Goal: Task Accomplishment & Management: Use online tool/utility

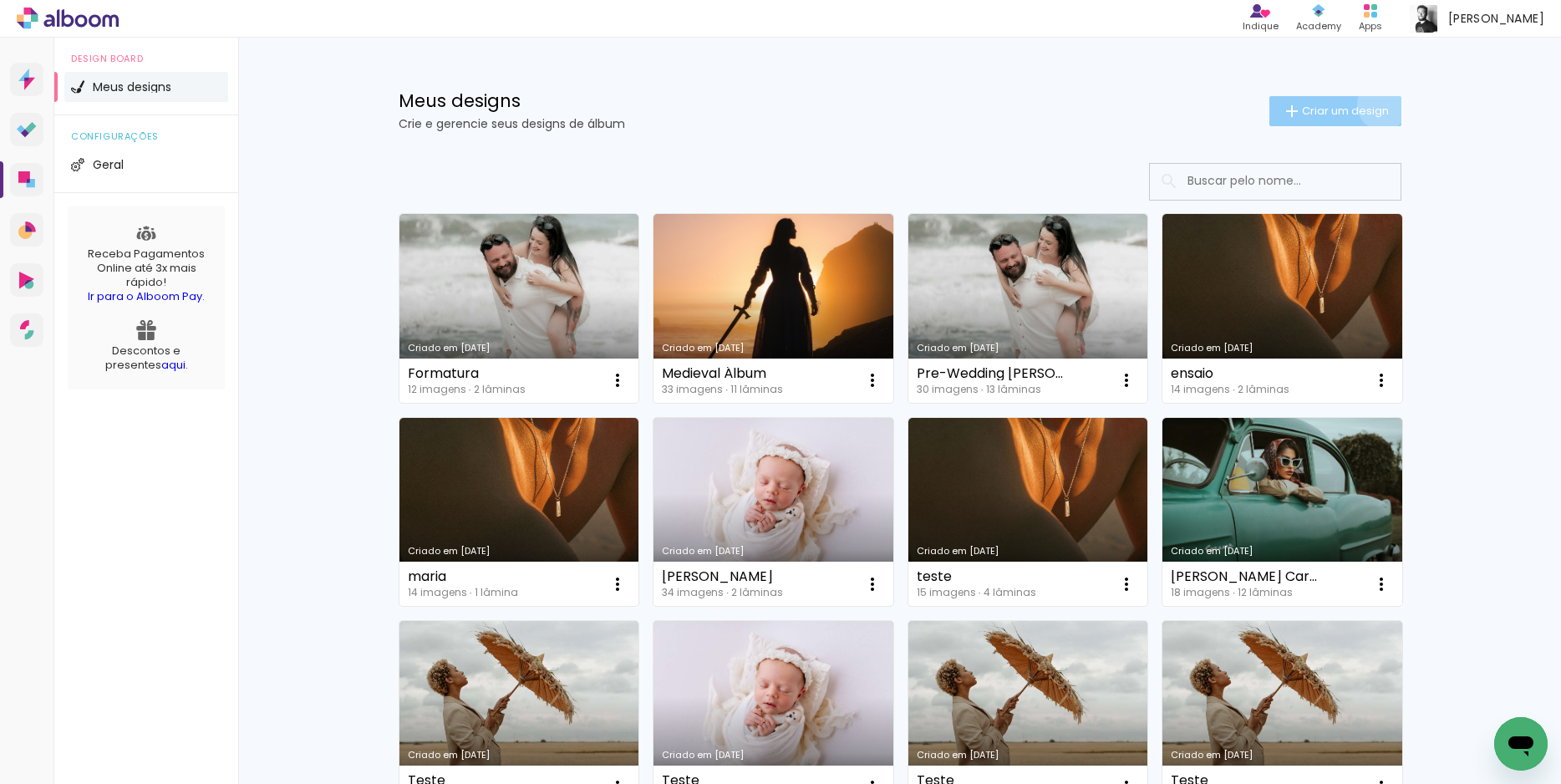
click at [1373, 105] on span "Criar um design" at bounding box center [1345, 110] width 87 height 11
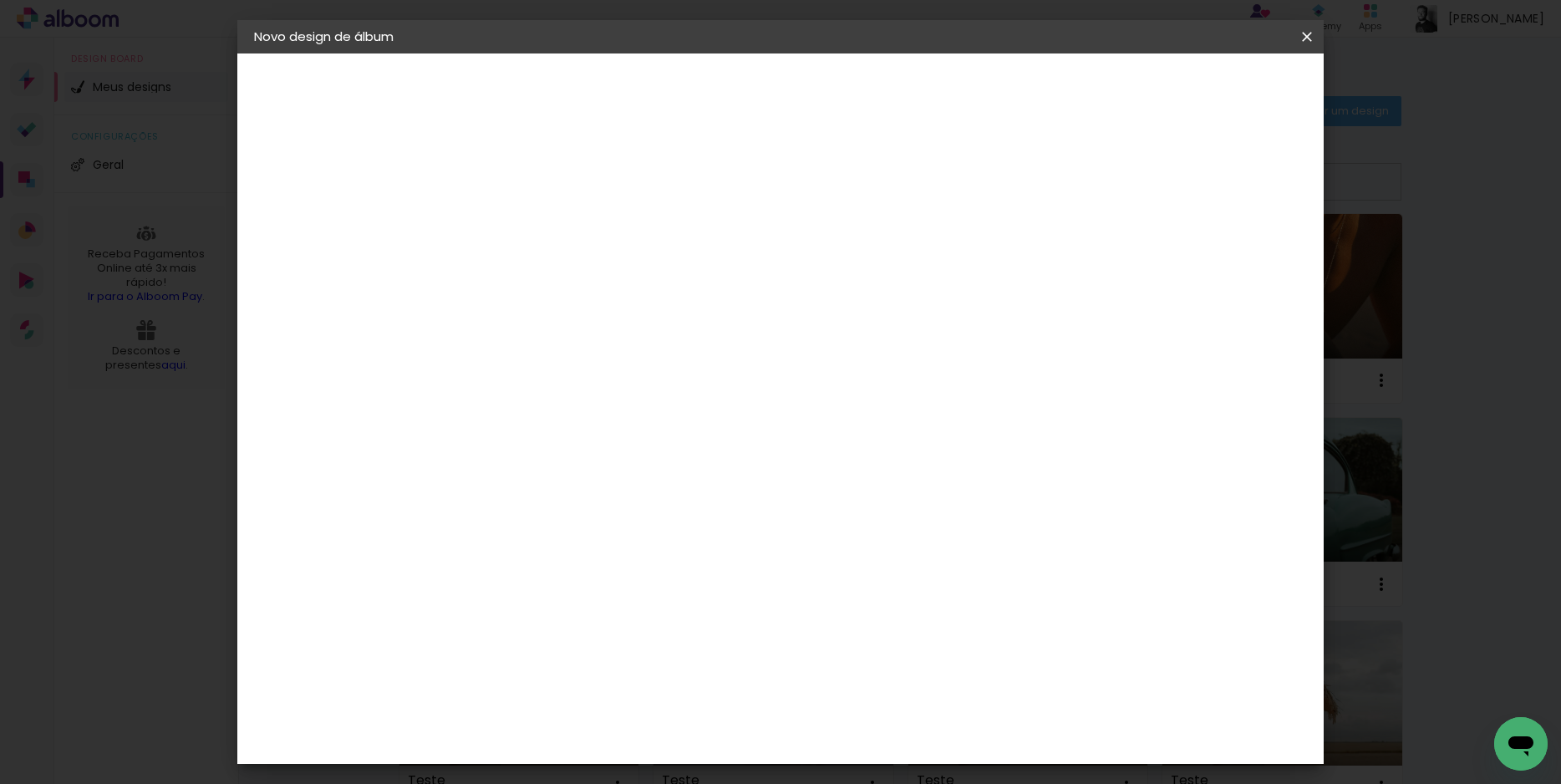
click at [528, 222] on input at bounding box center [528, 224] width 0 height 26
type input "Casamento niki"
type paper-input "Casamento niki"
click at [698, 84] on paper-button "Avançar" at bounding box center [657, 88] width 82 height 29
click at [0, 0] on slot "Tamanho Livre" at bounding box center [0, 0] width 0 height 0
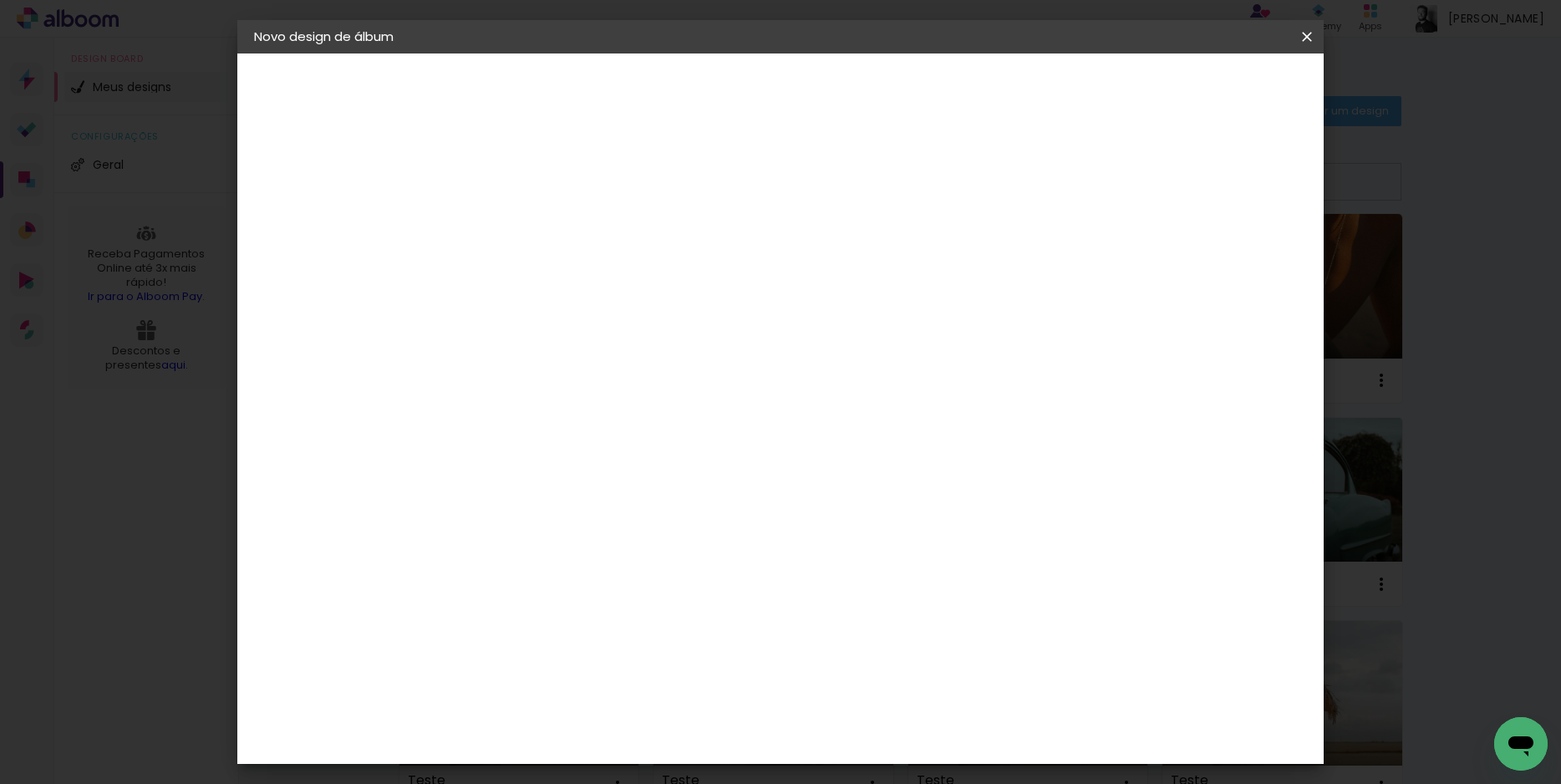
scroll to position [2538, 0]
click at [582, 432] on paper-item "[PERSON_NAME]" at bounding box center [570, 451] width 181 height 37
click at [571, 481] on div "Lumière Imagem" at bounding box center [544, 495] width 56 height 27
click at [840, 78] on paper-button "Avançar" at bounding box center [799, 88] width 82 height 29
click at [592, 278] on input "text" at bounding box center [560, 291] width 65 height 26
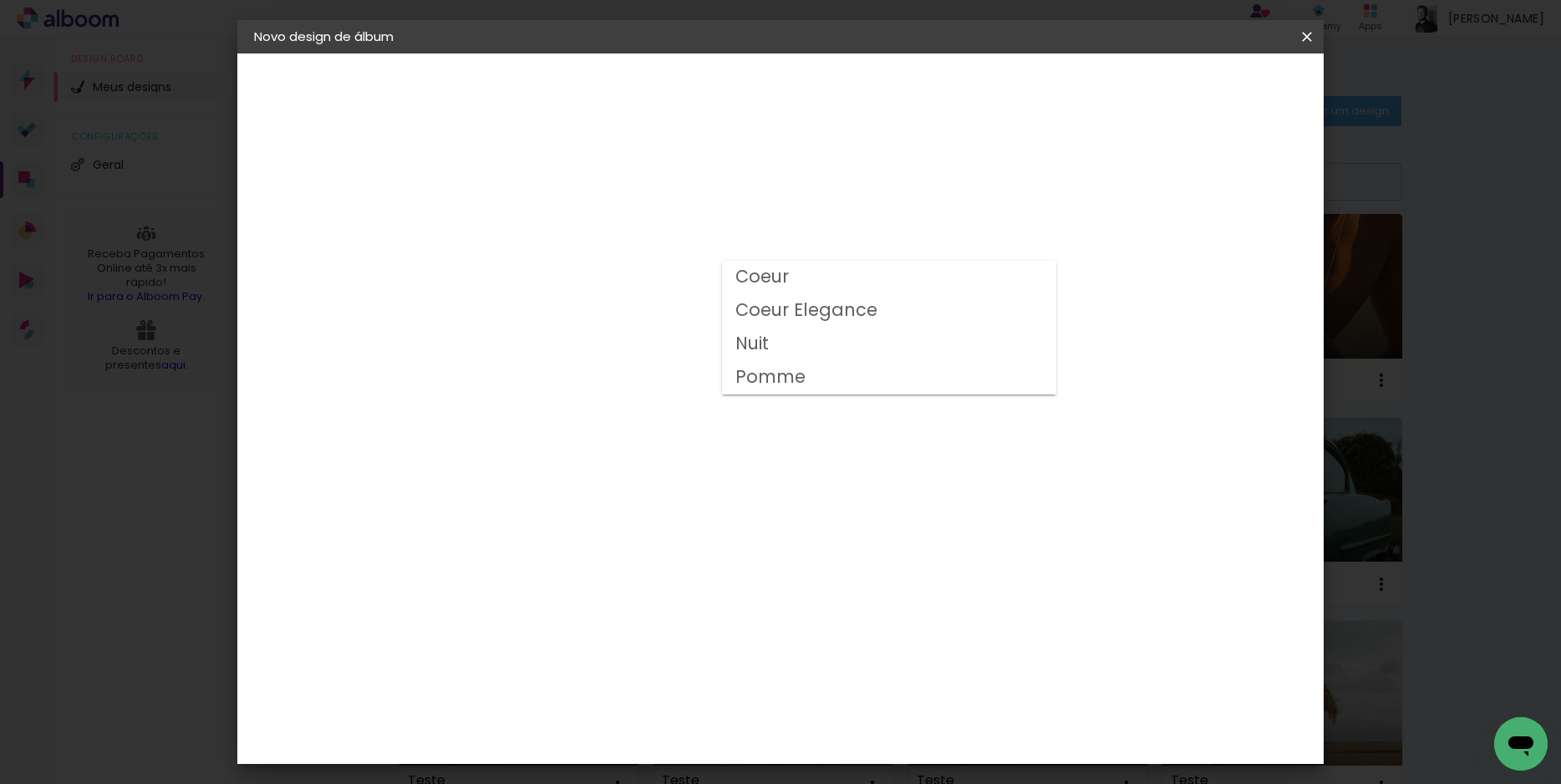
click at [0, 0] on slot "Pomme" at bounding box center [0, 0] width 0 height 0
type input "Pomme"
click at [640, 510] on span "20 × 30" at bounding box center [601, 527] width 77 height 34
click at [799, 100] on paper-button "Avançar" at bounding box center [758, 88] width 82 height 29
click at [1175, 186] on div "Mostrar sangria" at bounding box center [1164, 181] width 111 height 21
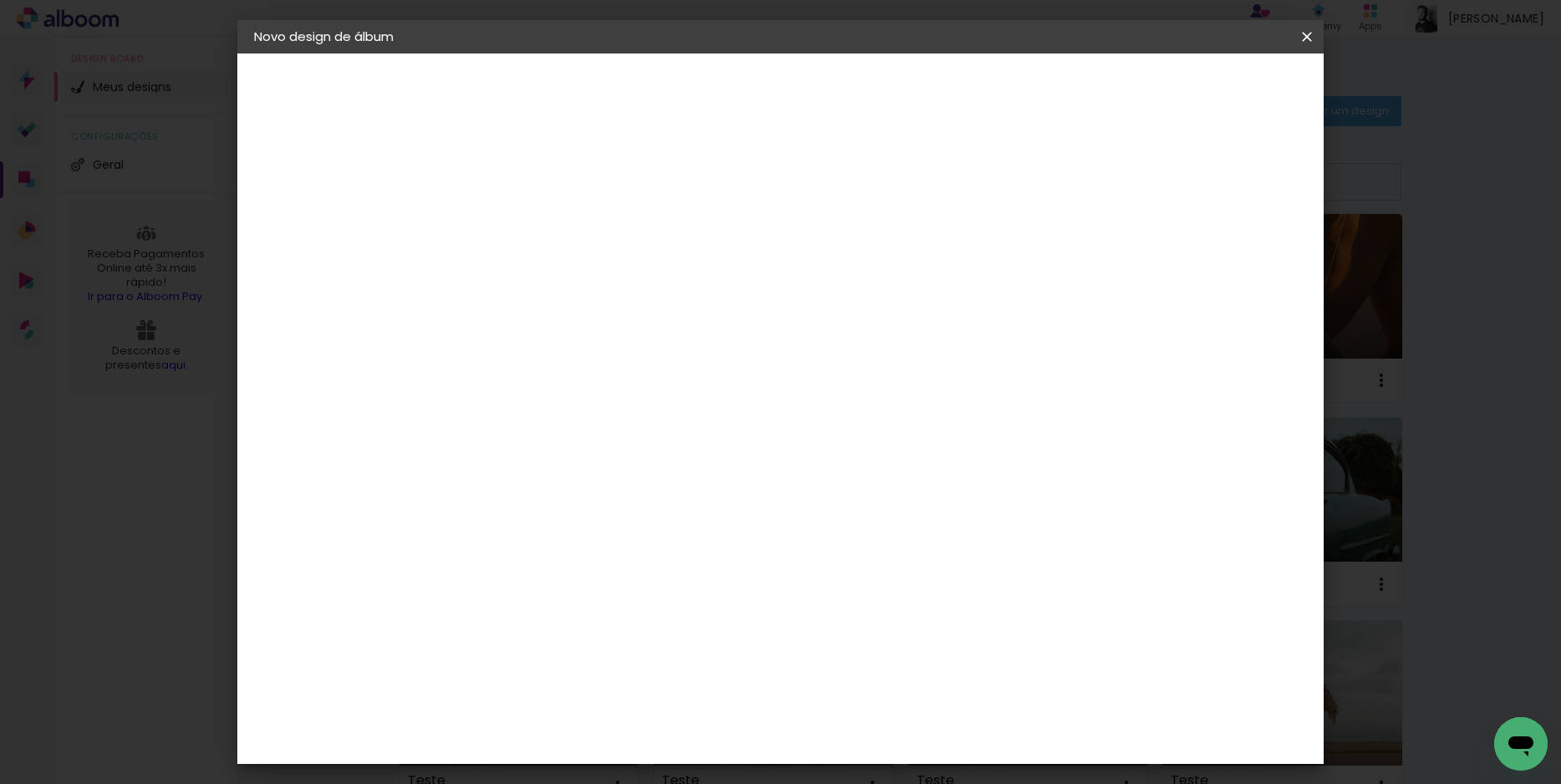
type paper-checkbox "on"
click at [1174, 184] on div "Mostrar sangria" at bounding box center [1164, 181] width 111 height 21
click at [1173, 186] on div "Mostrar sangria" at bounding box center [1164, 181] width 111 height 21
click at [512, 188] on input "2" at bounding box center [514, 180] width 58 height 21
type input "3"
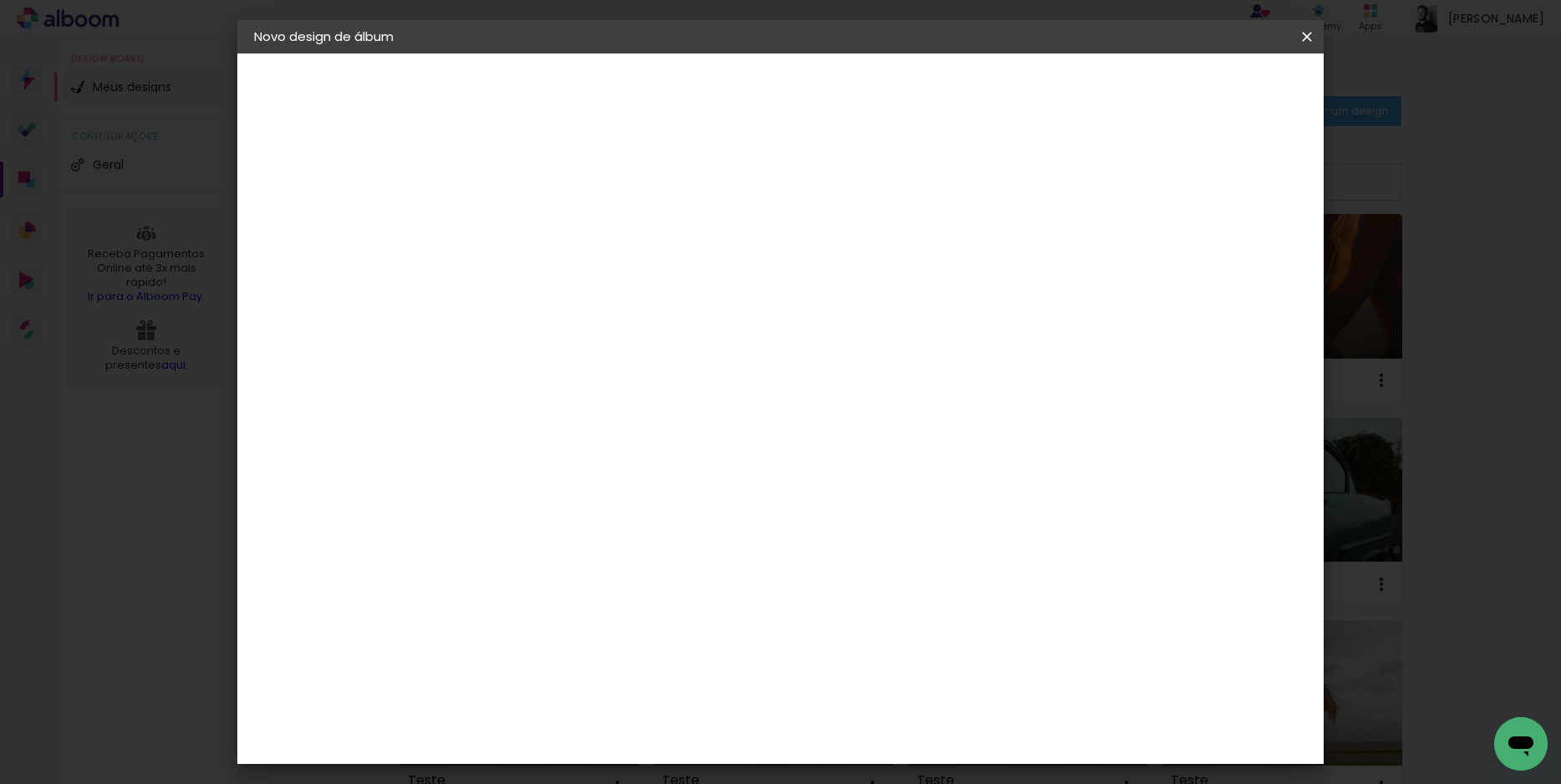
type paper-input "3"
click at [538, 176] on input "3" at bounding box center [514, 180] width 58 height 21
type input "4"
type paper-input "4"
click at [538, 176] on input "4" at bounding box center [514, 180] width 58 height 21
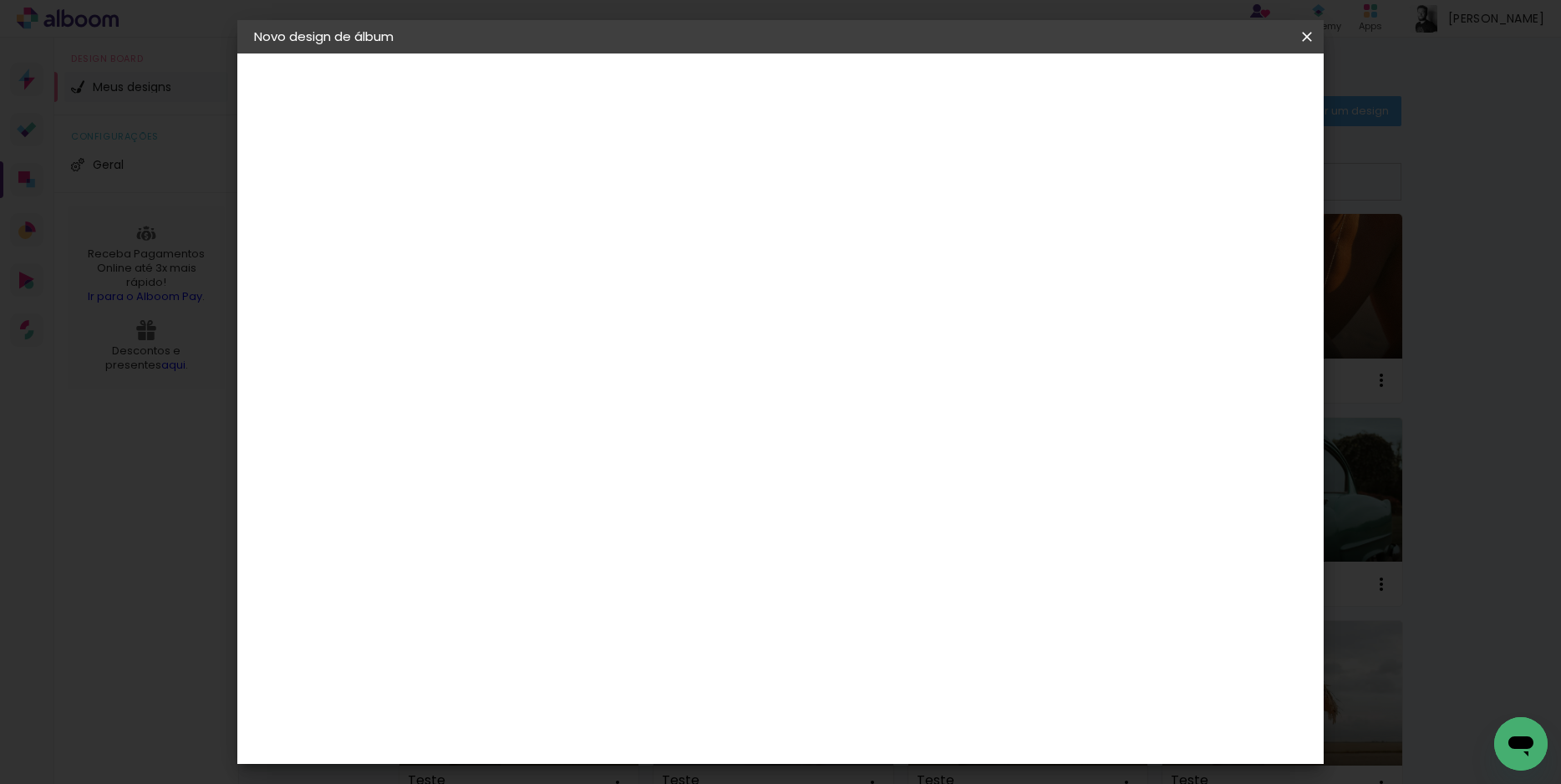
type input "5"
type paper-input "5"
click at [538, 176] on input "5" at bounding box center [514, 180] width 58 height 21
click at [834, 205] on div "30 cm Largura da página 20.3 cm Altura 60 cm Largura da lâmina (2 páginas) 5 mm…" at bounding box center [849, 266] width 740 height 134
click at [1203, 90] on span "Iniciar design" at bounding box center [1165, 88] width 76 height 12
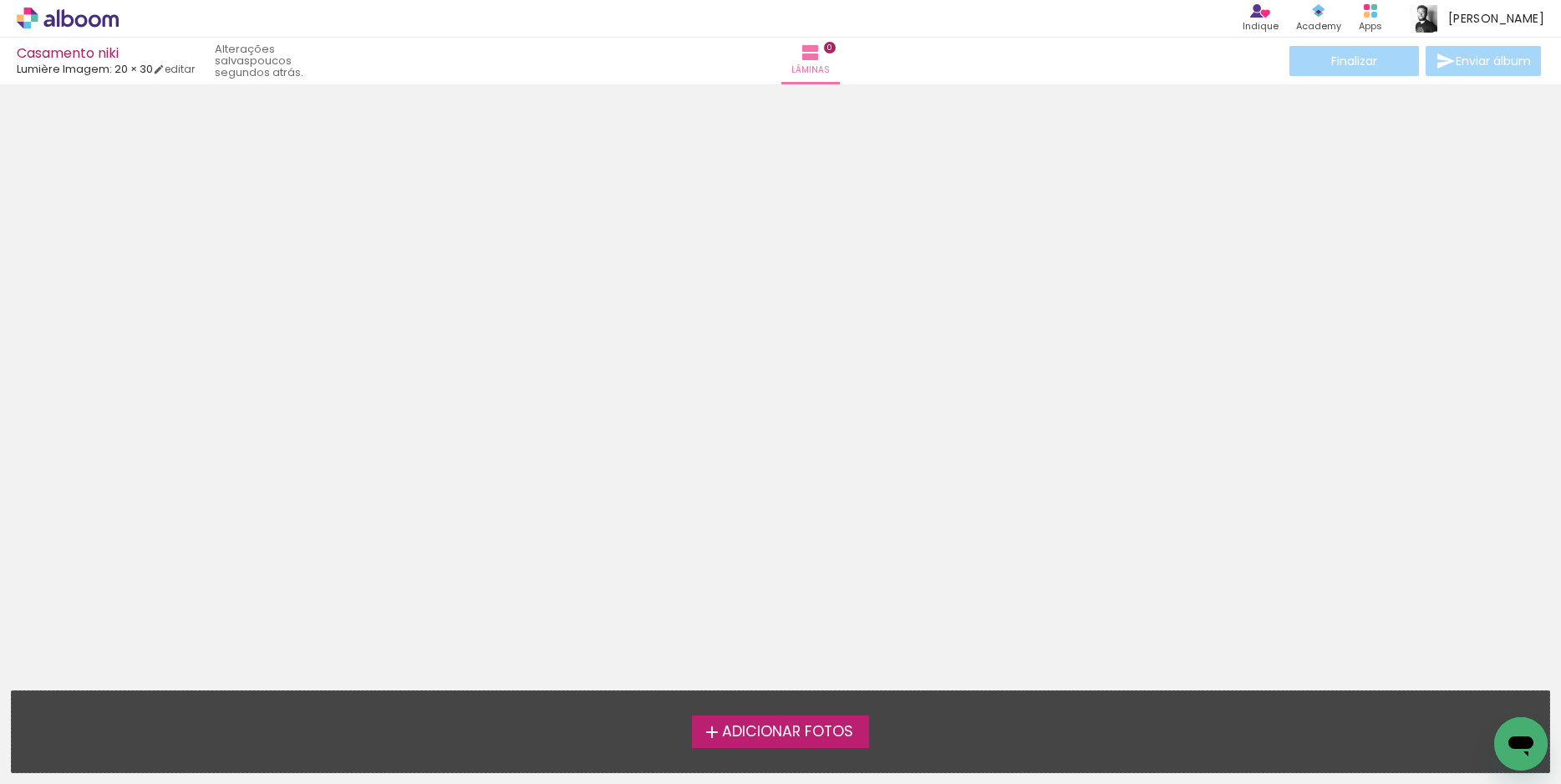
click at [839, 734] on span "Adicionar Fotos" at bounding box center [788, 732] width 131 height 15
click at [0, 0] on input "file" at bounding box center [0, 0] width 0 height 0
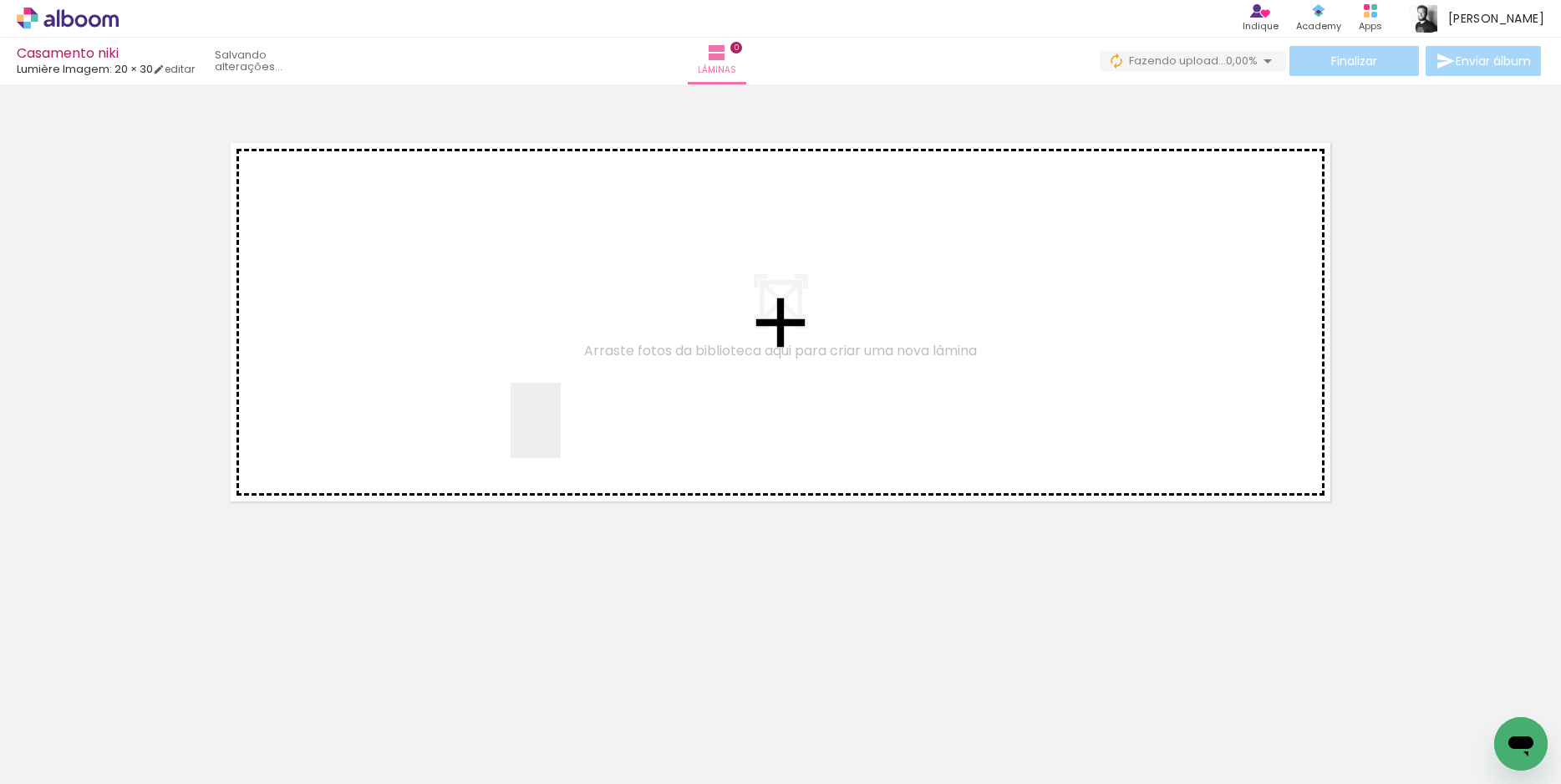
drag, startPoint x: 193, startPoint y: 736, endPoint x: 592, endPoint y: 384, distance: 532.1
click at [592, 384] on quentale-workspace at bounding box center [780, 392] width 1561 height 784
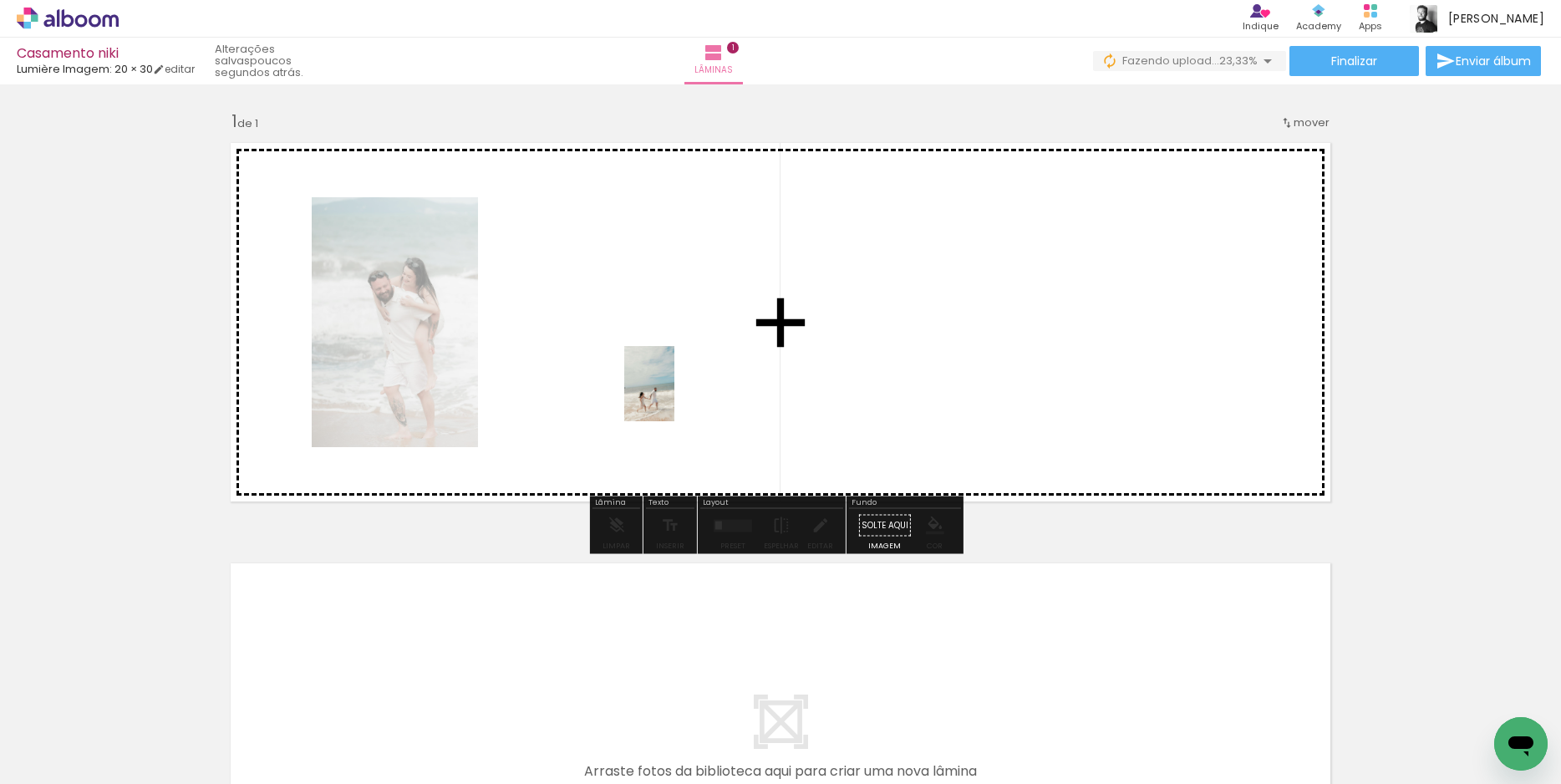
drag, startPoint x: 371, startPoint y: 718, endPoint x: 674, endPoint y: 396, distance: 442.1
click at [674, 396] on quentale-workspace at bounding box center [780, 392] width 1561 height 784
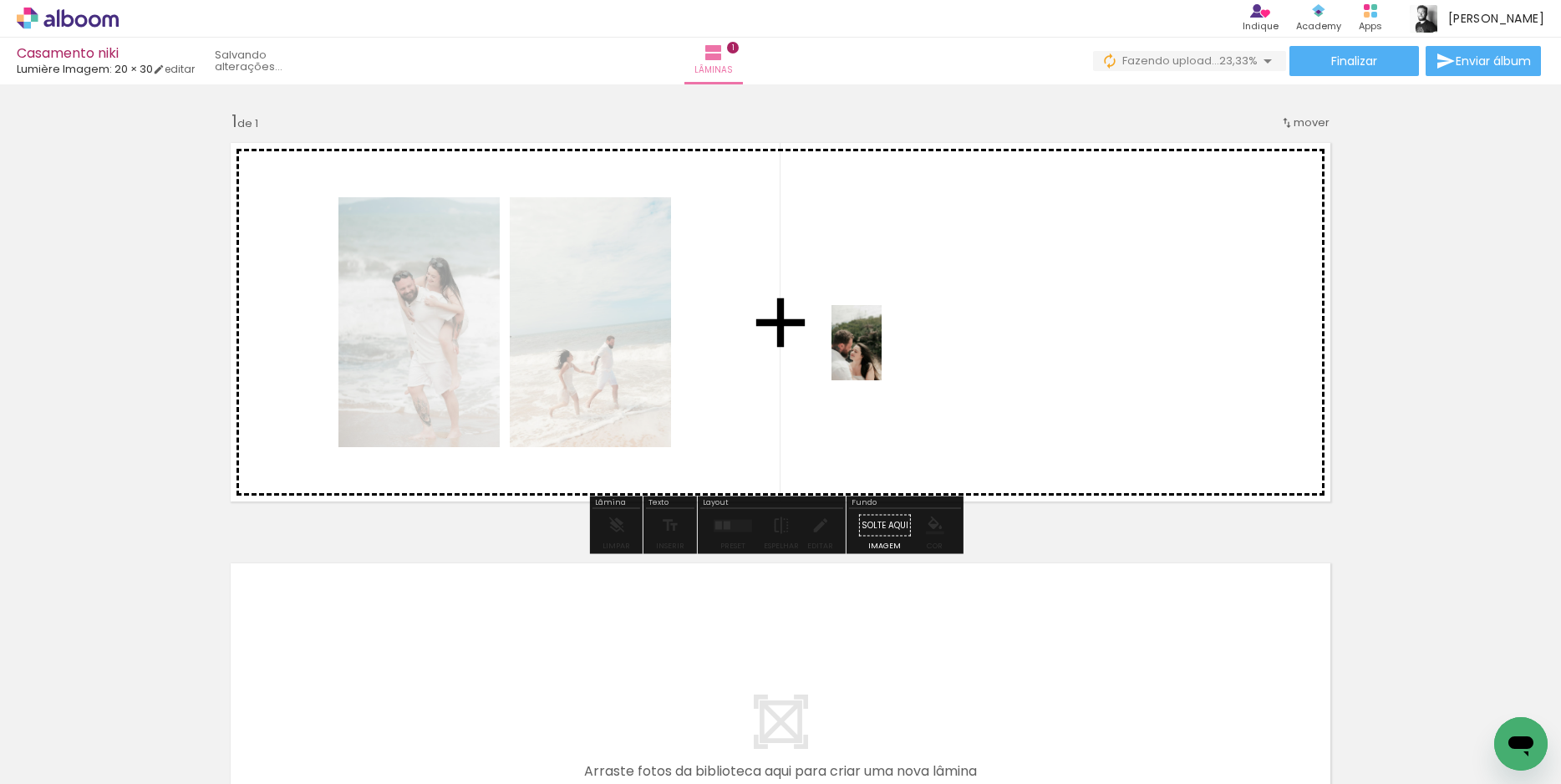
drag, startPoint x: 580, startPoint y: 693, endPoint x: 889, endPoint y: 347, distance: 463.9
click at [908, 331] on quentale-workspace at bounding box center [780, 392] width 1561 height 784
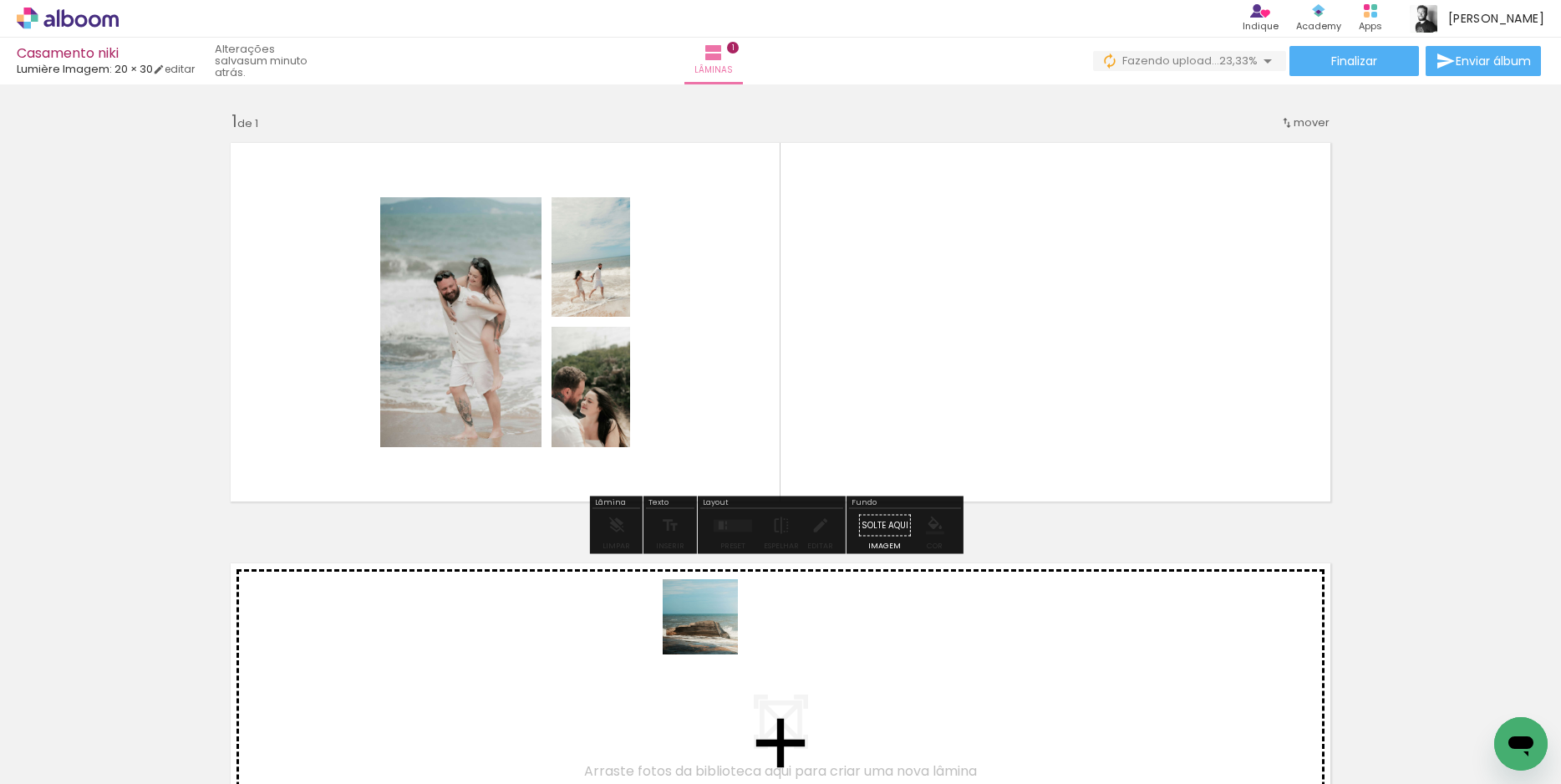
drag, startPoint x: 677, startPoint y: 670, endPoint x: 919, endPoint y: 379, distance: 378.5
click at [916, 380] on quentale-workspace at bounding box center [780, 392] width 1561 height 784
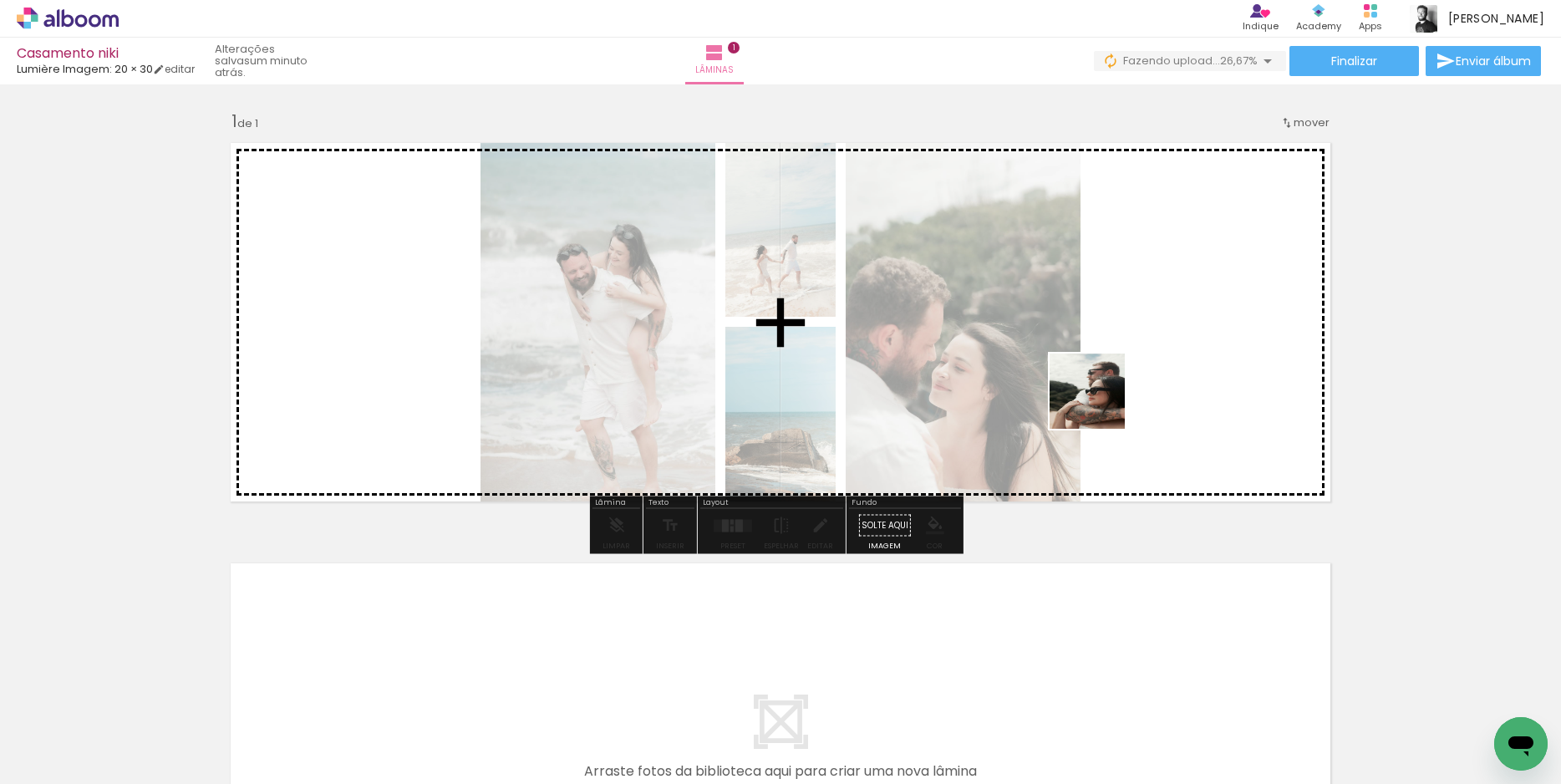
drag, startPoint x: 928, startPoint y: 744, endPoint x: 1112, endPoint y: 394, distance: 395.4
click at [1123, 382] on quentale-workspace at bounding box center [780, 392] width 1561 height 784
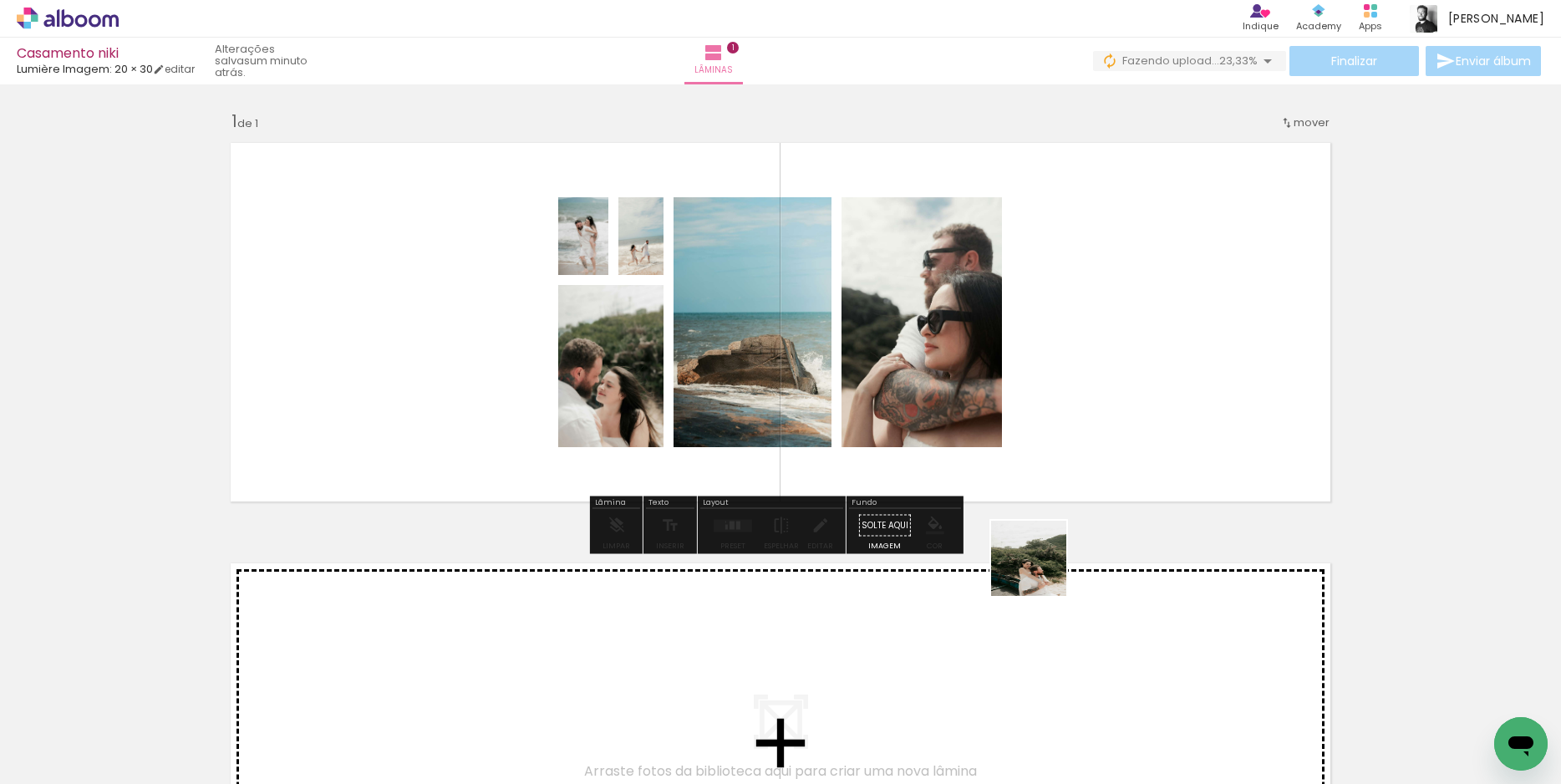
drag, startPoint x: 1041, startPoint y: 649, endPoint x: 1062, endPoint y: 377, distance: 272.8
click at [1062, 377] on quentale-workspace at bounding box center [780, 392] width 1561 height 784
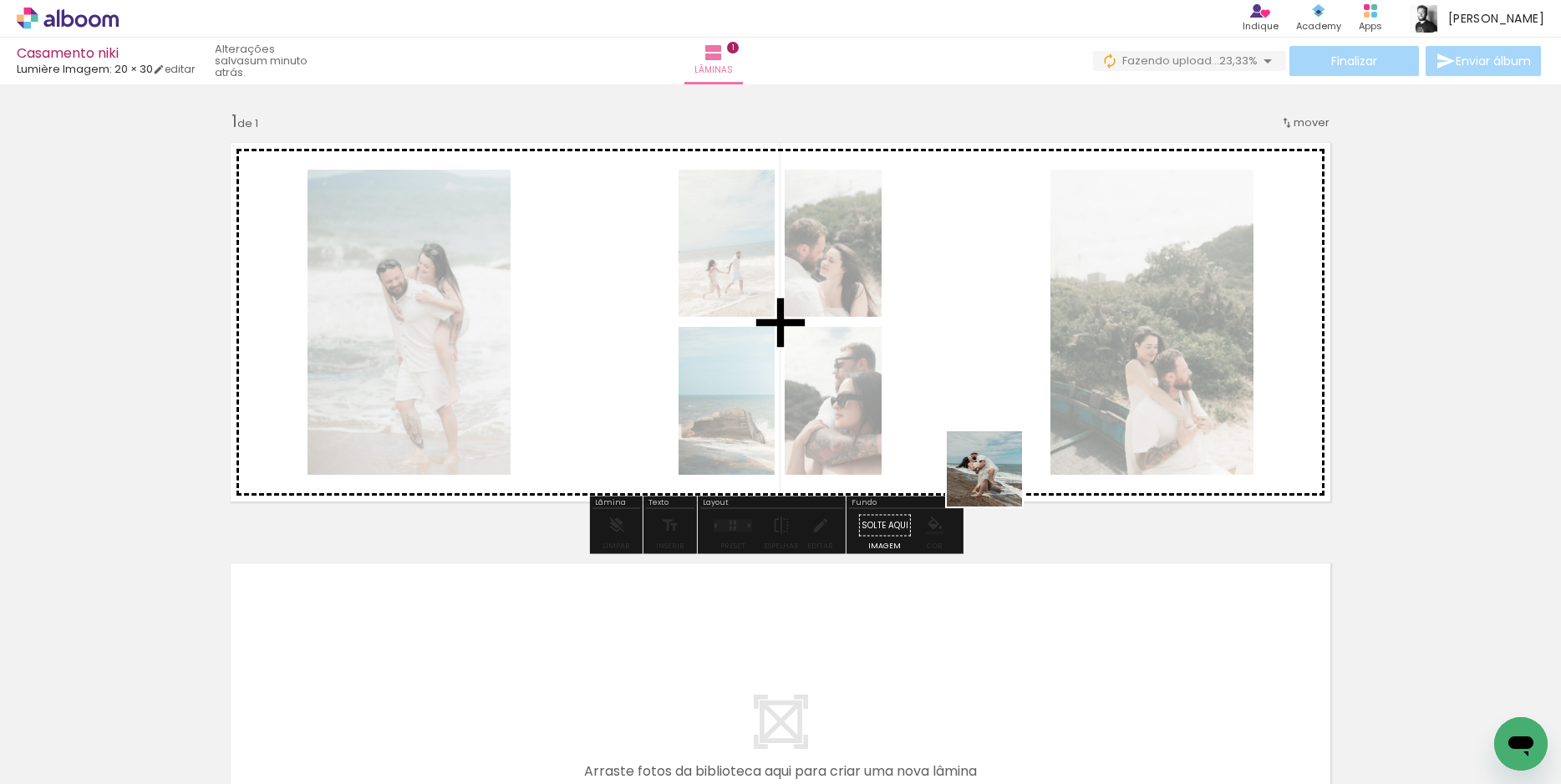
drag, startPoint x: 1106, startPoint y: 745, endPoint x: 948, endPoint y: 384, distance: 394.1
click at [947, 379] on quentale-workspace at bounding box center [780, 392] width 1561 height 784
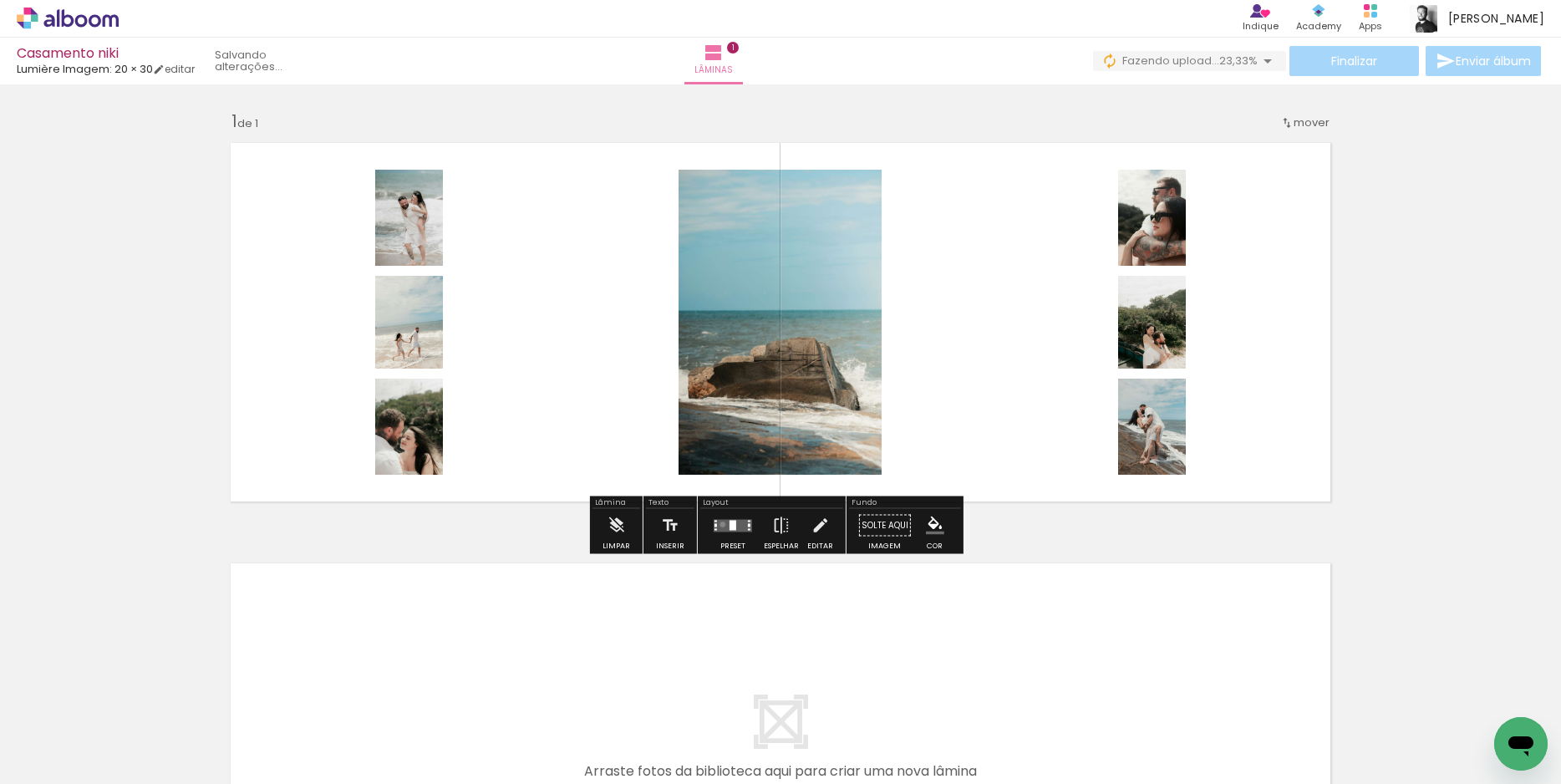
click at [719, 524] on quentale-layouter at bounding box center [733, 525] width 39 height 13
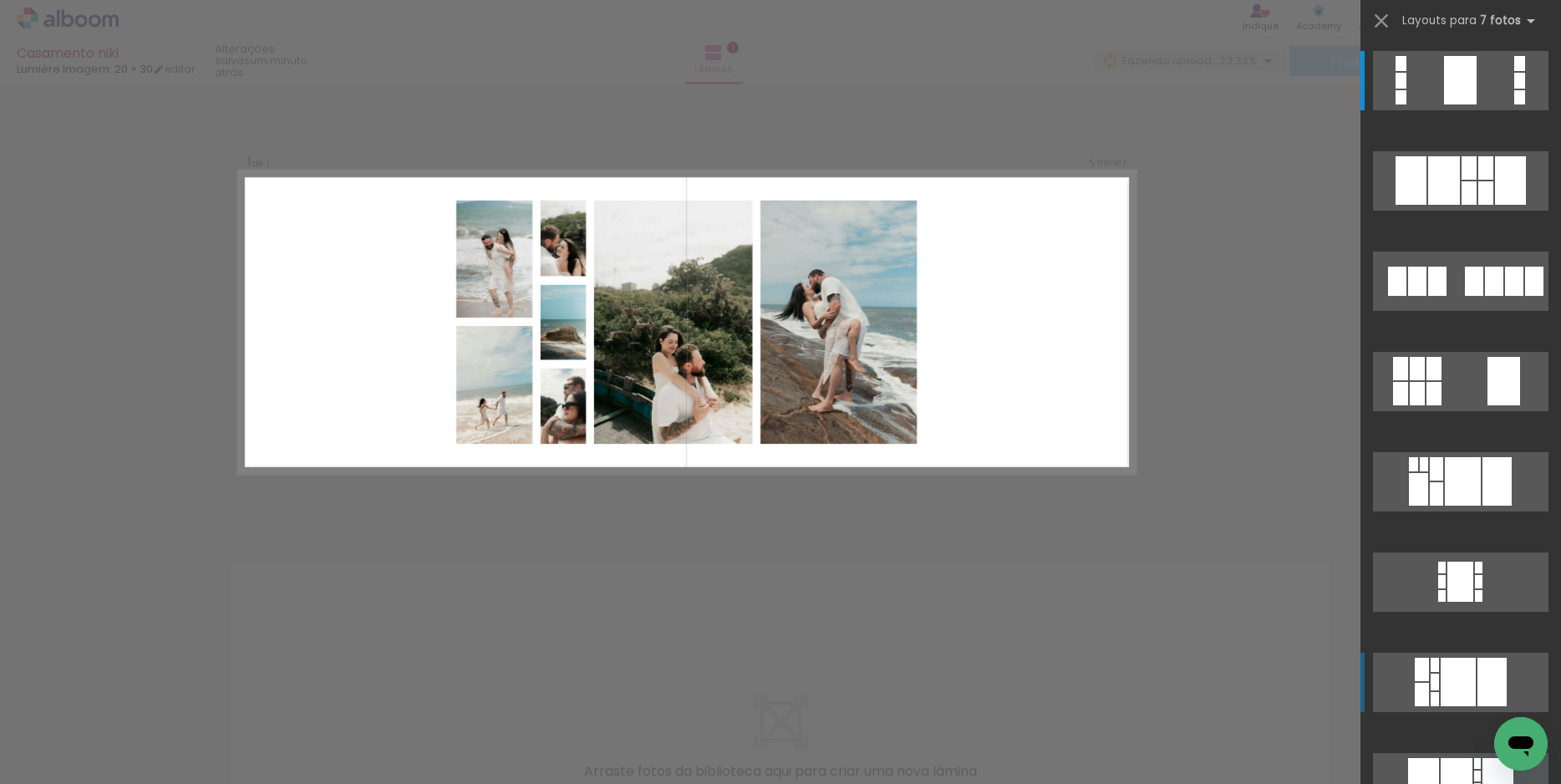
click at [1478, 675] on div at bounding box center [1492, 682] width 29 height 49
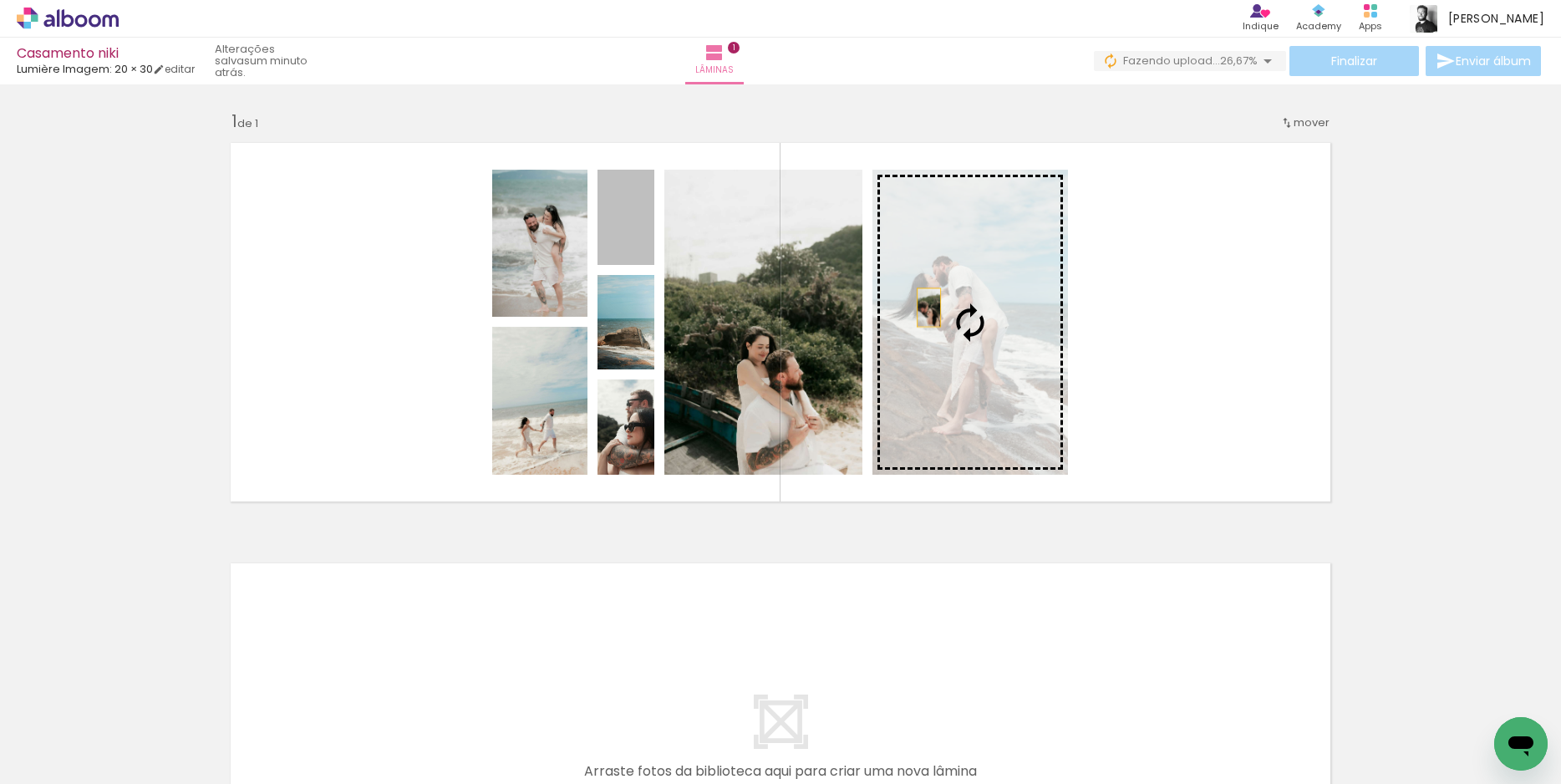
drag, startPoint x: 634, startPoint y: 246, endPoint x: 958, endPoint y: 318, distance: 331.9
click at [0, 0] on slot at bounding box center [0, 0] width 0 height 0
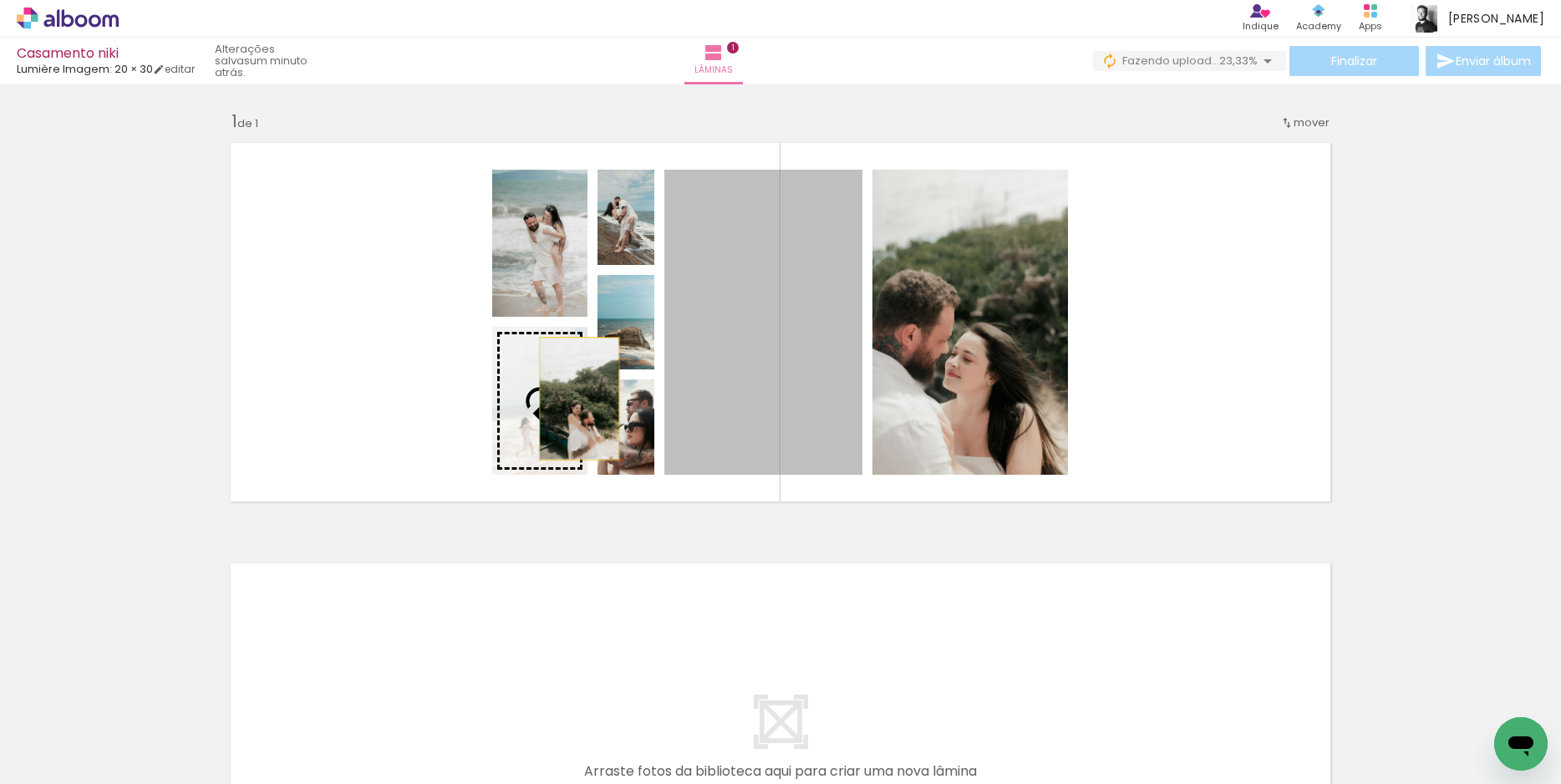
drag, startPoint x: 757, startPoint y: 336, endPoint x: 573, endPoint y: 399, distance: 194.5
click at [0, 0] on slot at bounding box center [0, 0] width 0 height 0
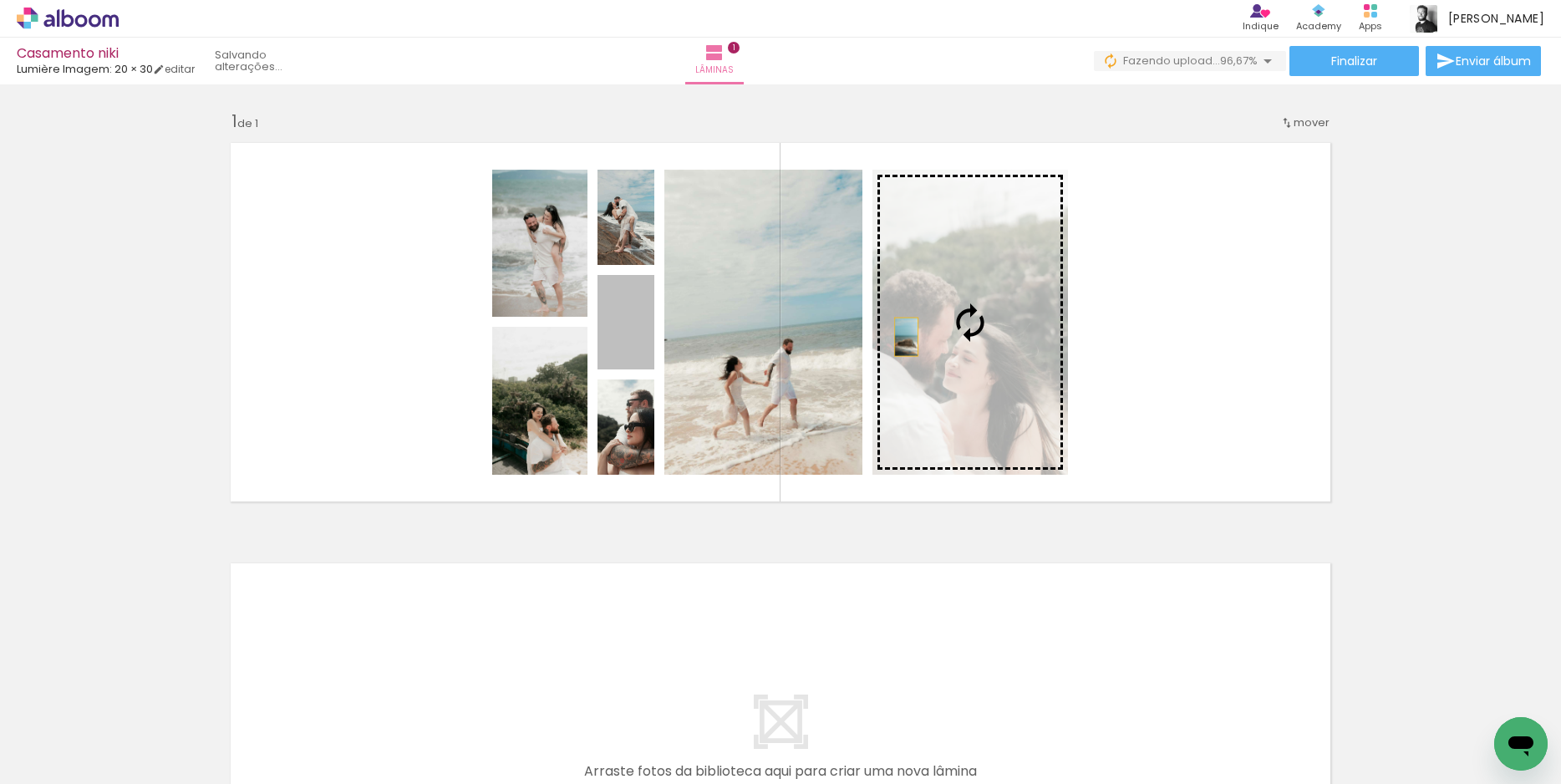
drag, startPoint x: 637, startPoint y: 339, endPoint x: 904, endPoint y: 336, distance: 267.0
click at [0, 0] on slot at bounding box center [0, 0] width 0 height 0
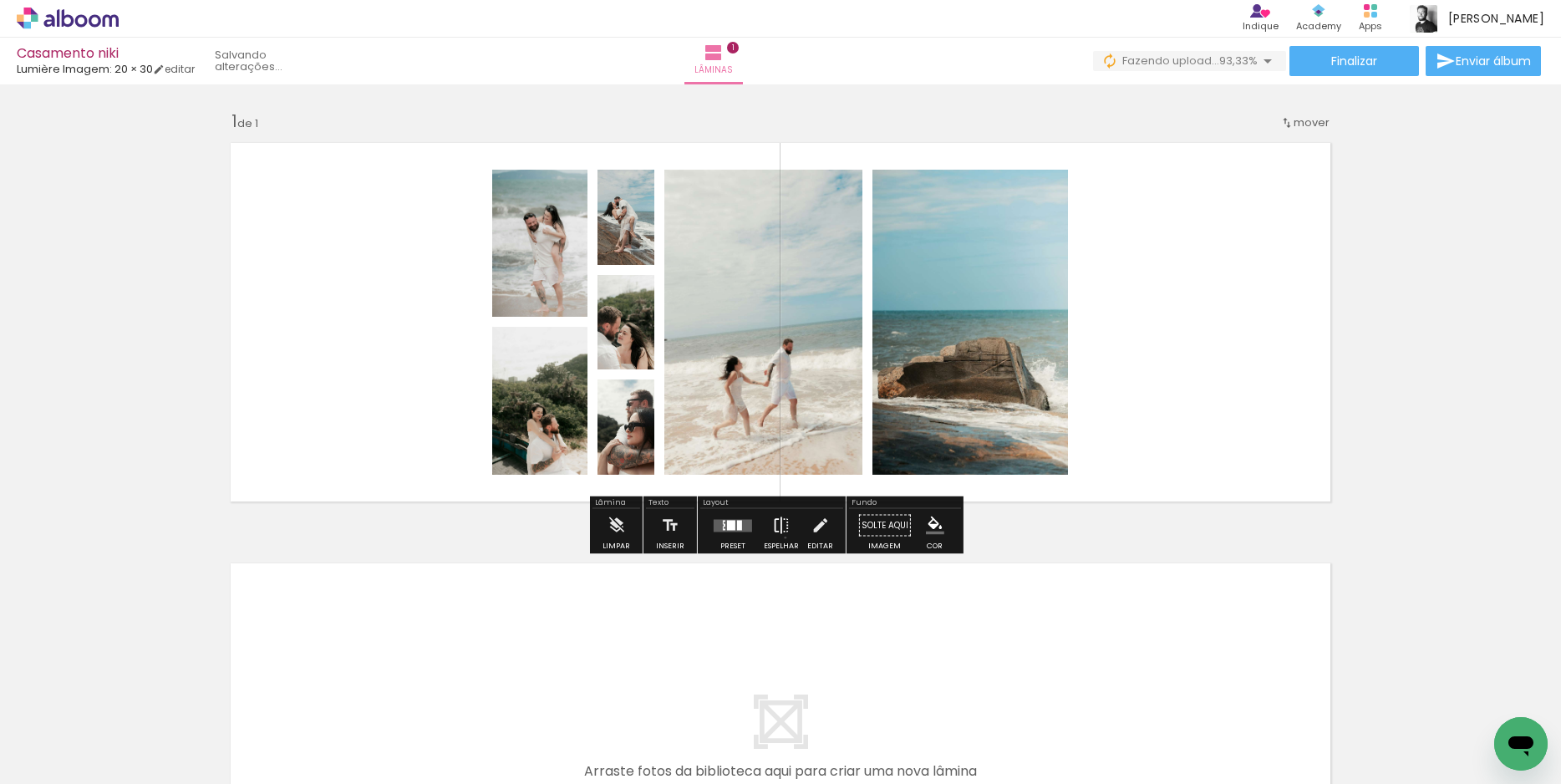
click at [782, 538] on iron-icon at bounding box center [782, 526] width 19 height 34
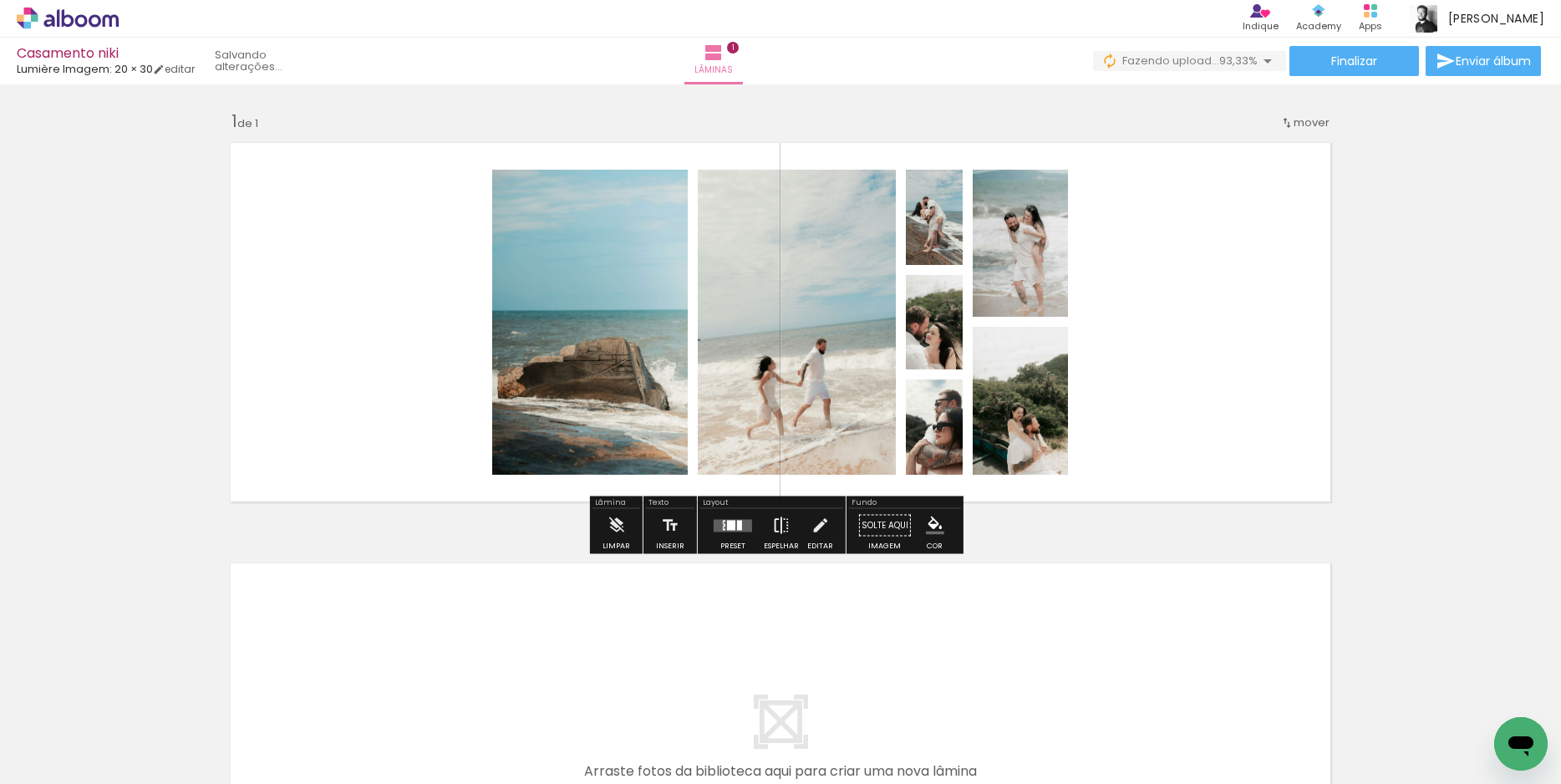
click at [782, 538] on iron-icon at bounding box center [782, 526] width 19 height 34
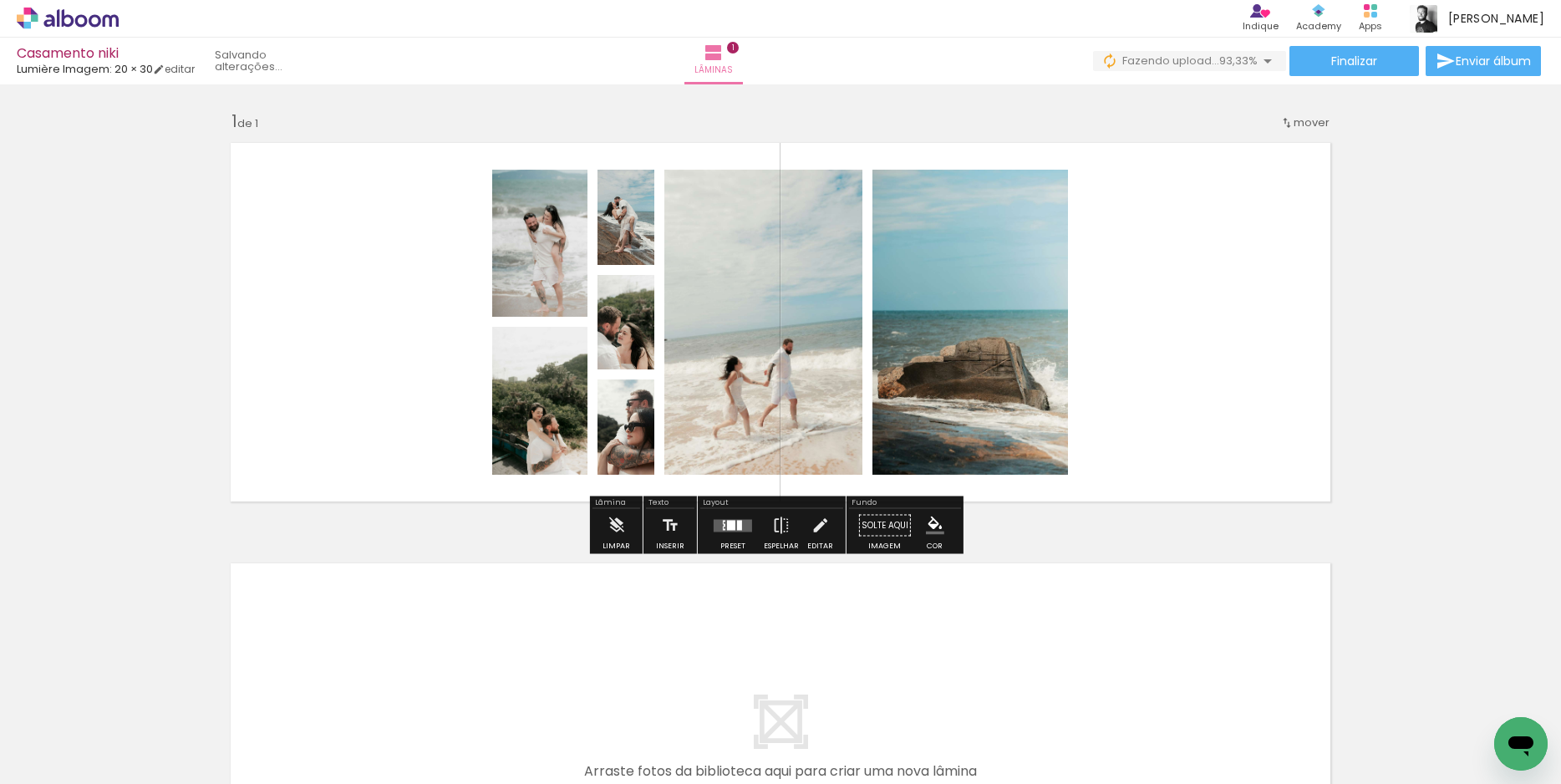
click at [1128, 278] on quentale-layouter at bounding box center [780, 322] width 1120 height 379
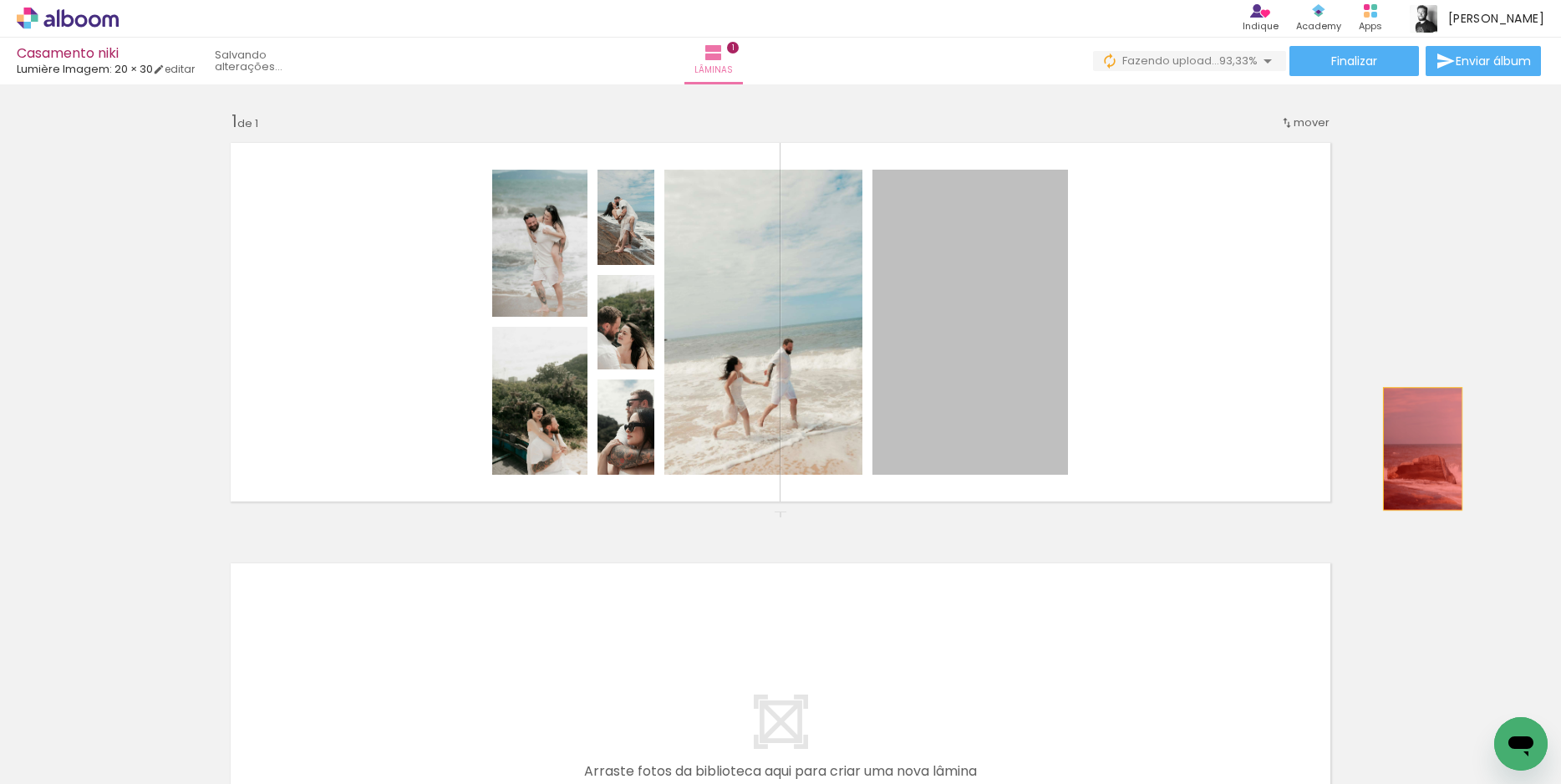
drag, startPoint x: 991, startPoint y: 319, endPoint x: 1416, endPoint y: 448, distance: 444.1
click at [1416, 448] on div "Inserir lâmina 1 de 1" at bounding box center [780, 511] width 1561 height 841
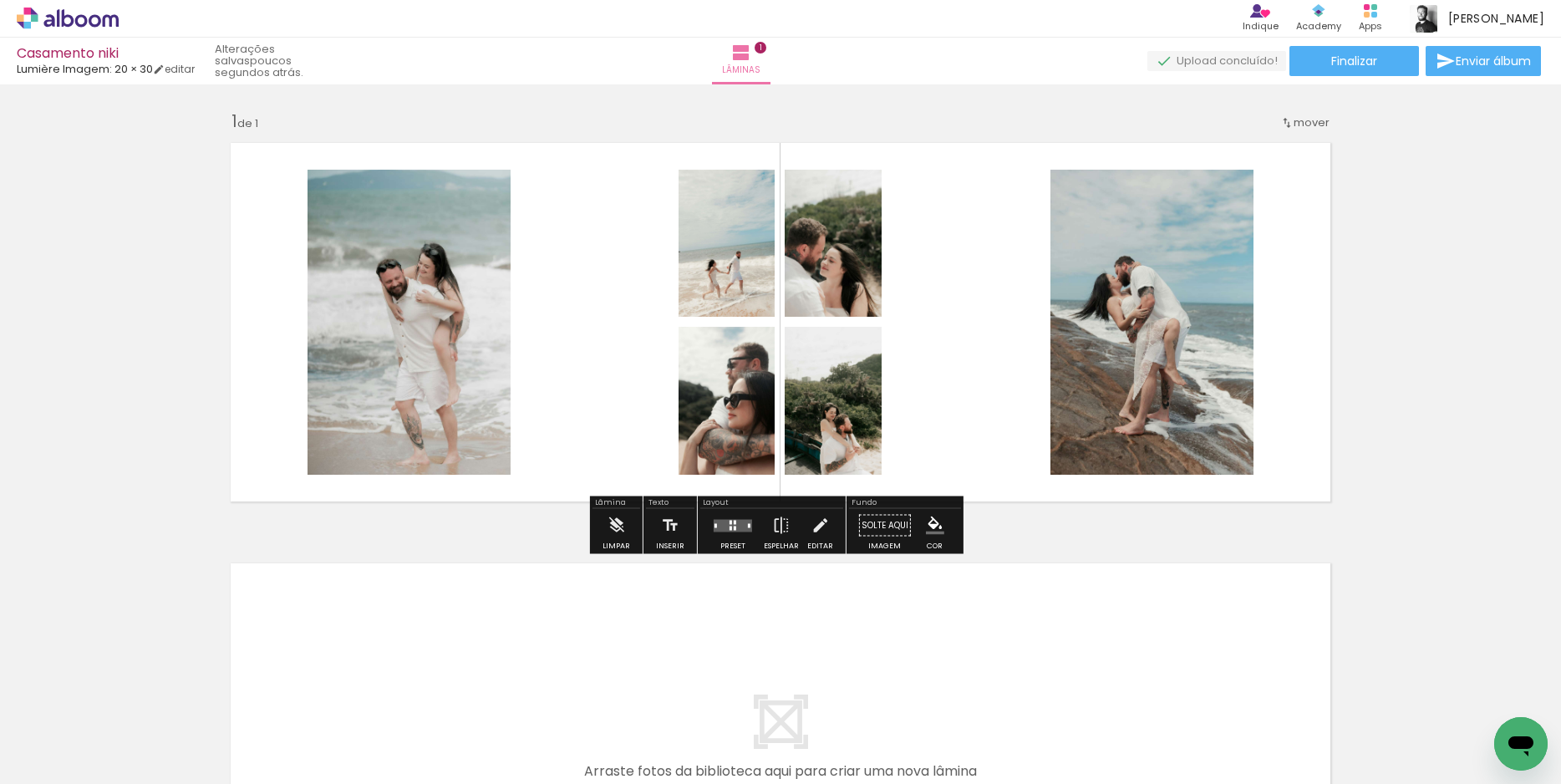
click at [1136, 325] on quentale-photo at bounding box center [1151, 322] width 203 height 305
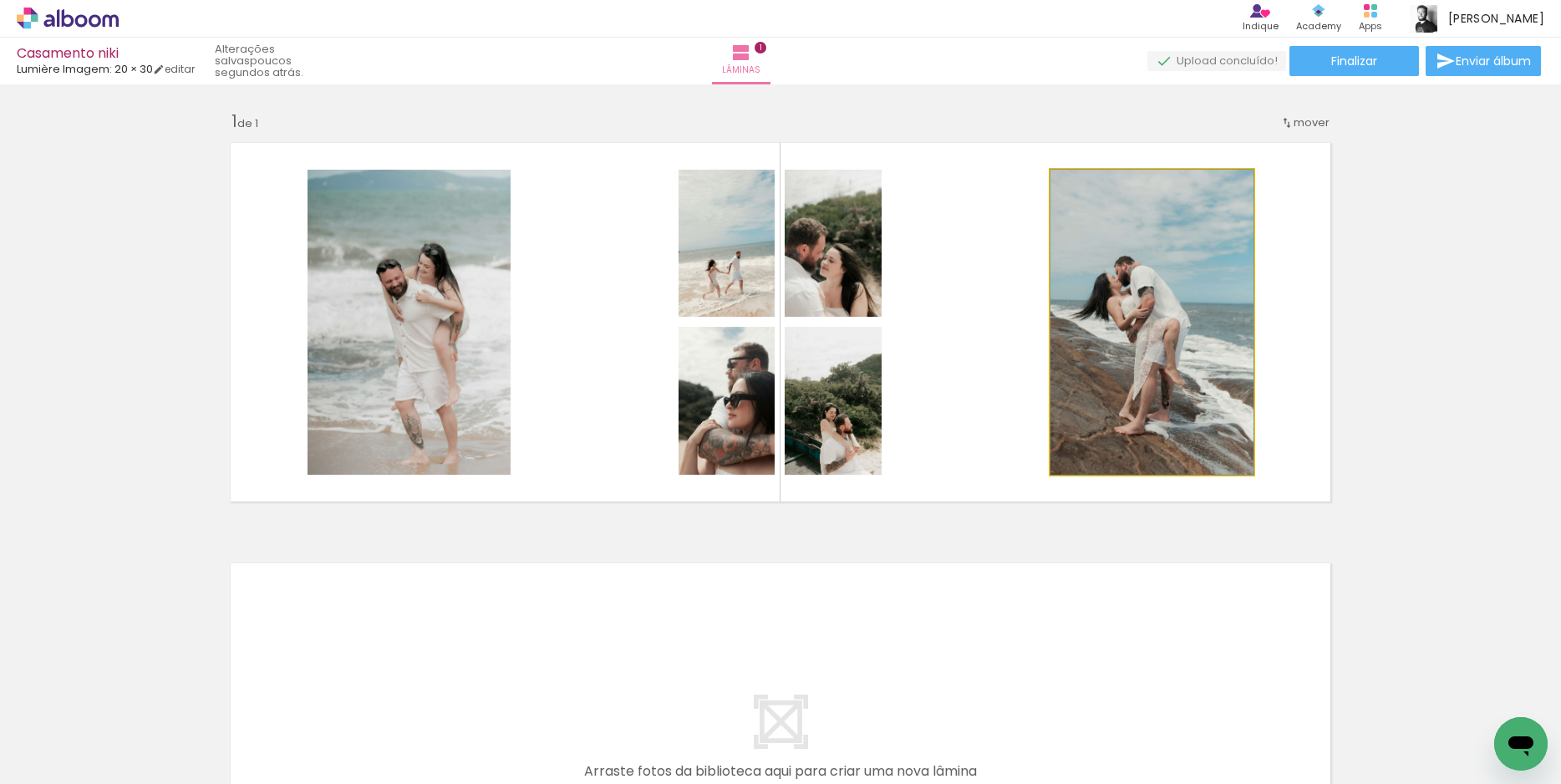
drag, startPoint x: 1136, startPoint y: 325, endPoint x: 1229, endPoint y: 432, distance: 141.8
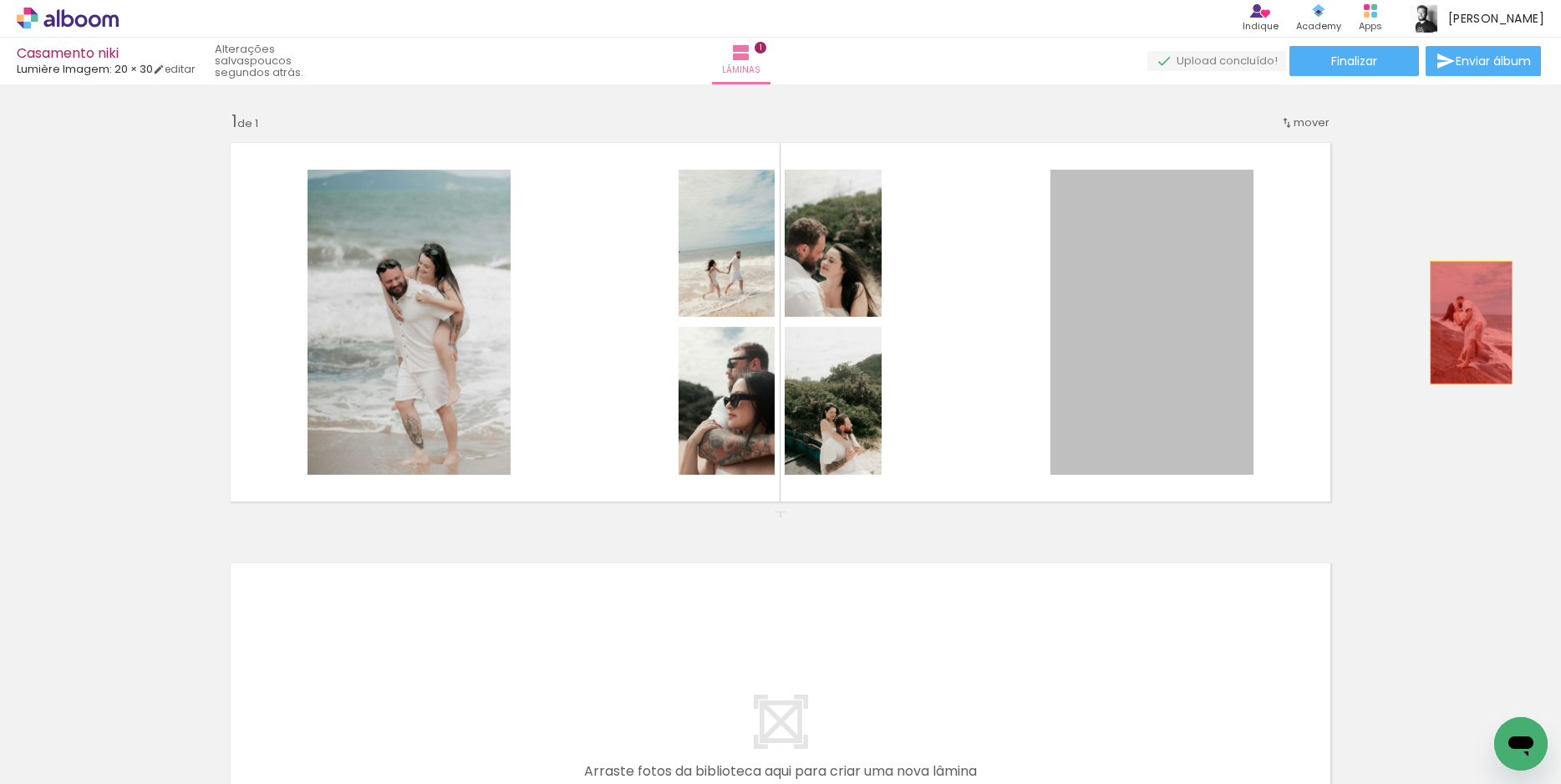
drag, startPoint x: 1138, startPoint y: 326, endPoint x: 1465, endPoint y: 322, distance: 327.0
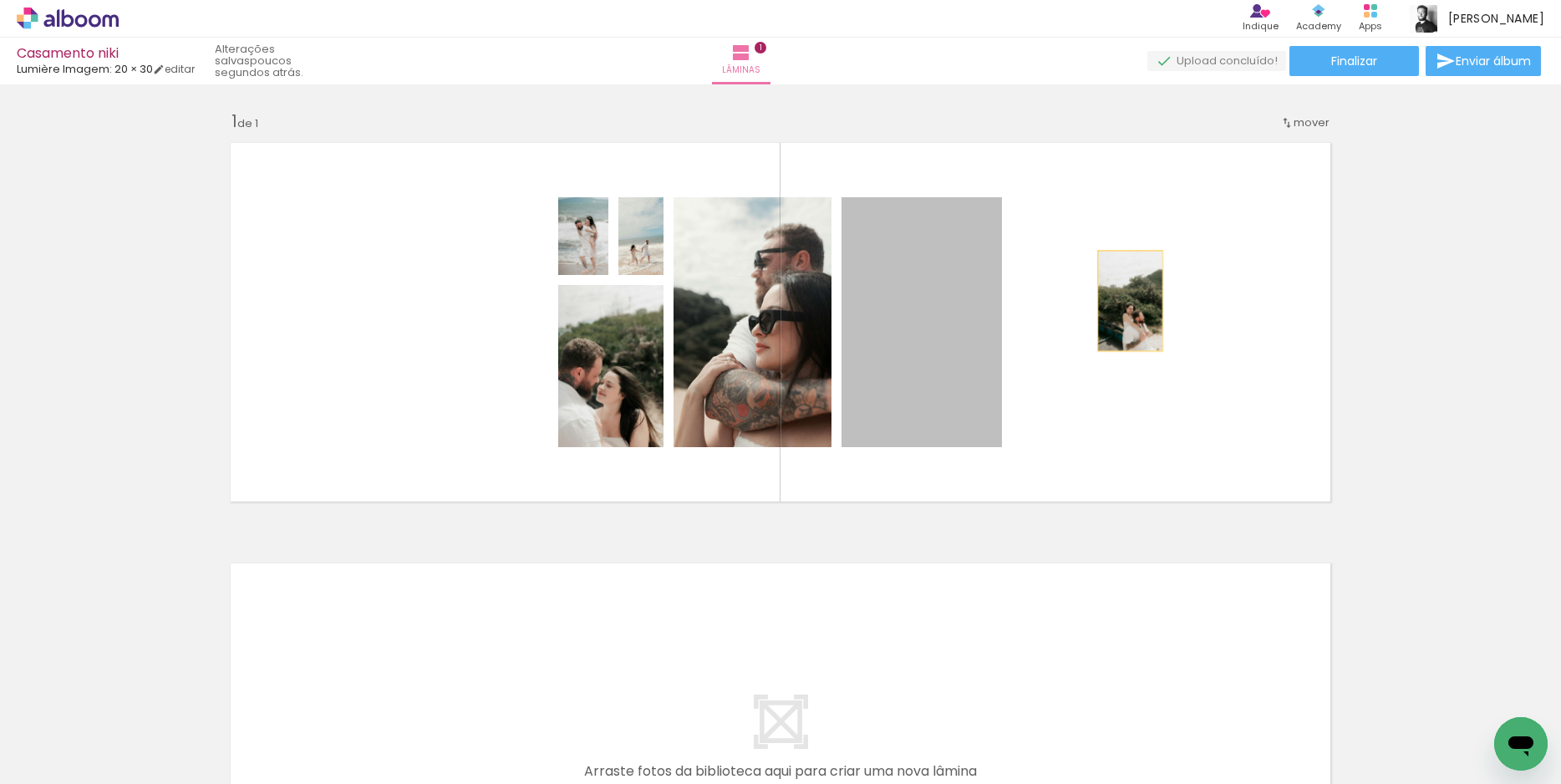
drag, startPoint x: 926, startPoint y: 327, endPoint x: 1124, endPoint y: 301, distance: 199.7
click at [1124, 301] on quentale-layouter at bounding box center [780, 322] width 1120 height 379
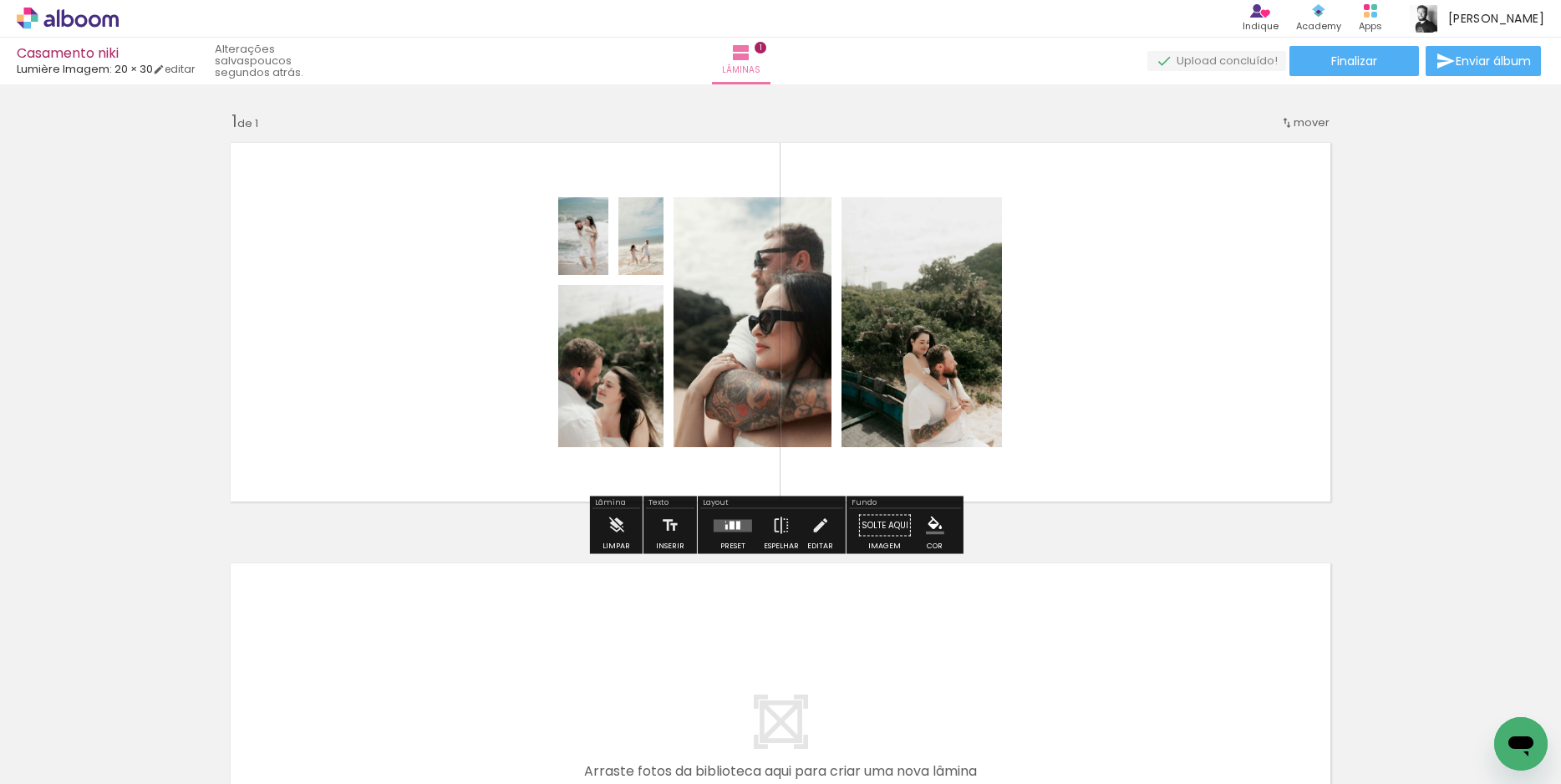
click at [727, 529] on quentale-layouter at bounding box center [733, 525] width 39 height 13
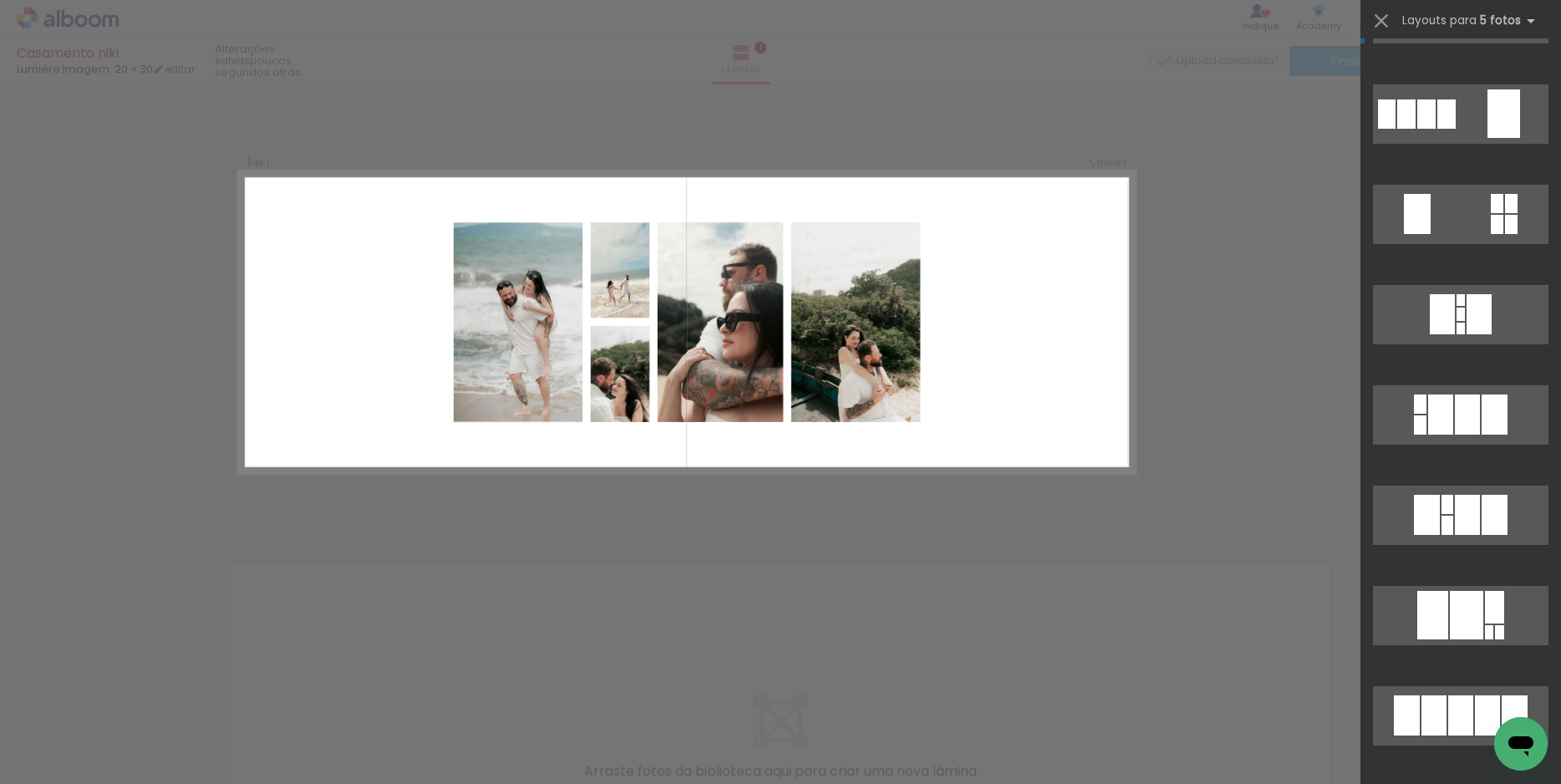
scroll to position [4685, 0]
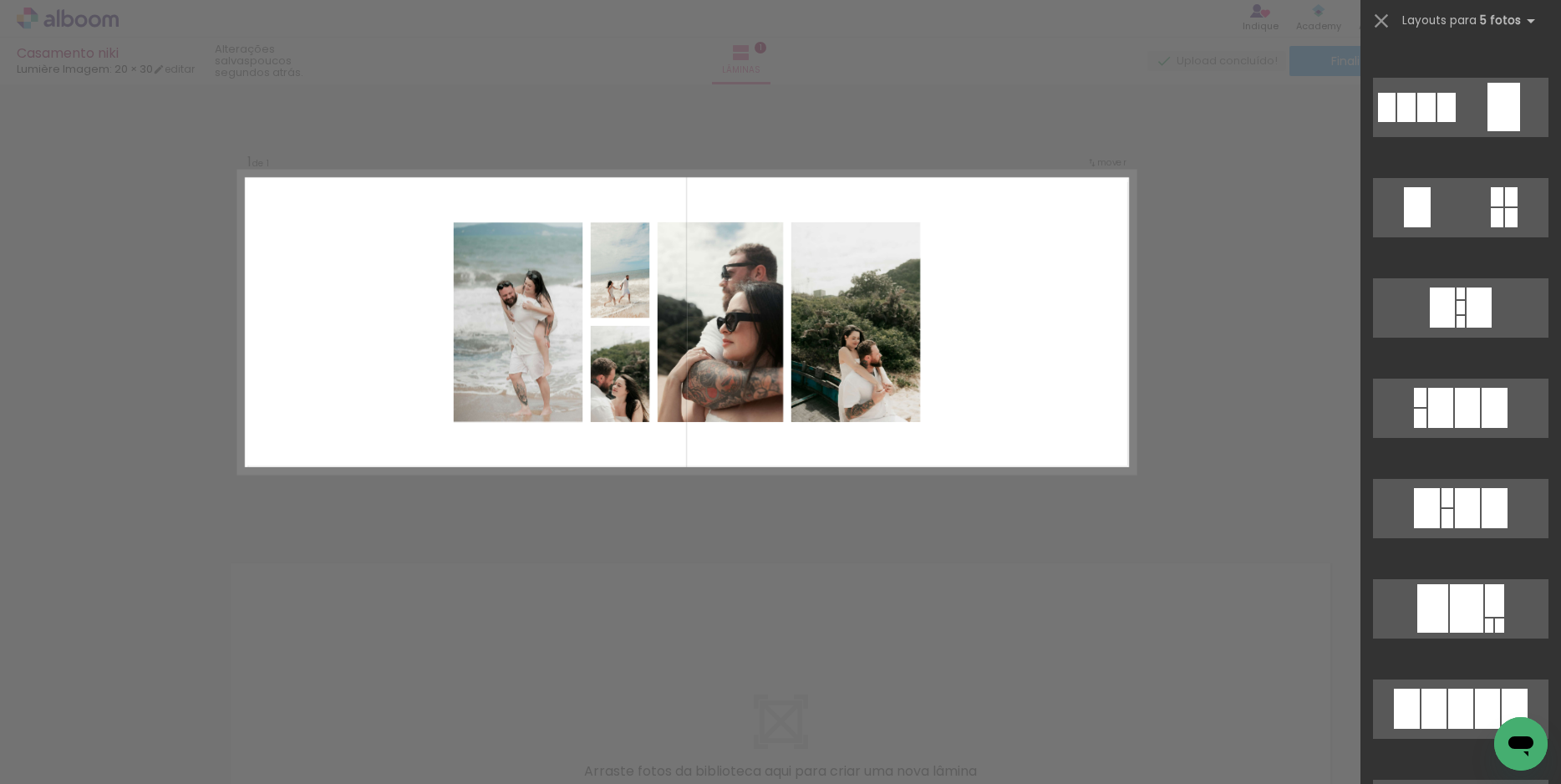
click at [1129, 501] on div "Confirmar Cancelar" at bounding box center [780, 524] width 1561 height 881
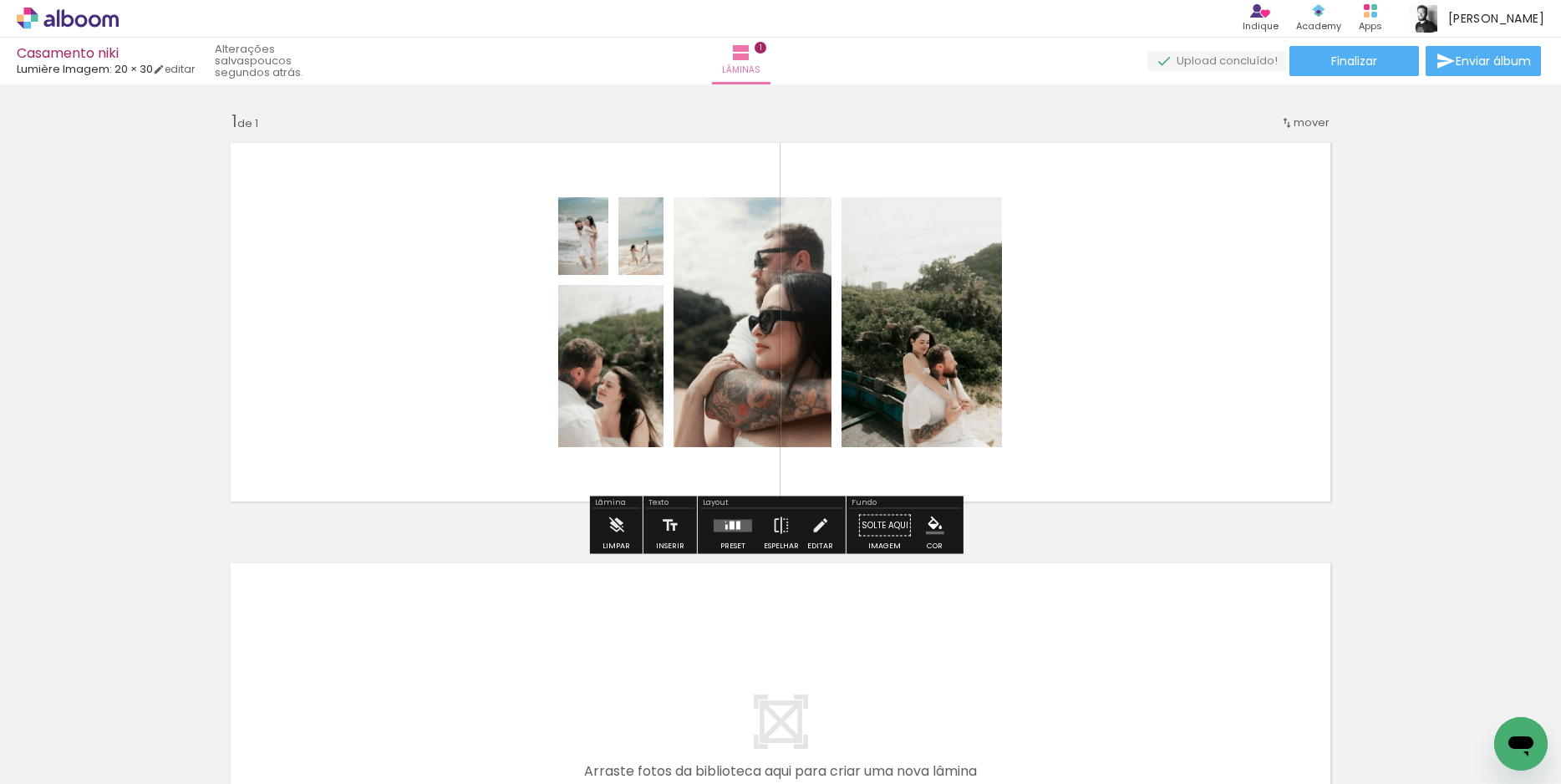
click at [730, 532] on div at bounding box center [733, 526] width 45 height 34
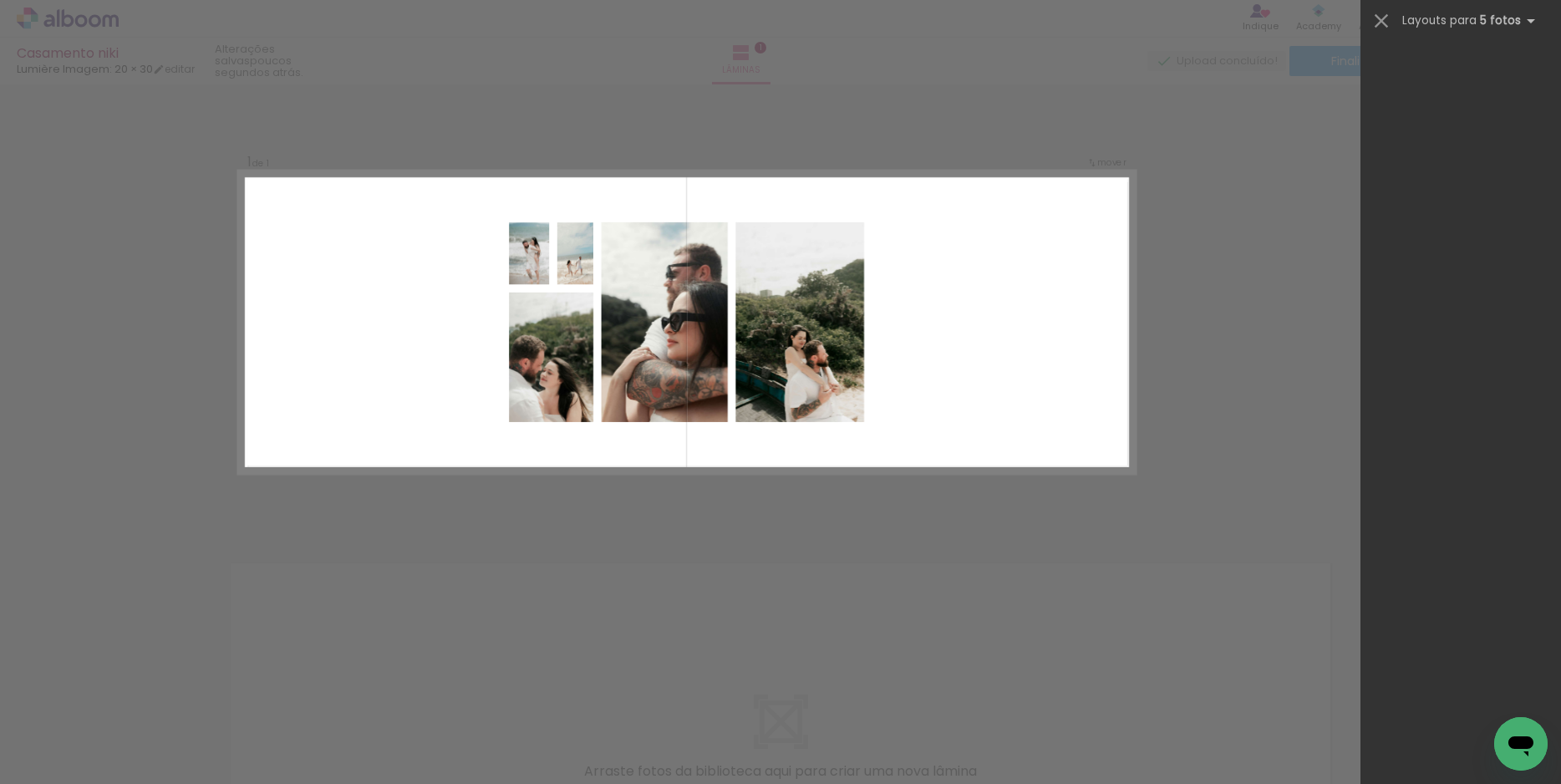
scroll to position [0, 0]
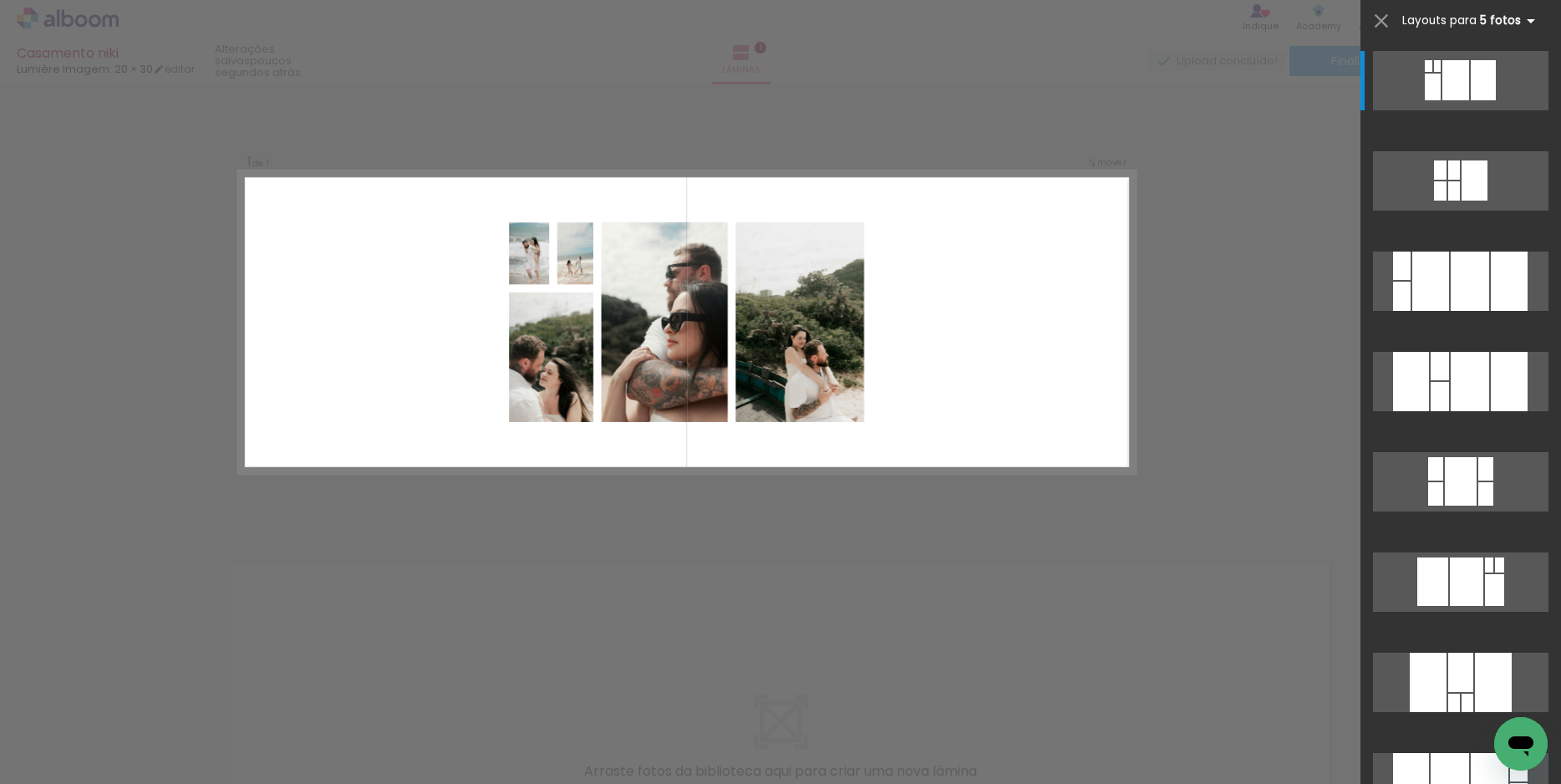
click at [1500, 24] on b "5 fotos" at bounding box center [1511, 20] width 61 height 16
click at [1509, 14] on b "5 fotos" at bounding box center [1511, 20] width 61 height 16
click at [1527, 22] on iron-icon at bounding box center [1531, 21] width 20 height 20
click at [1384, 28] on iron-icon at bounding box center [1382, 21] width 24 height 24
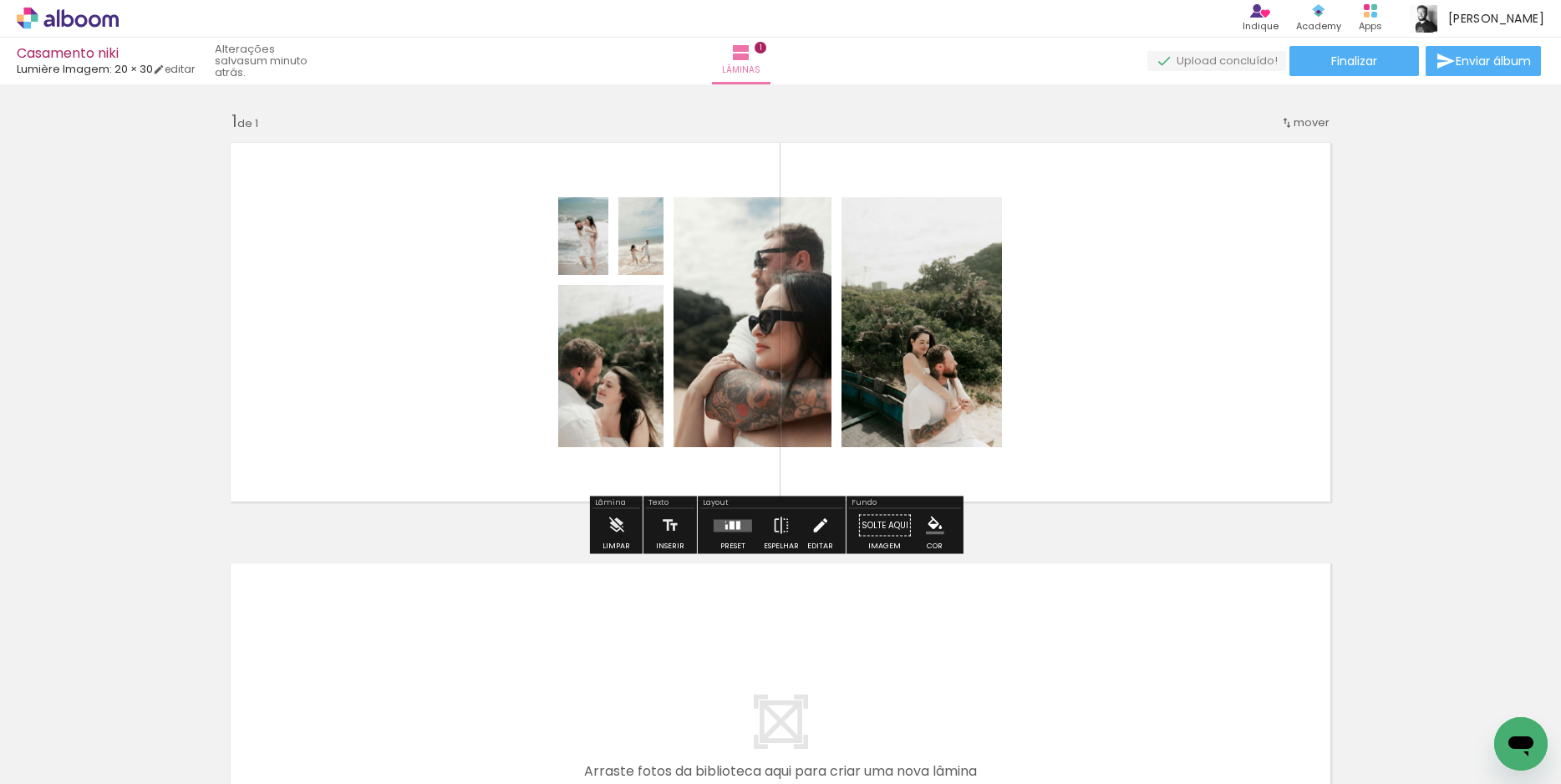
click at [812, 527] on iron-icon at bounding box center [820, 526] width 19 height 34
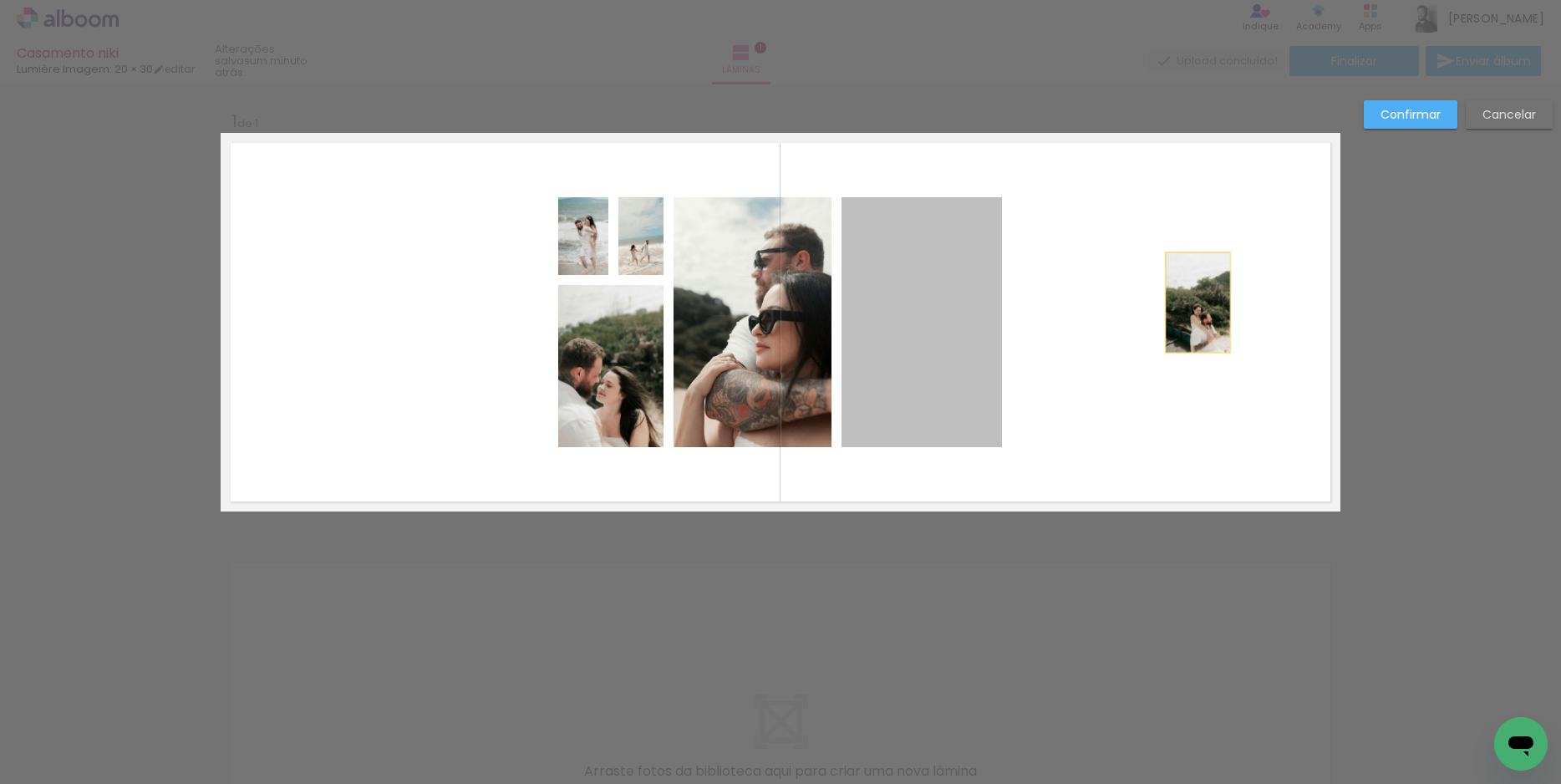
drag, startPoint x: 895, startPoint y: 352, endPoint x: 1192, endPoint y: 303, distance: 301.0
click at [1192, 303] on quentale-layouter at bounding box center [780, 322] width 1120 height 379
drag, startPoint x: 969, startPoint y: 316, endPoint x: 1202, endPoint y: 301, distance: 233.5
click at [1202, 301] on quentale-layouter at bounding box center [780, 322] width 1120 height 379
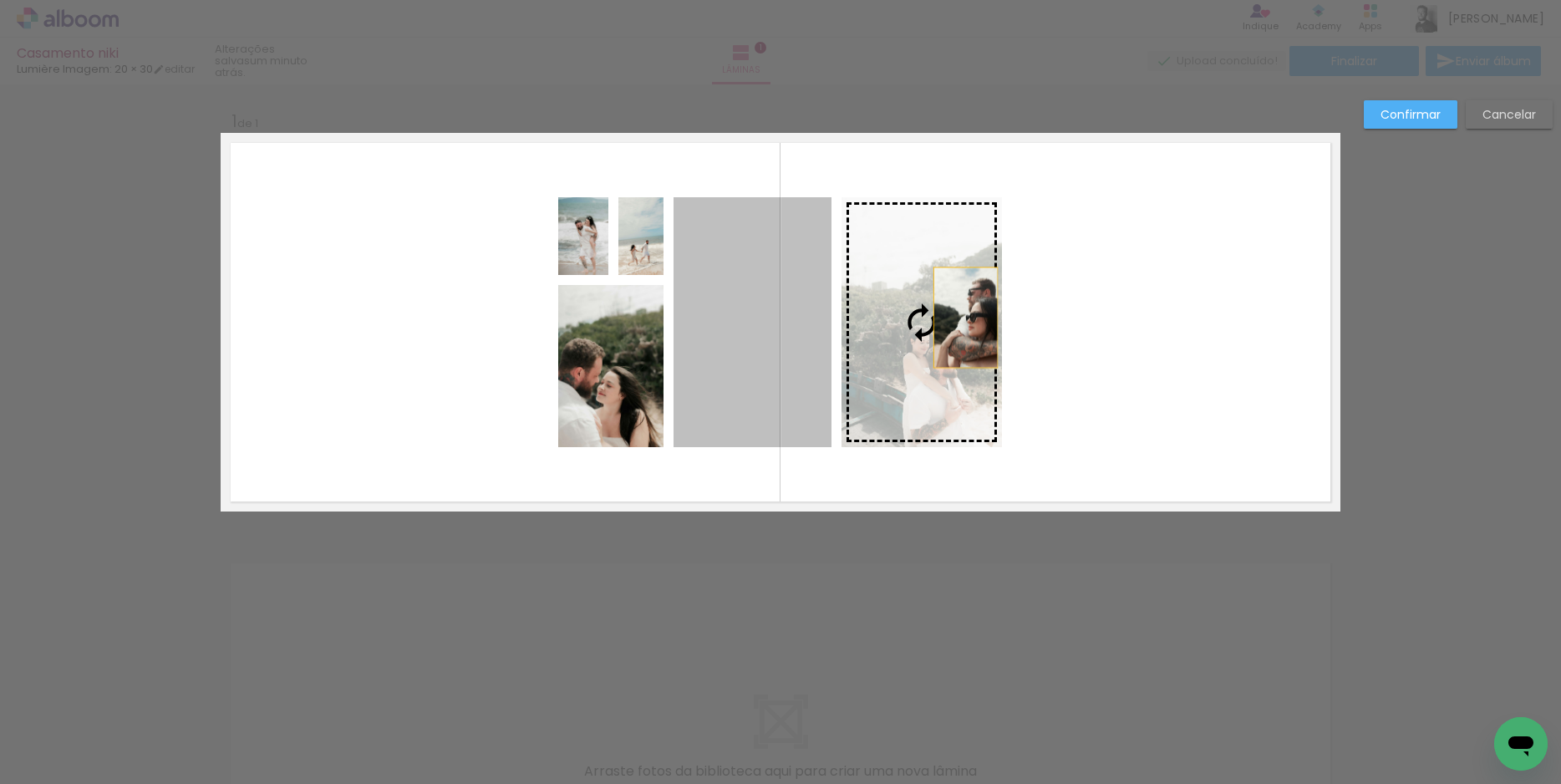
drag, startPoint x: 788, startPoint y: 298, endPoint x: 959, endPoint y: 317, distance: 172.1
click at [0, 0] on slot at bounding box center [0, 0] width 0 height 0
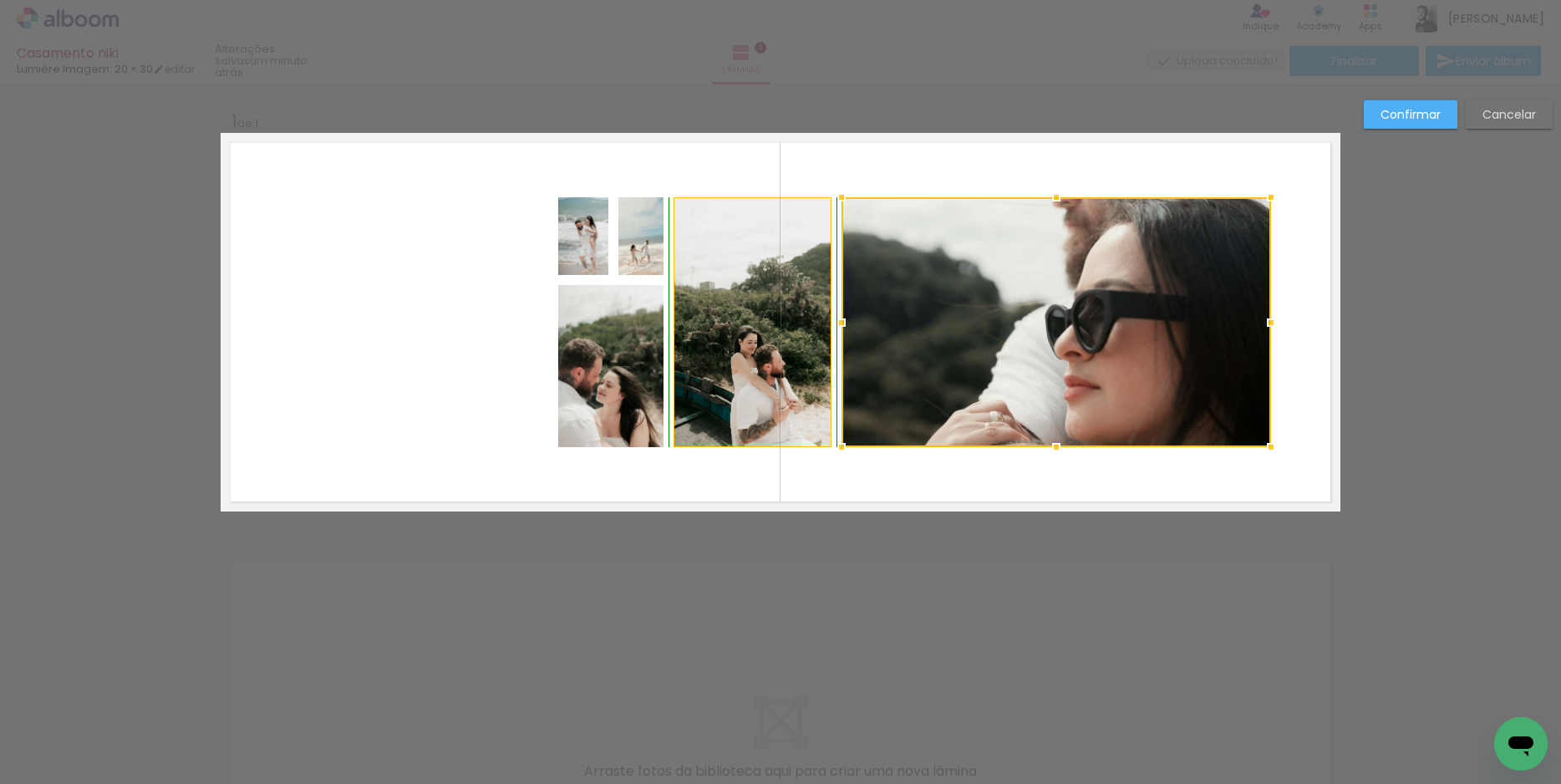
drag, startPoint x: 996, startPoint y: 194, endPoint x: 1265, endPoint y: 196, distance: 269.0
click at [1265, 196] on div at bounding box center [1272, 198] width 34 height 34
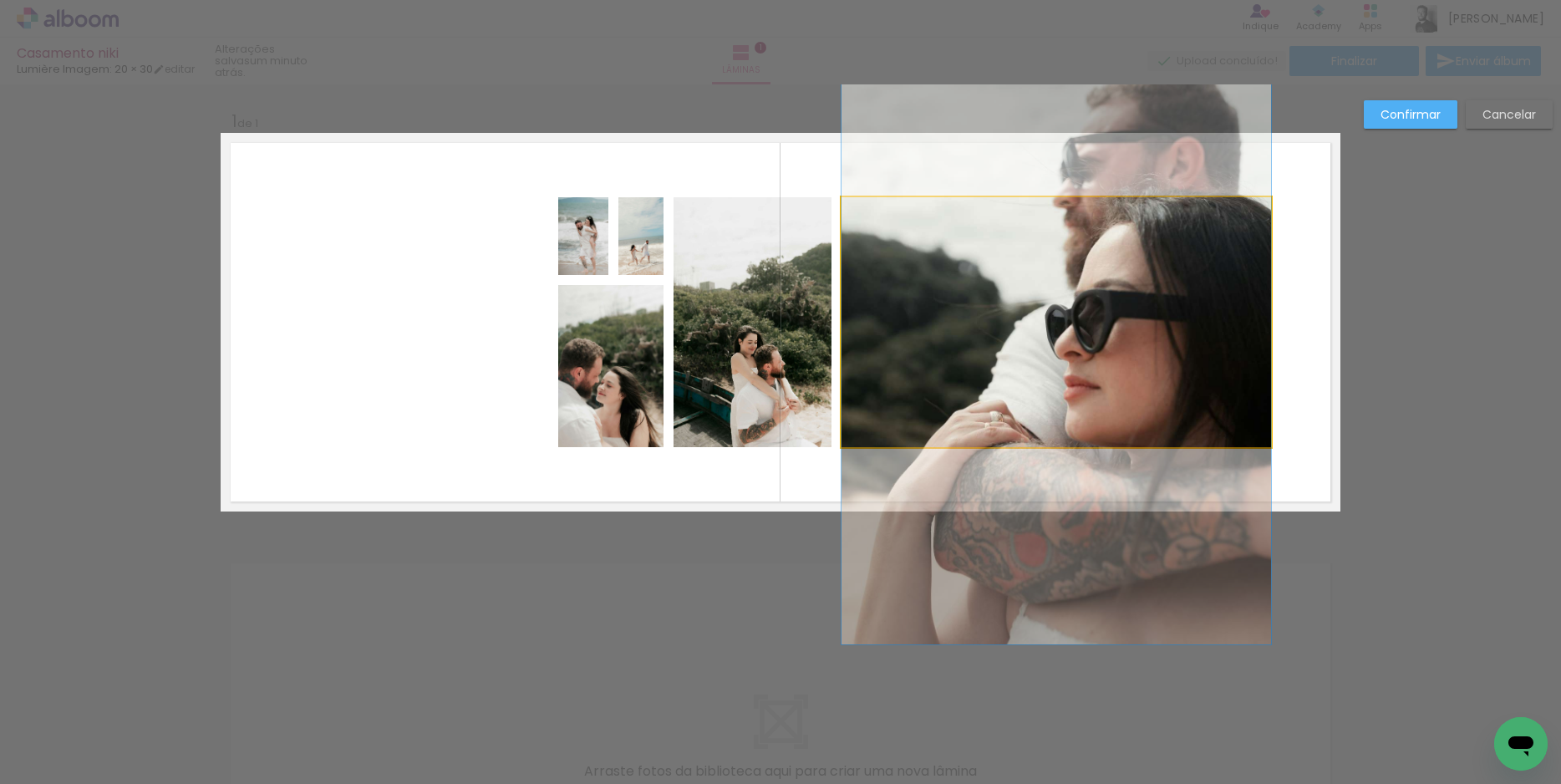
click at [878, 310] on quentale-photo at bounding box center [1056, 321] width 429 height 250
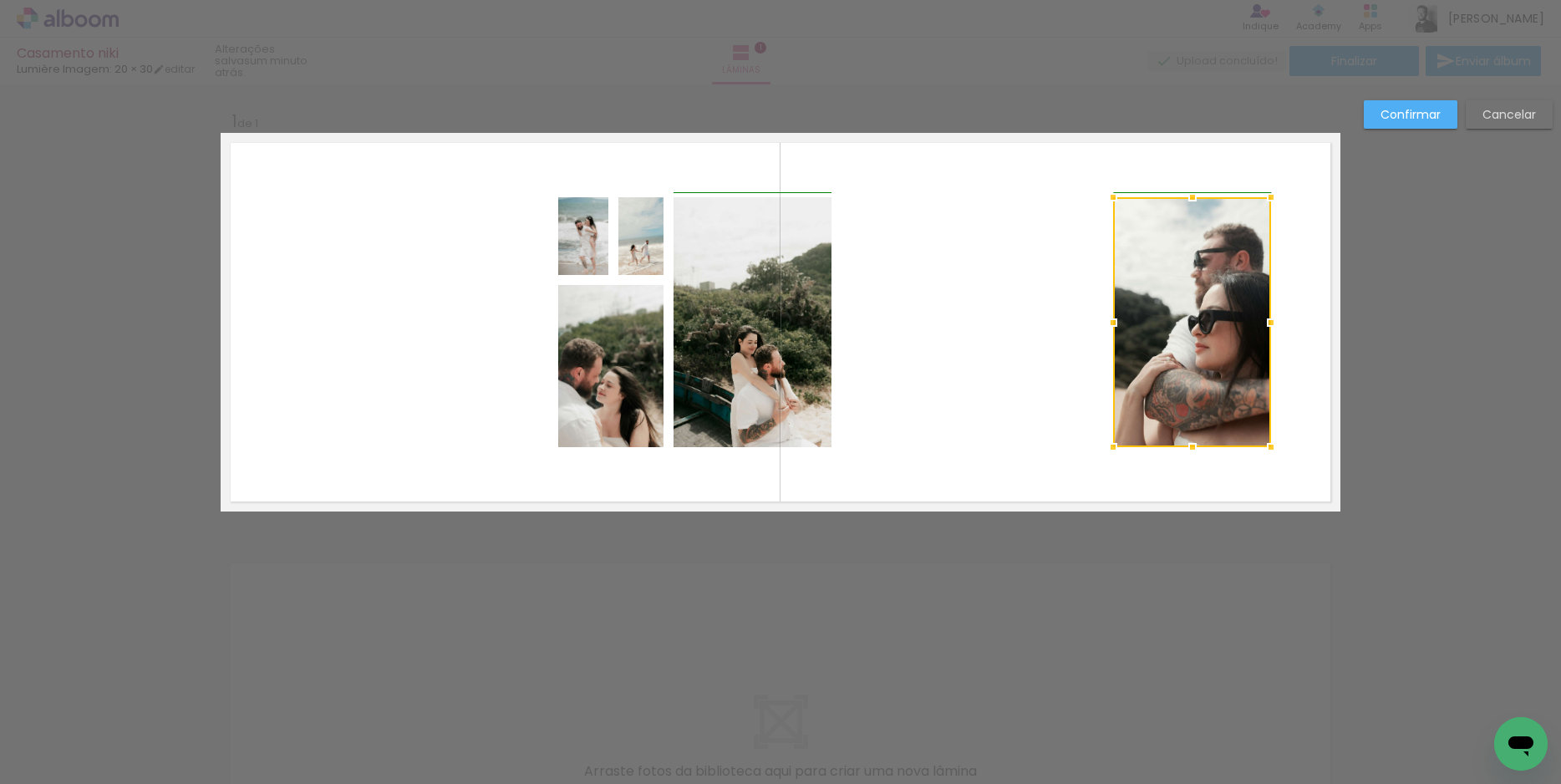
drag, startPoint x: 849, startPoint y: 323, endPoint x: 1116, endPoint y: 306, distance: 267.5
click at [1116, 306] on div at bounding box center [1113, 322] width 34 height 34
click at [1290, 349] on quentale-layouter at bounding box center [780, 322] width 1120 height 379
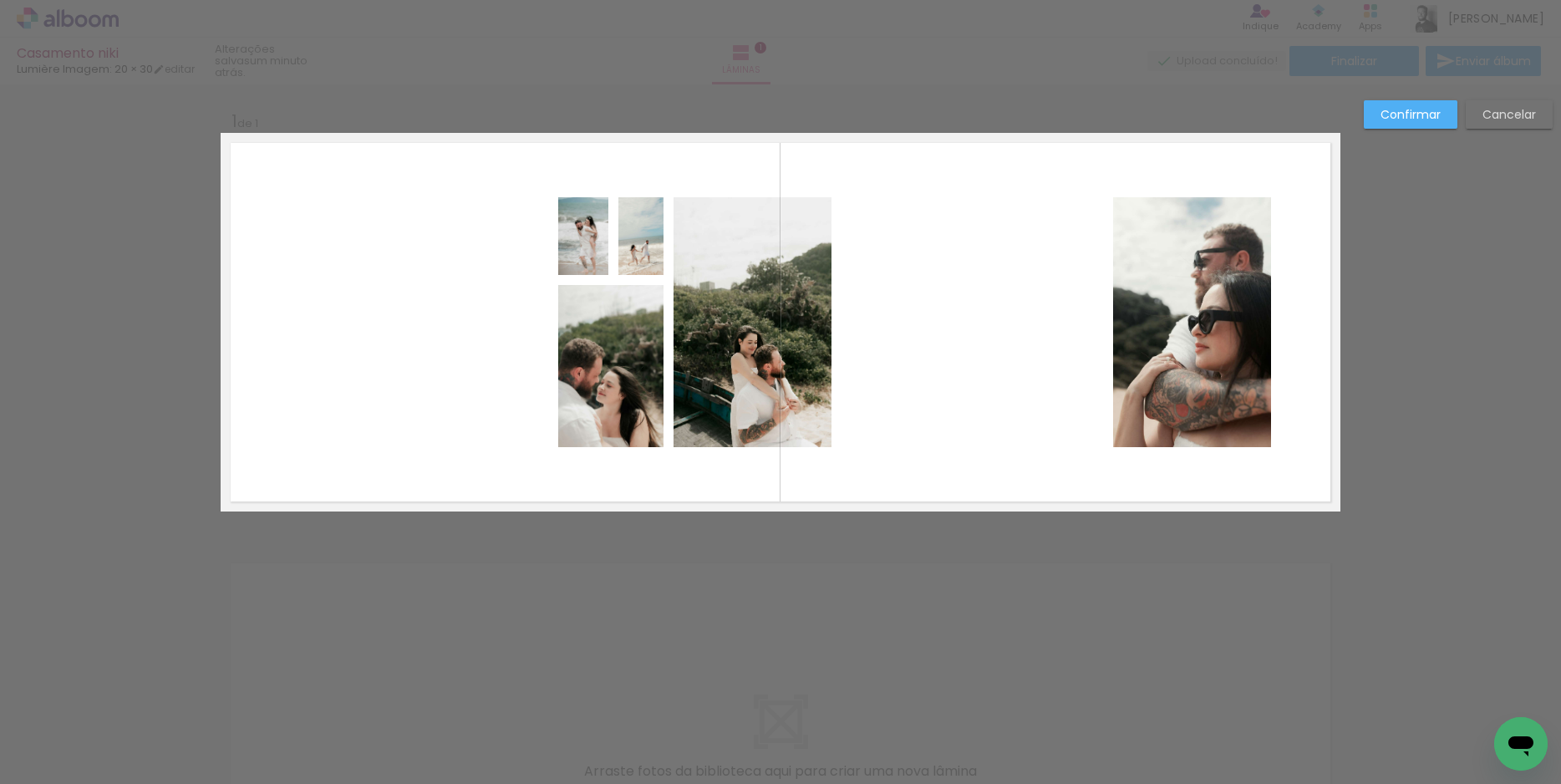
click at [1229, 336] on quentale-photo at bounding box center [1192, 321] width 158 height 250
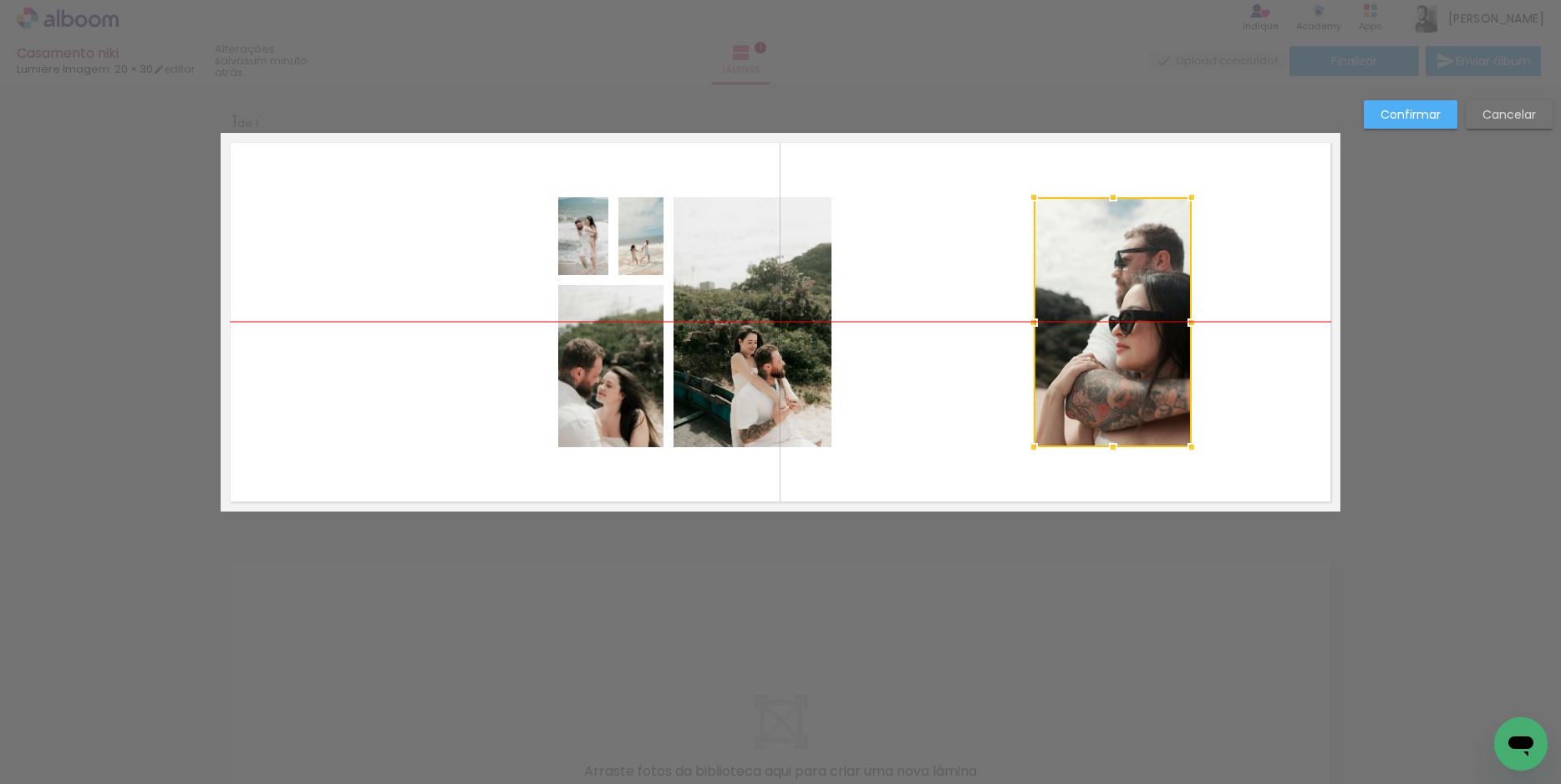
drag, startPoint x: 1224, startPoint y: 326, endPoint x: 1145, endPoint y: 333, distance: 79.3
click at [1145, 333] on div at bounding box center [1112, 321] width 158 height 250
click at [968, 341] on quentale-layouter at bounding box center [780, 322] width 1120 height 379
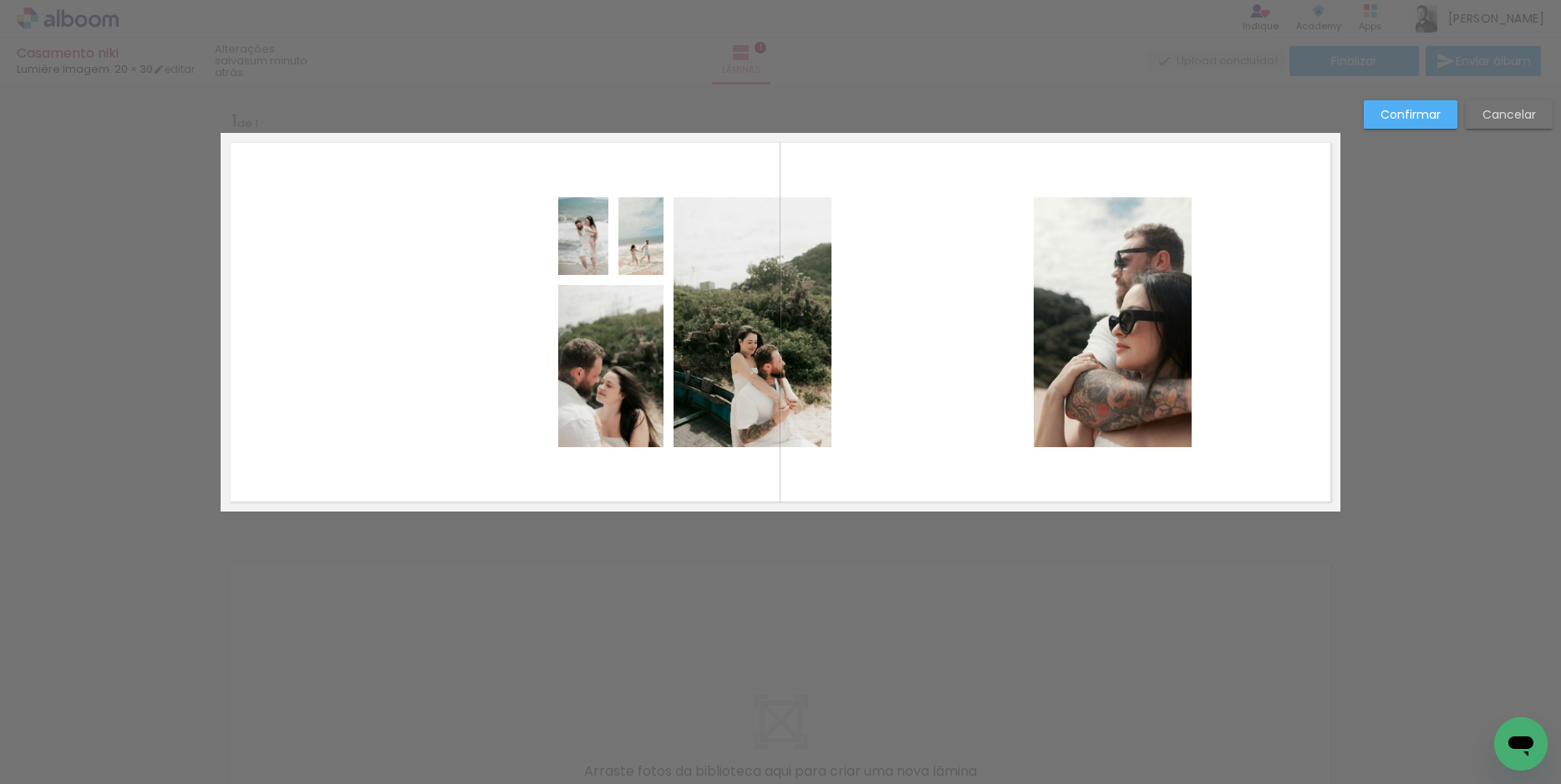
click at [1140, 358] on quentale-photo at bounding box center [1112, 321] width 158 height 250
click at [1421, 126] on paper-button "Confirmar" at bounding box center [1410, 114] width 93 height 29
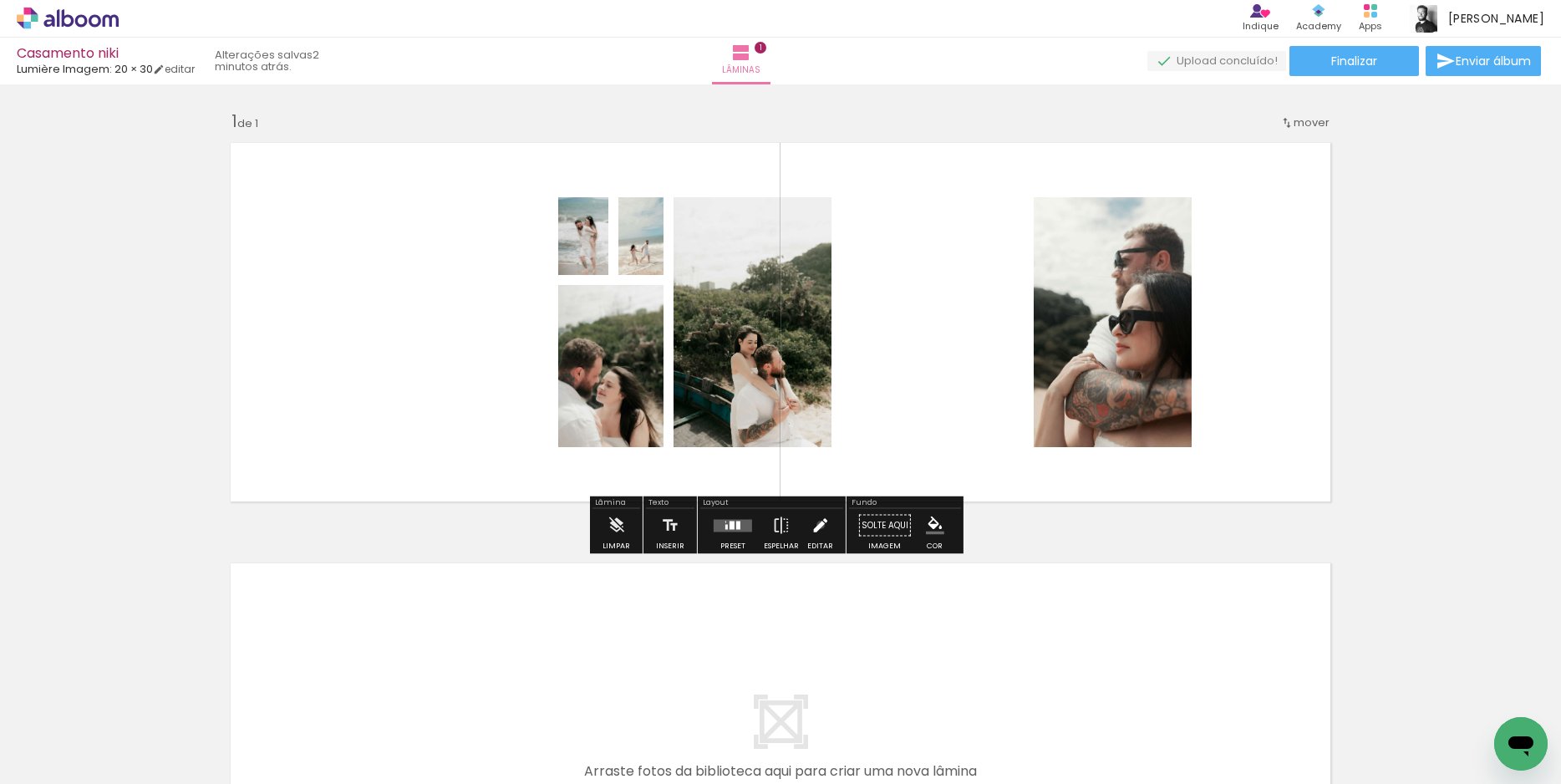
click at [816, 524] on iron-icon at bounding box center [820, 526] width 19 height 34
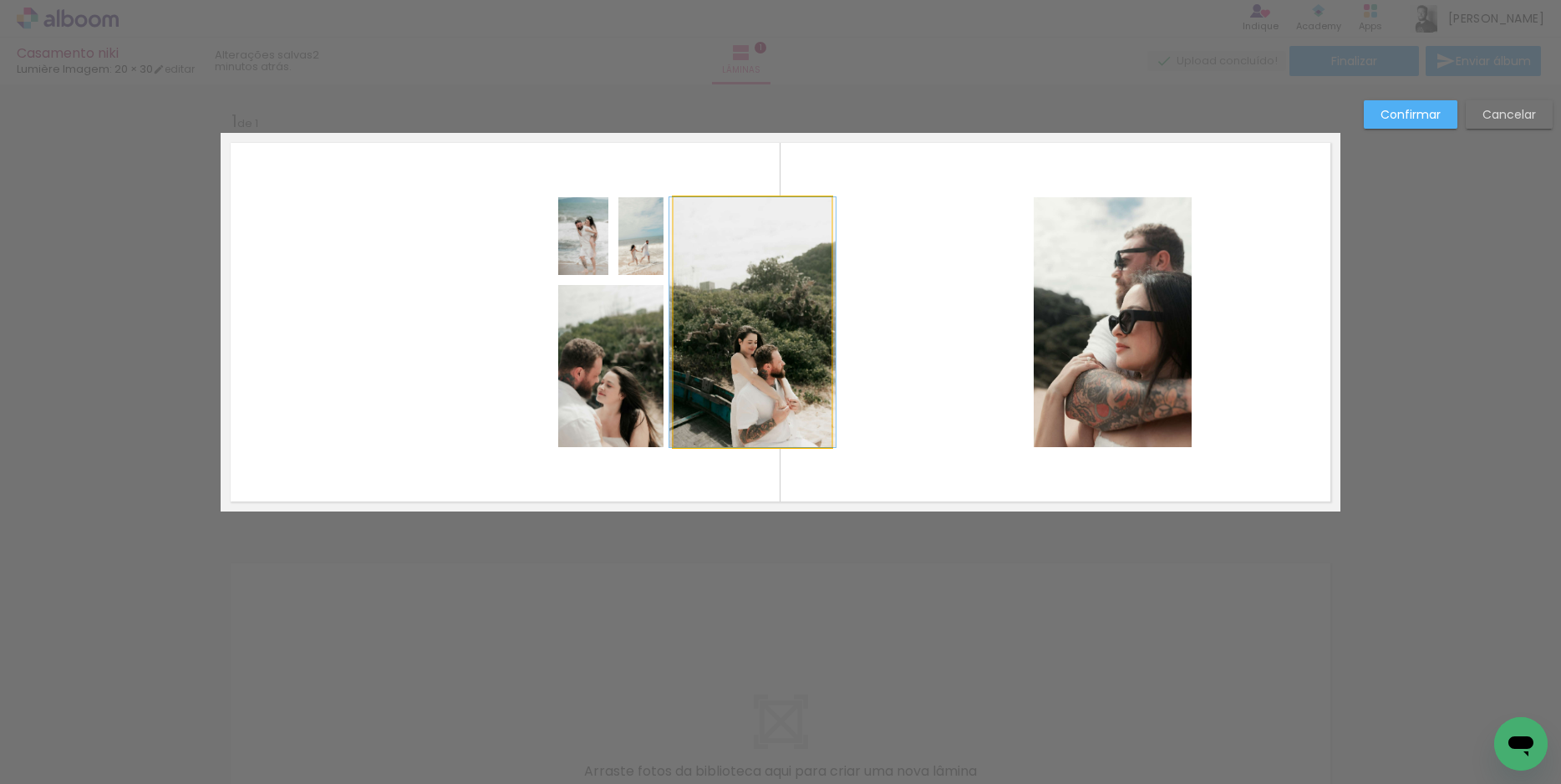
click at [751, 327] on quentale-photo at bounding box center [752, 321] width 158 height 250
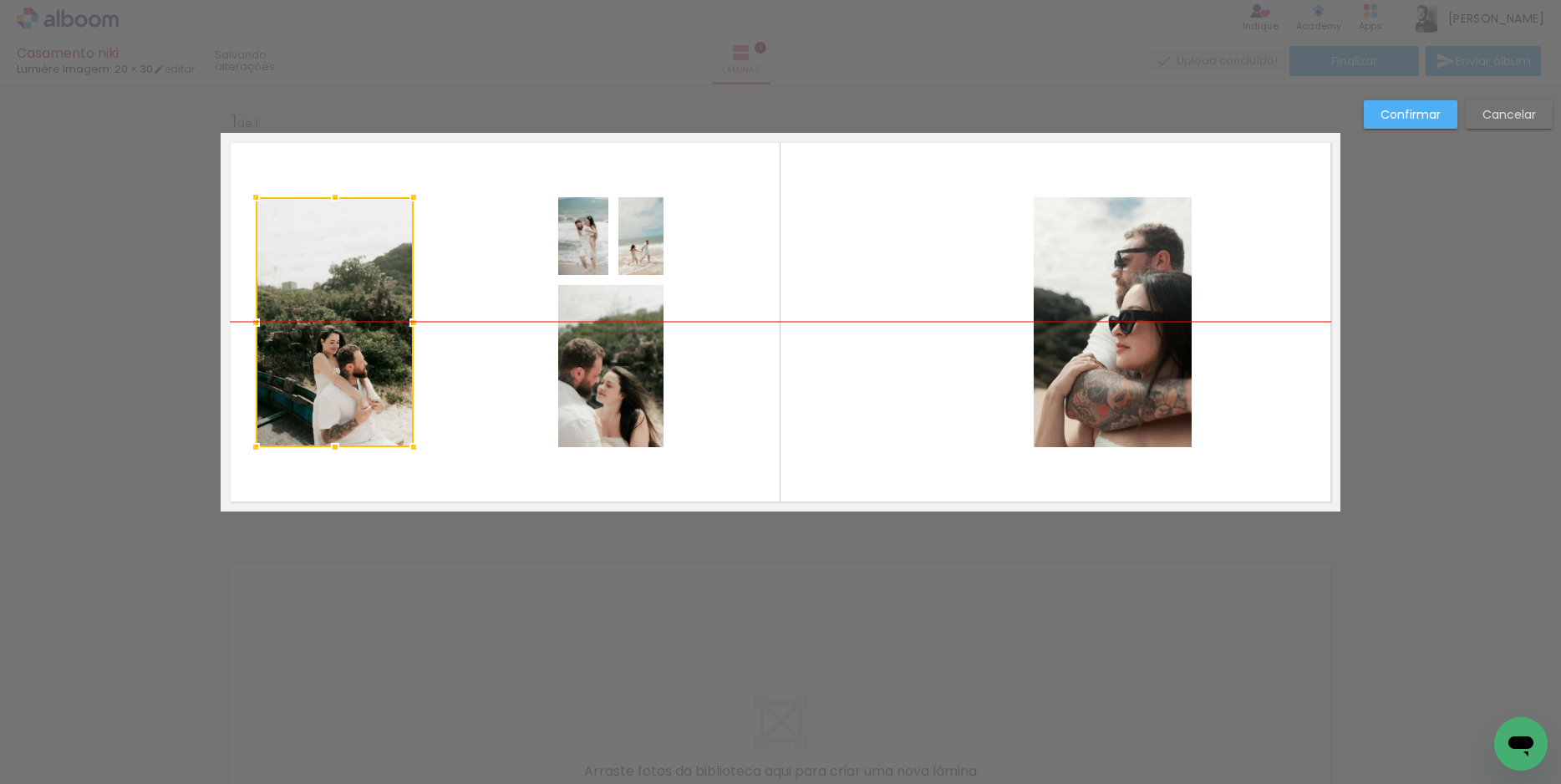
drag, startPoint x: 717, startPoint y: 304, endPoint x: 300, endPoint y: 312, distance: 417.1
click at [300, 312] on div at bounding box center [335, 321] width 158 height 250
click at [577, 240] on quentale-photo at bounding box center [583, 236] width 50 height 77
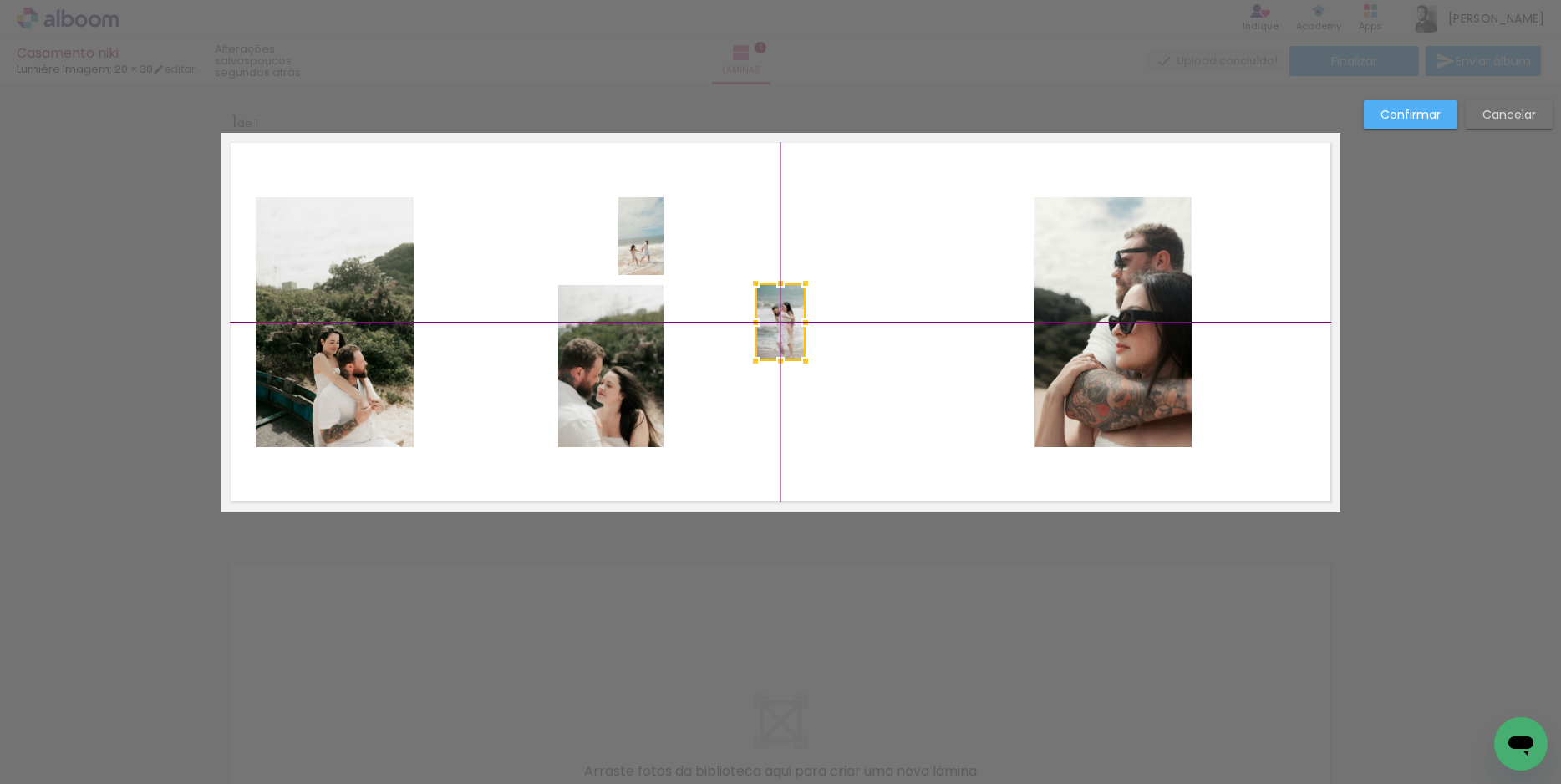
drag, startPoint x: 577, startPoint y: 240, endPoint x: 762, endPoint y: 315, distance: 199.6
click at [762, 315] on div at bounding box center [781, 322] width 50 height 77
click at [0, 0] on slot "Cancelar" at bounding box center [0, 0] width 0 height 0
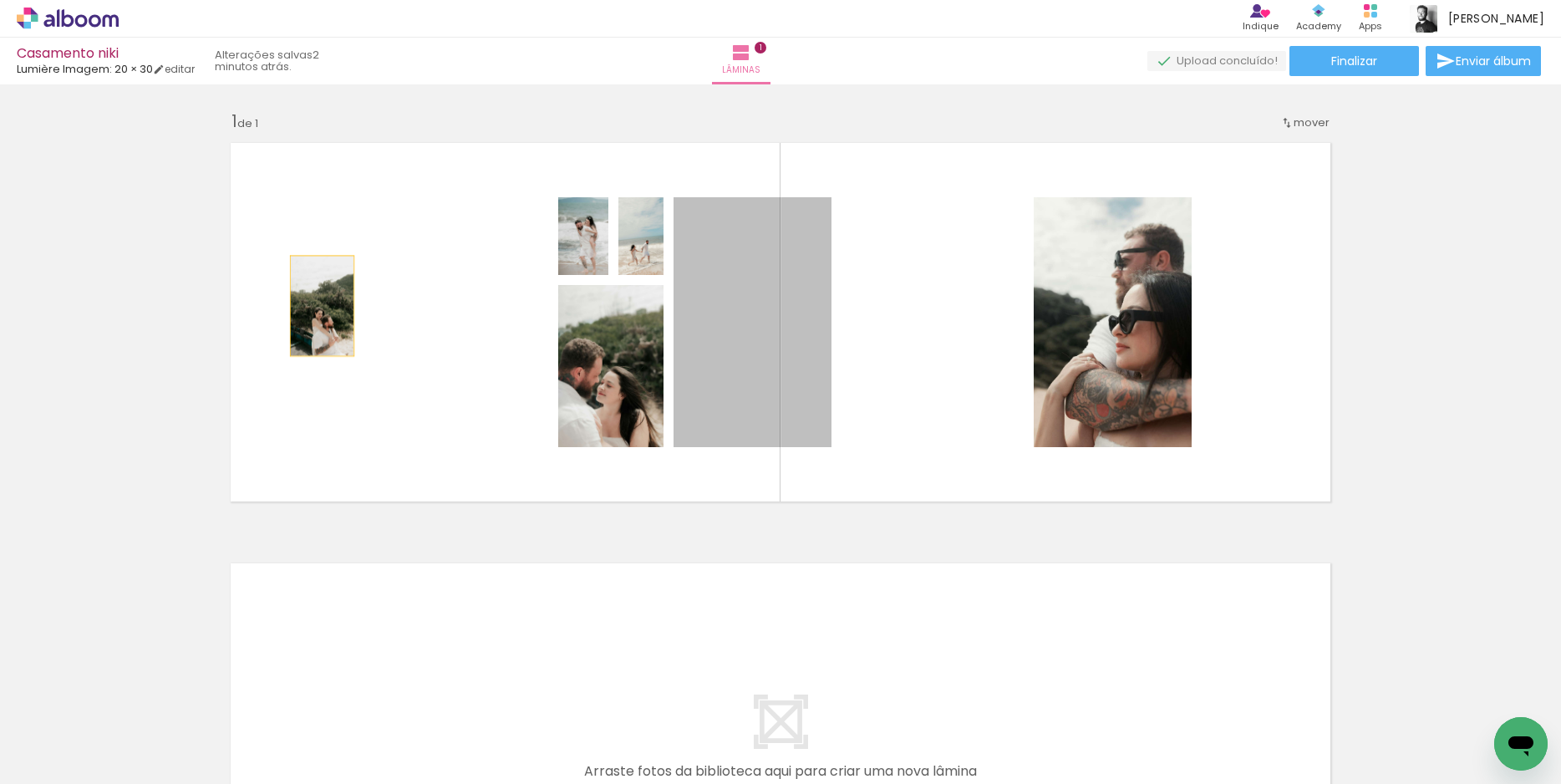
drag, startPoint x: 733, startPoint y: 353, endPoint x: 316, endPoint y: 305, distance: 419.8
click at [316, 305] on quentale-layouter at bounding box center [780, 322] width 1120 height 379
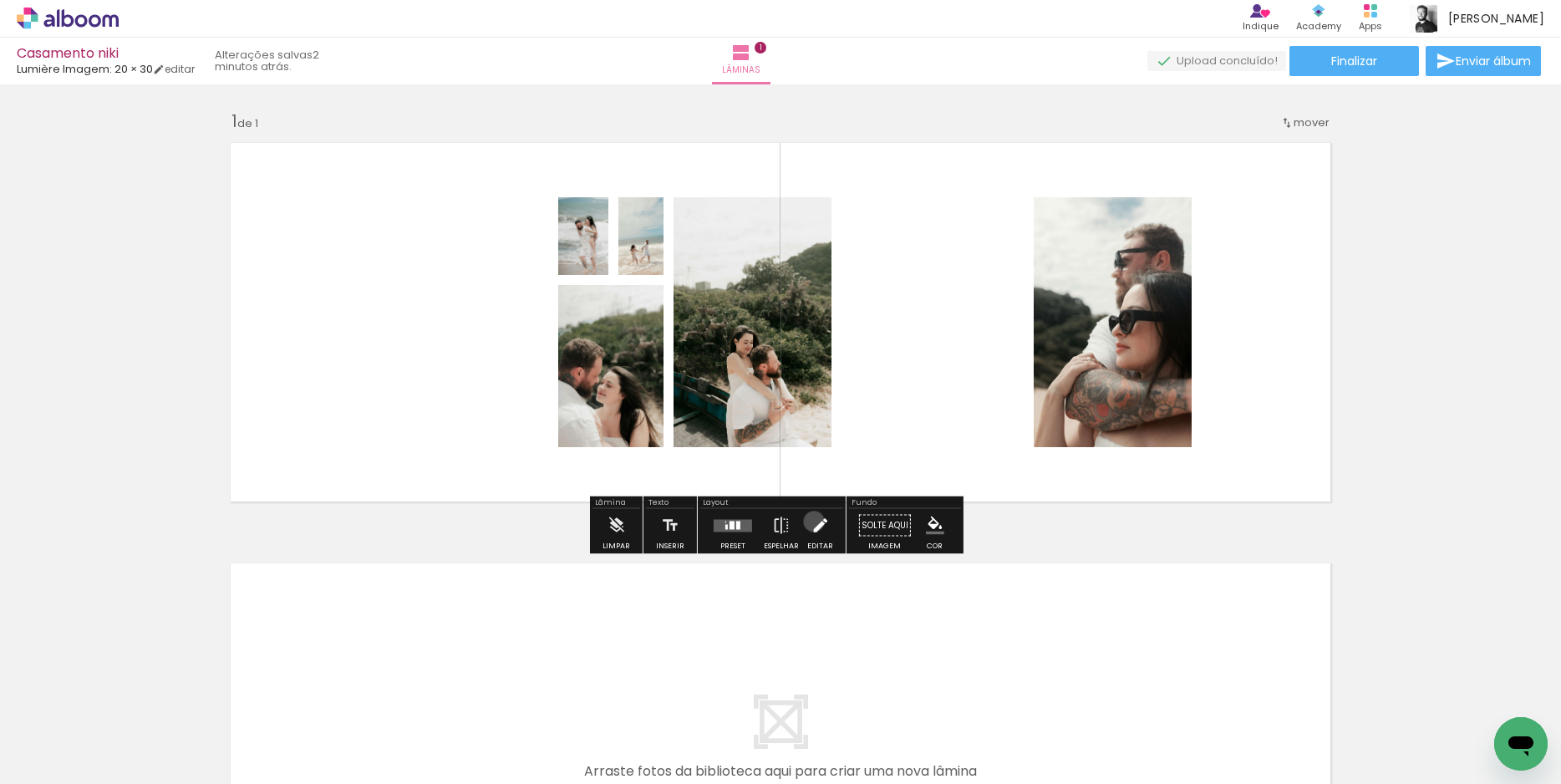
click at [810, 522] on iron-icon at bounding box center [820, 526] width 19 height 34
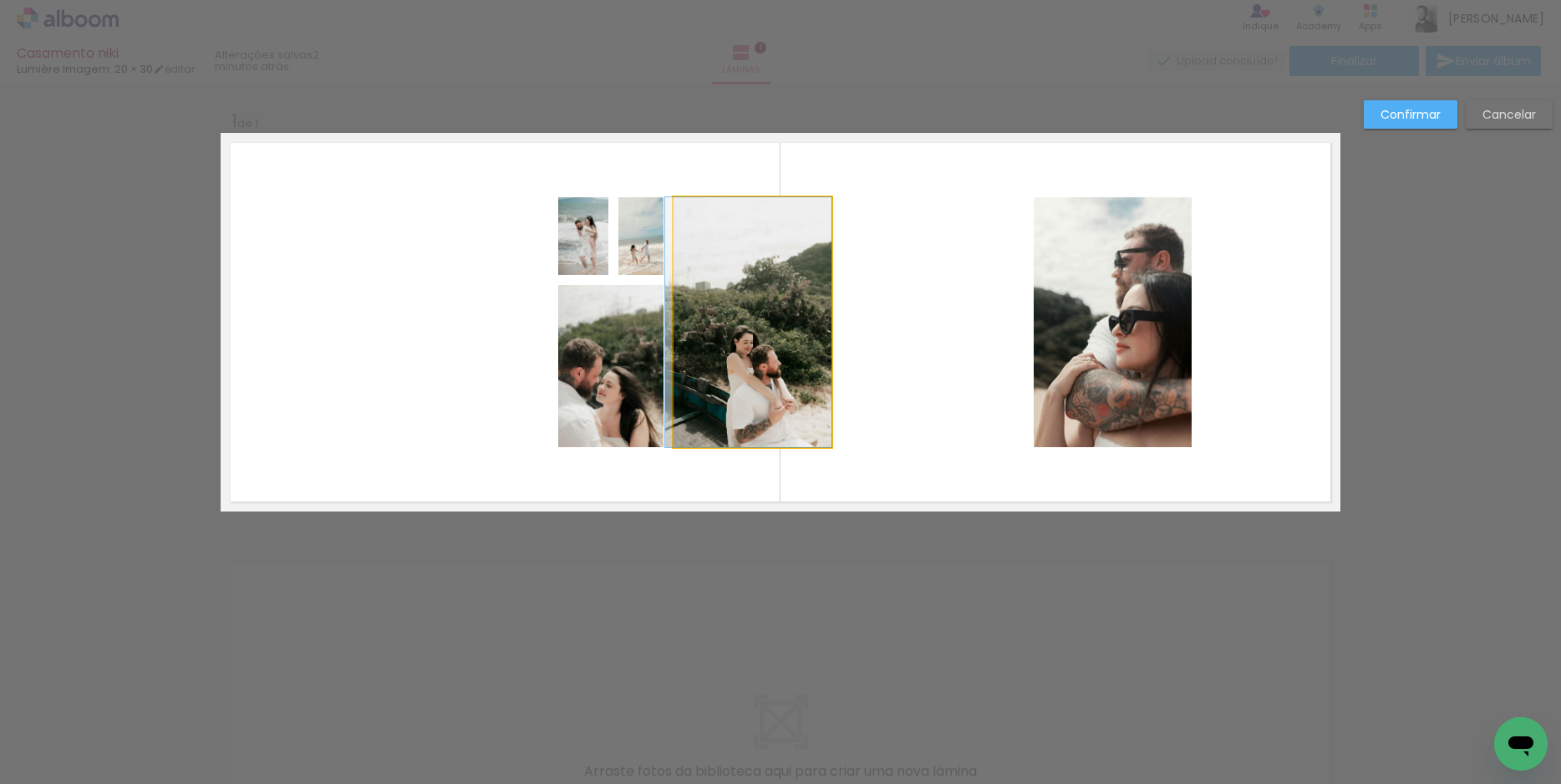
click at [720, 311] on quentale-photo at bounding box center [752, 321] width 158 height 250
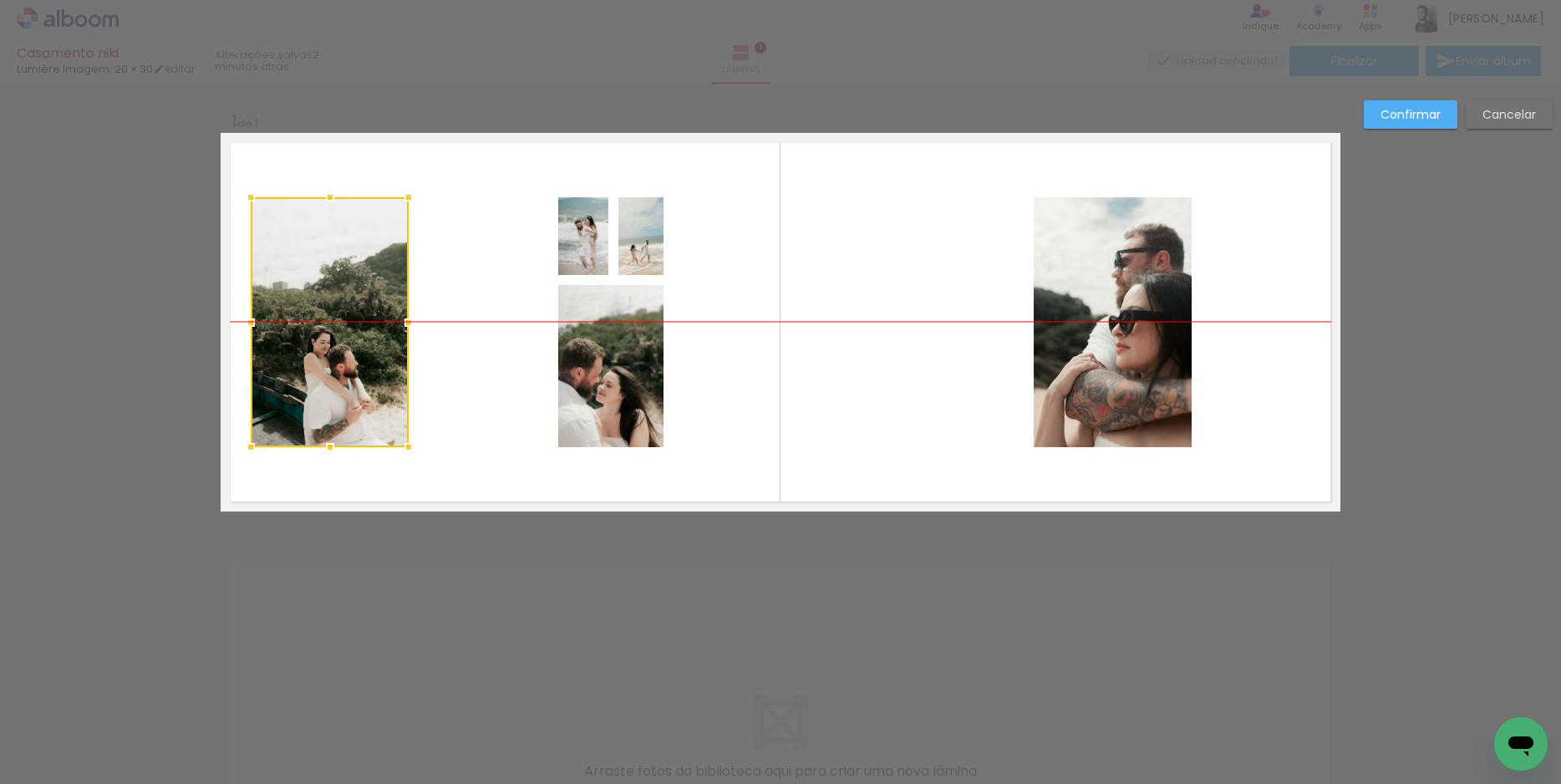
drag, startPoint x: 727, startPoint y: 325, endPoint x: 305, endPoint y: 318, distance: 422.1
click at [305, 318] on div at bounding box center [330, 321] width 158 height 250
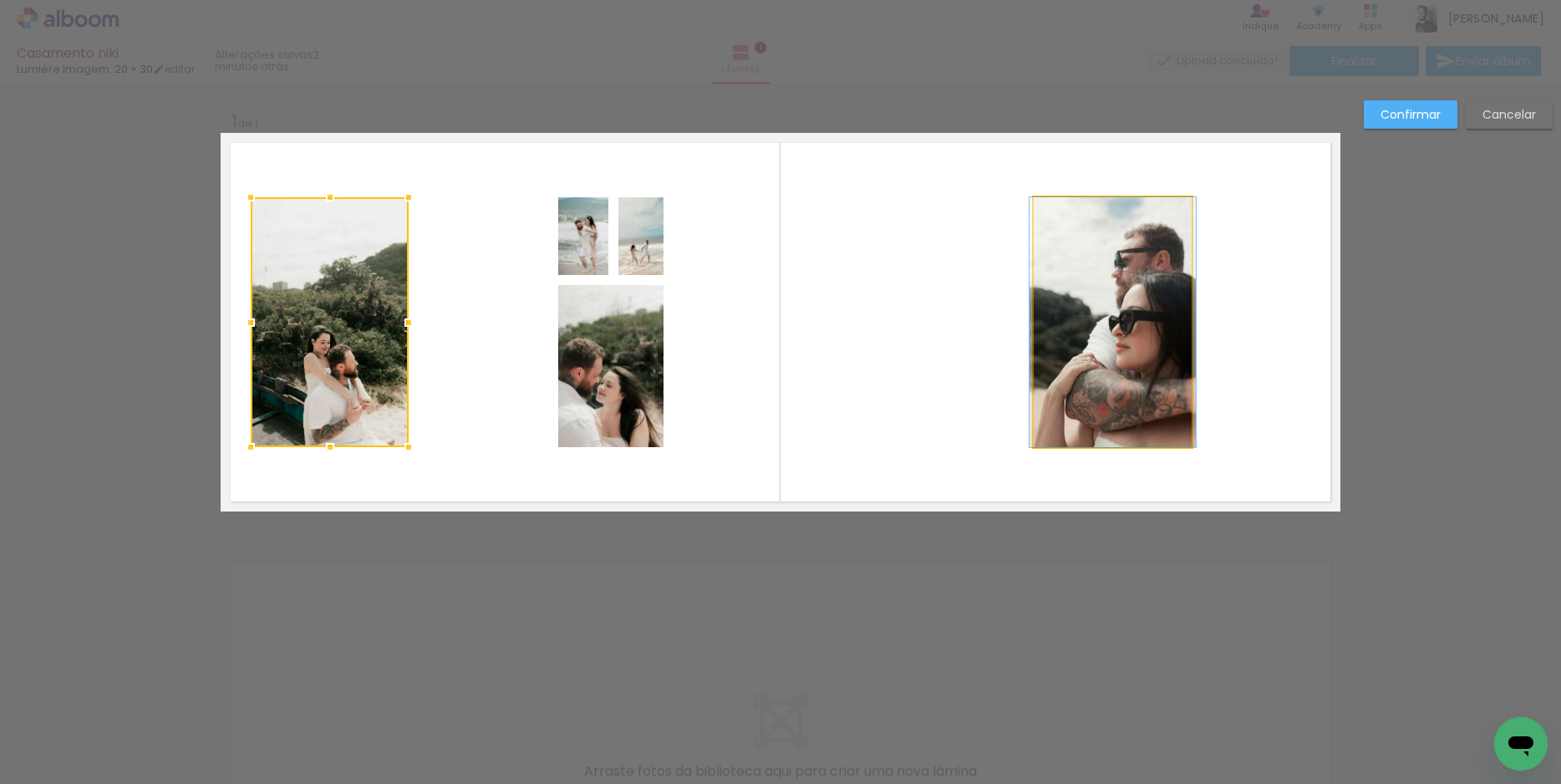
click at [1102, 310] on quentale-photo at bounding box center [1112, 321] width 158 height 250
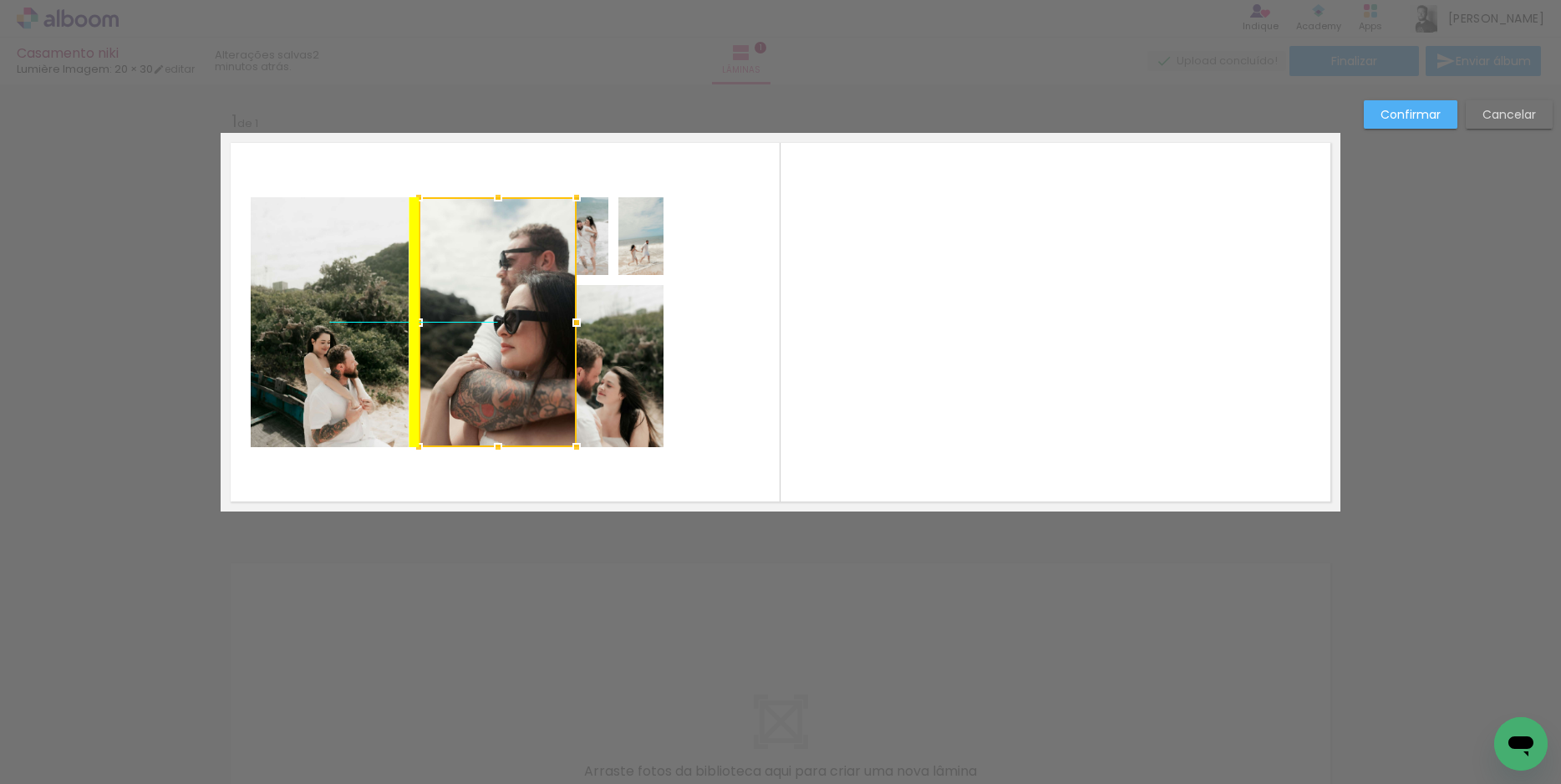
drag, startPoint x: 1102, startPoint y: 310, endPoint x: 481, endPoint y: 312, distance: 621.0
click at [481, 312] on div at bounding box center [498, 321] width 158 height 250
click at [645, 255] on quentale-photo at bounding box center [641, 236] width 45 height 77
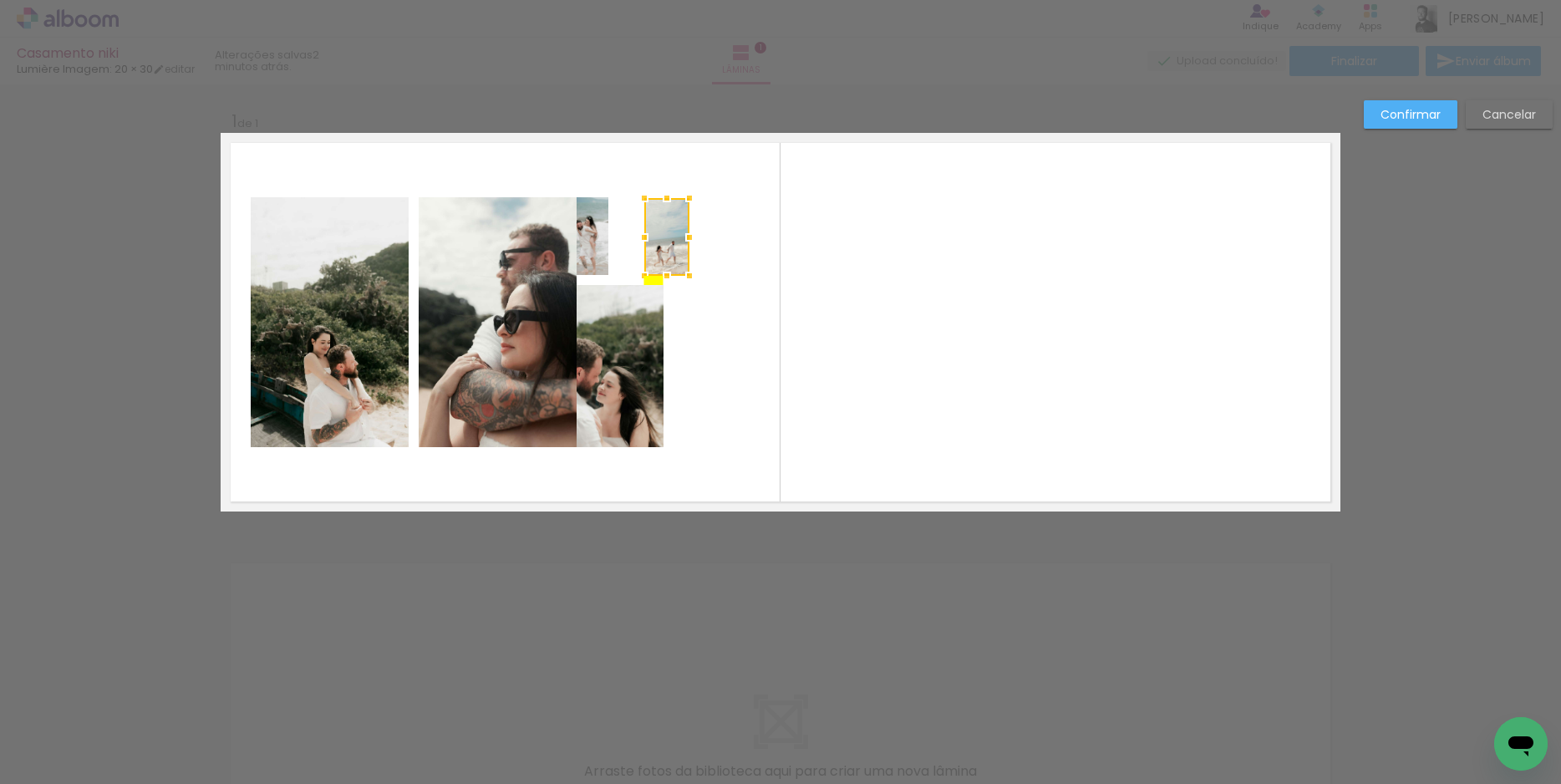
drag, startPoint x: 639, startPoint y: 247, endPoint x: 666, endPoint y: 246, distance: 27.0
click at [666, 246] on div at bounding box center [667, 236] width 45 height 77
click at [583, 243] on quentale-photo at bounding box center [583, 236] width 50 height 77
drag, startPoint x: 583, startPoint y: 243, endPoint x: 613, endPoint y: 244, distance: 30.0
click at [613, 244] on div at bounding box center [611, 236] width 50 height 77
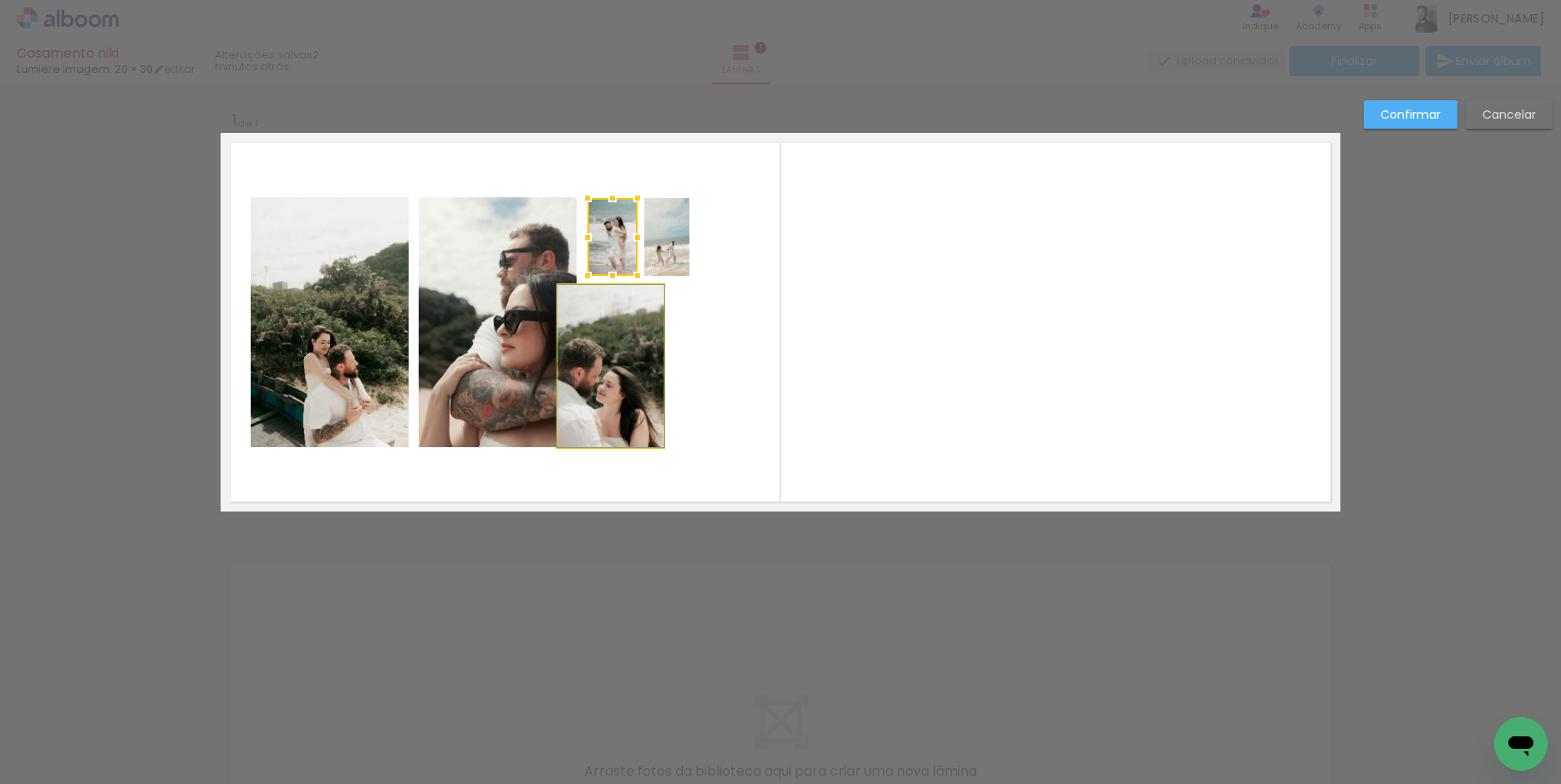
click at [621, 373] on quentale-photo at bounding box center [610, 366] width 105 height 162
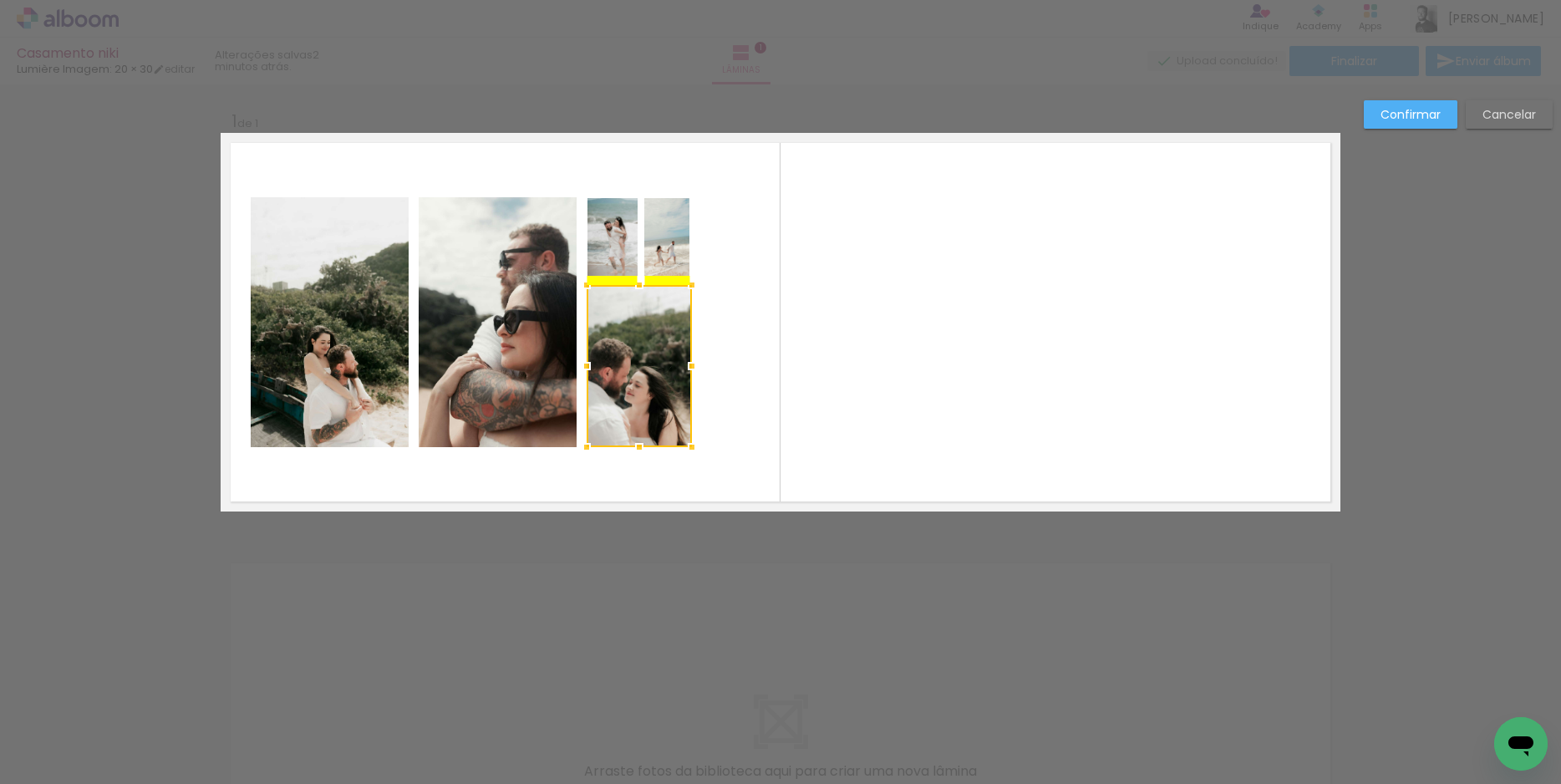
drag, startPoint x: 621, startPoint y: 373, endPoint x: 650, endPoint y: 372, distance: 29.0
click at [650, 372] on div at bounding box center [639, 366] width 105 height 162
click at [905, 320] on quentale-layouter at bounding box center [780, 322] width 1120 height 379
click at [1091, 315] on quentale-layouter at bounding box center [780, 322] width 1120 height 379
drag, startPoint x: 1417, startPoint y: 108, endPoint x: 1407, endPoint y: 135, distance: 28.8
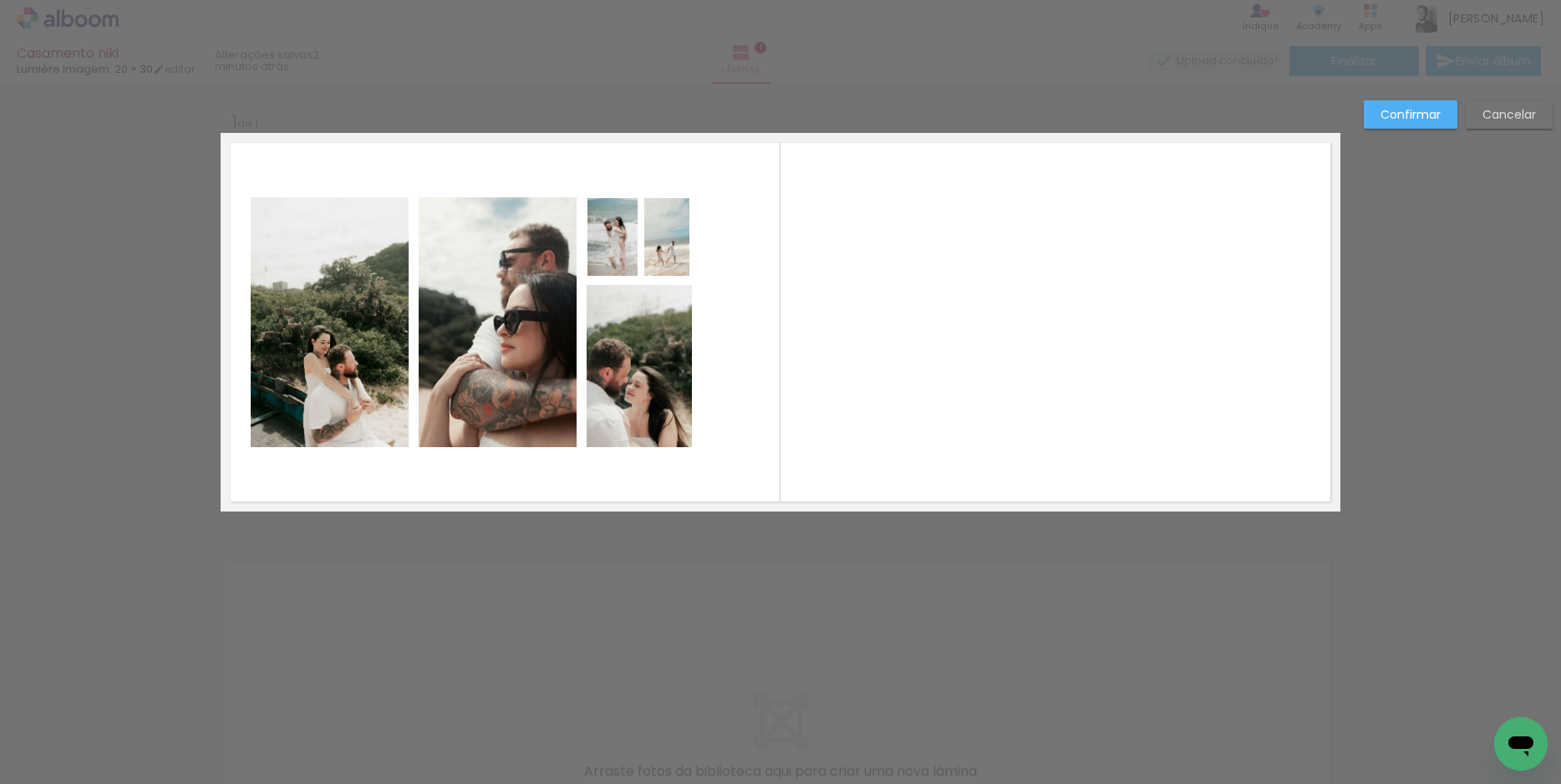
click at [0, 0] on slot "Confirmar" at bounding box center [0, 0] width 0 height 0
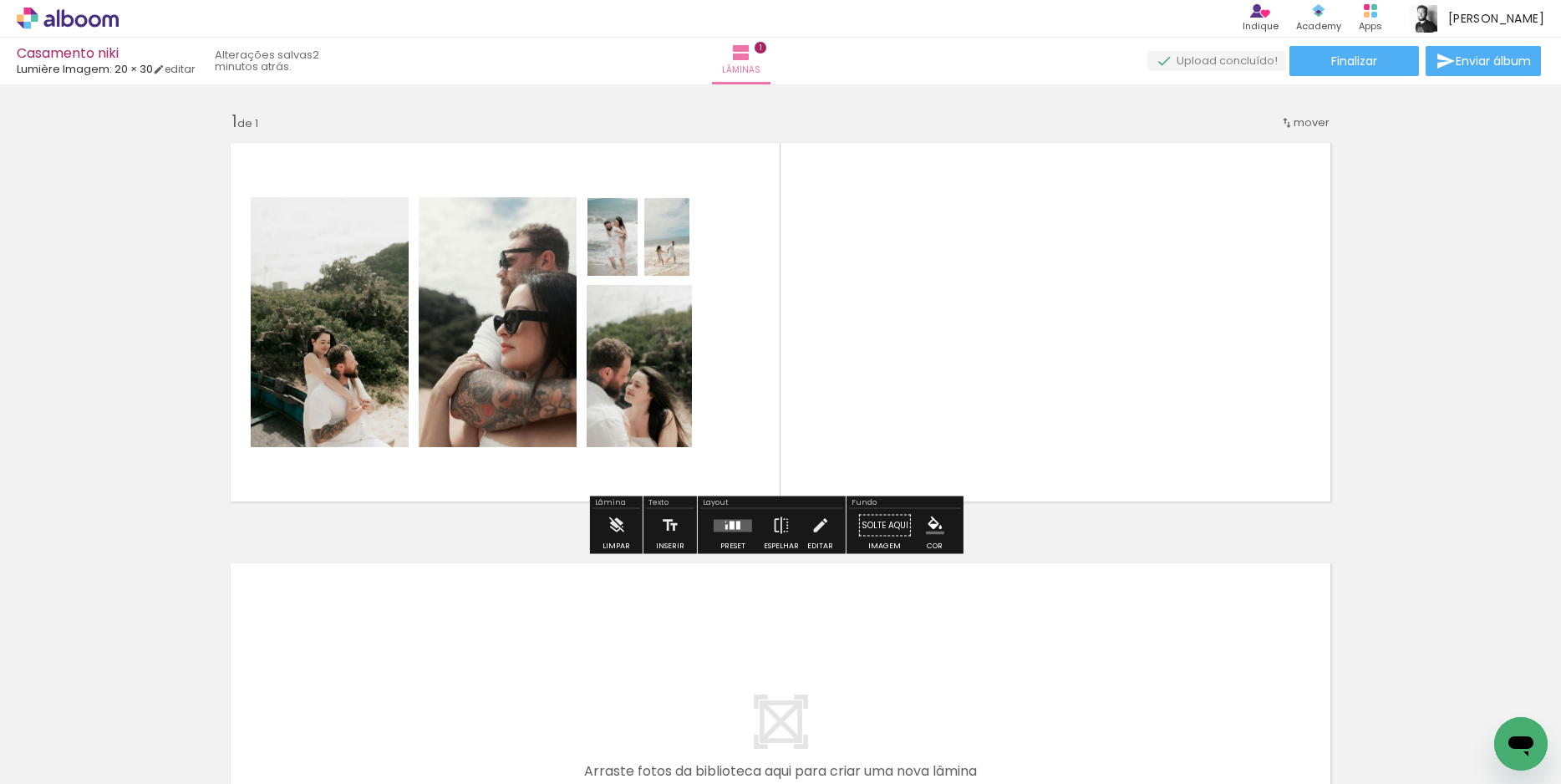
click at [1065, 347] on quentale-layouter at bounding box center [780, 322] width 1120 height 379
click at [1065, 347] on quentale-layouter at bounding box center [780, 322] width 1120 height 379
click at [818, 521] on iron-icon at bounding box center [820, 526] width 19 height 34
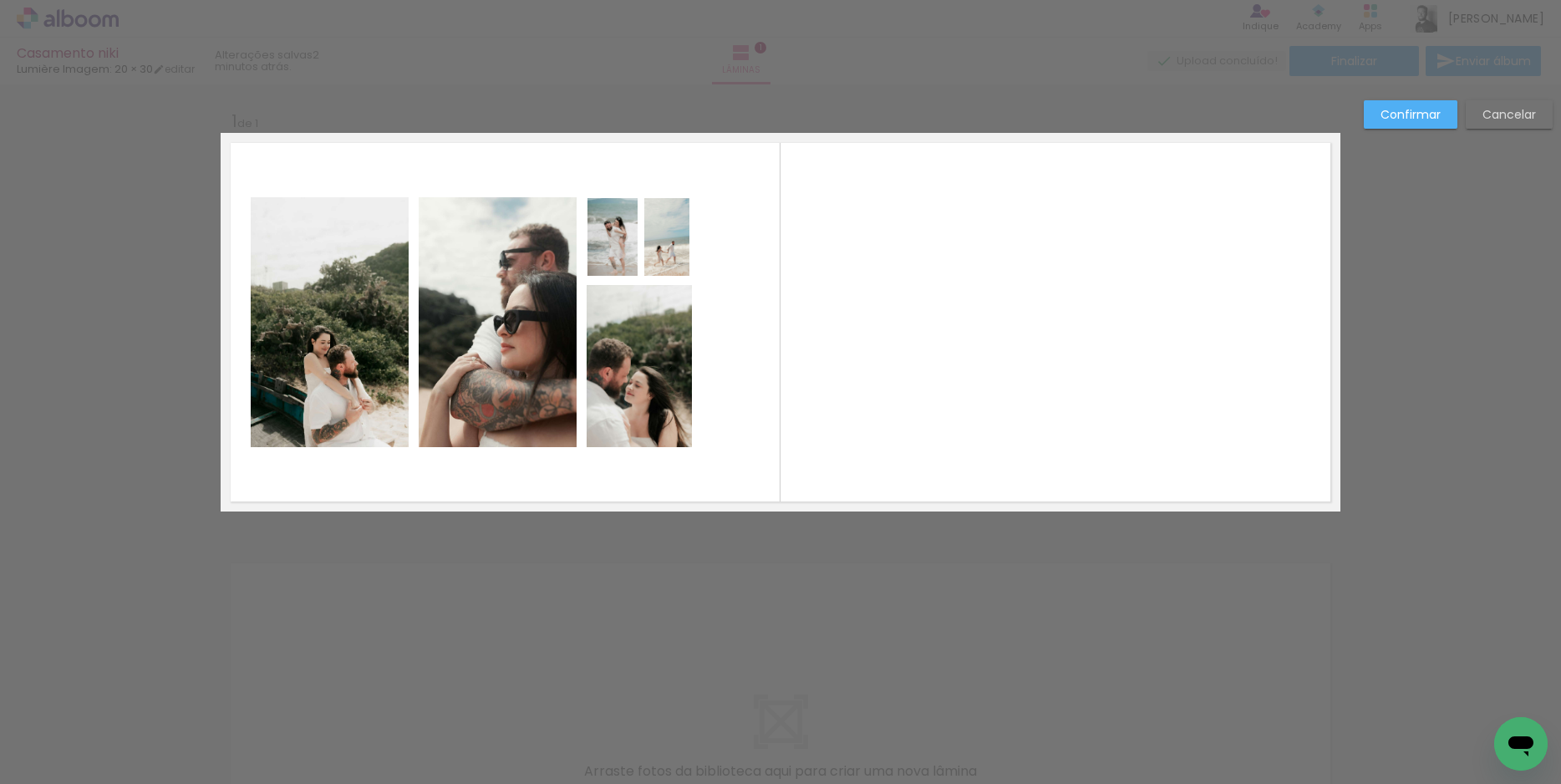
click at [0, 0] on slot "Confirmar" at bounding box center [0, 0] width 0 height 0
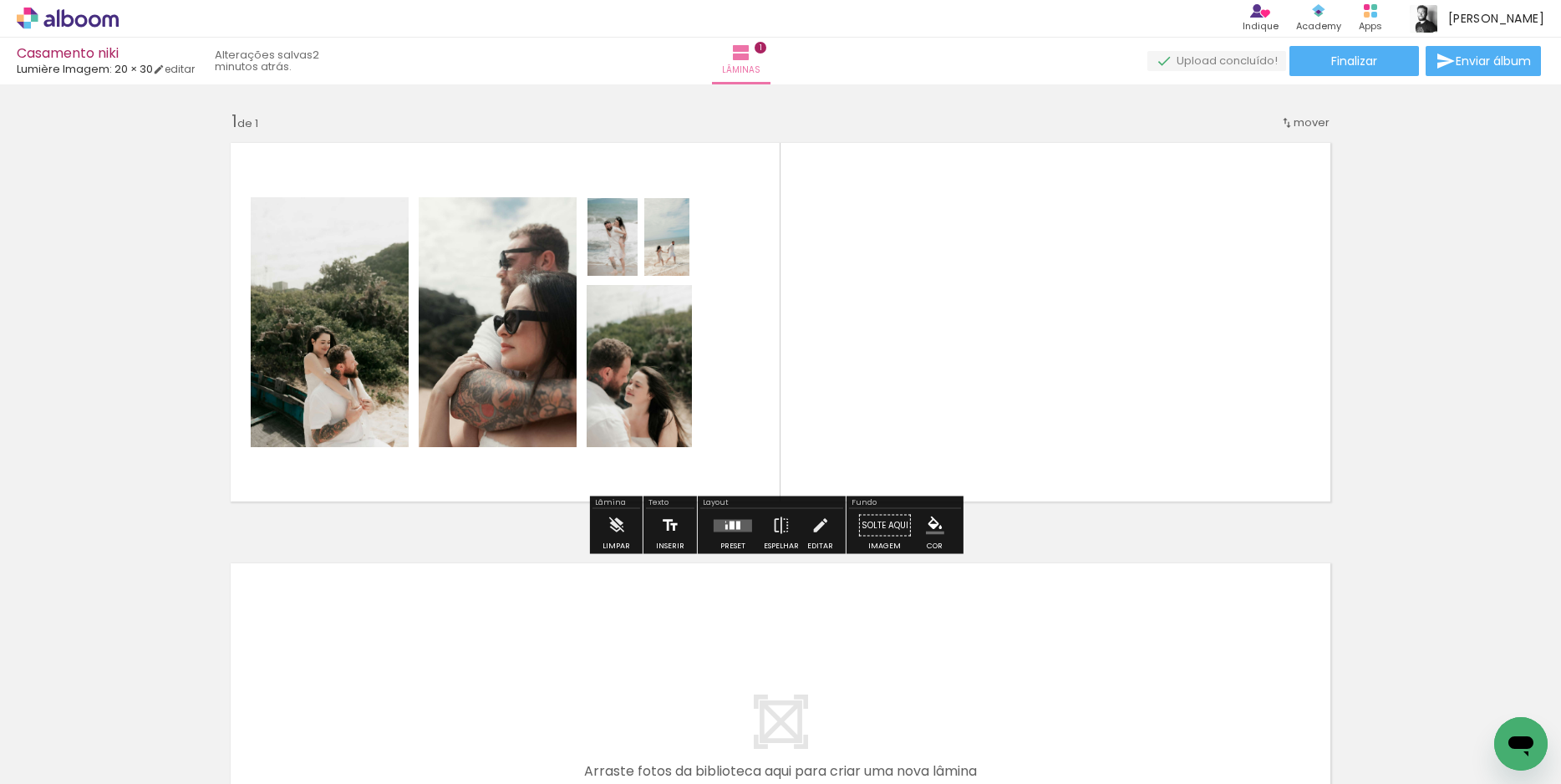
click at [666, 522] on iron-icon at bounding box center [671, 526] width 19 height 34
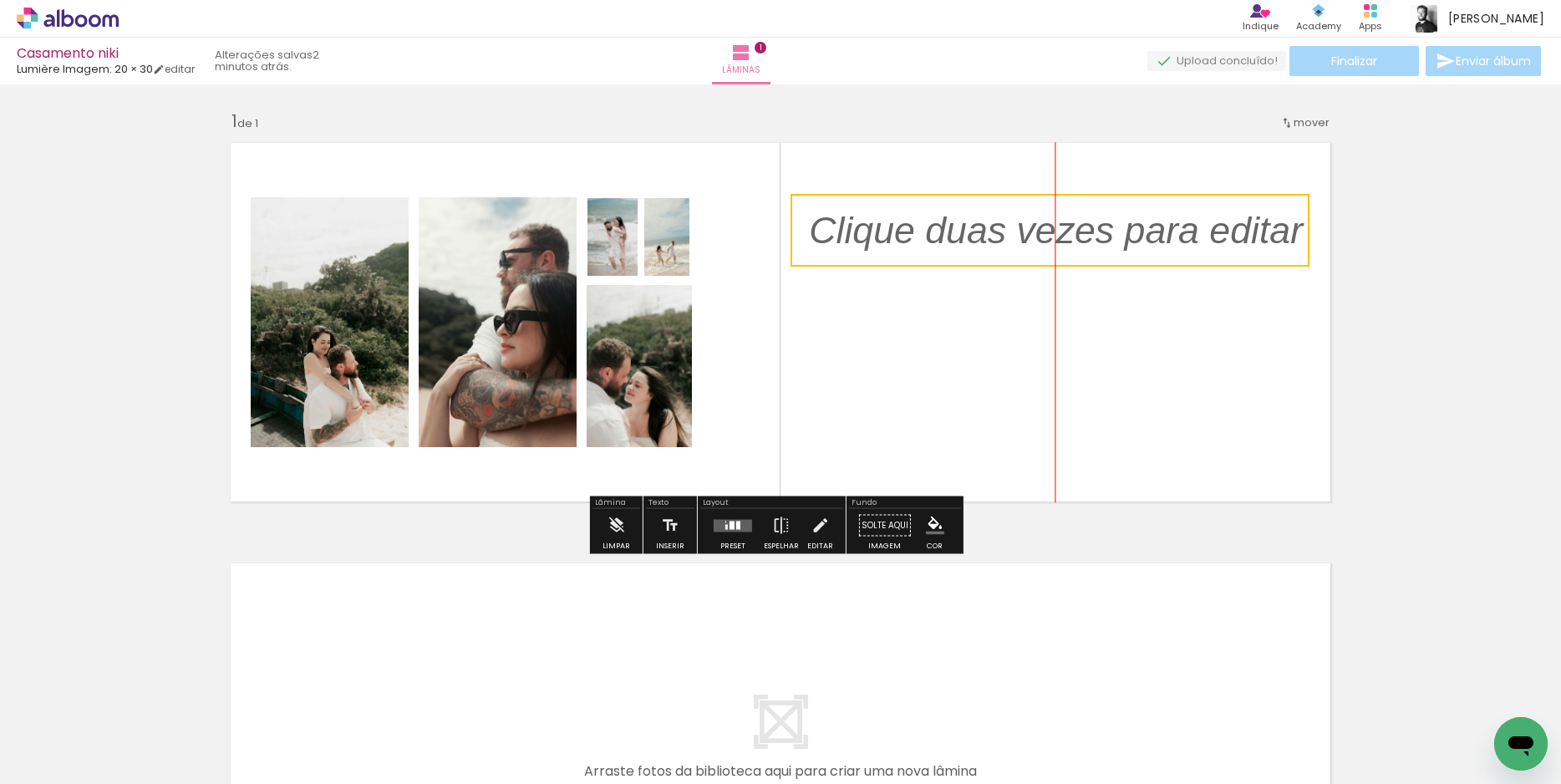
drag, startPoint x: 834, startPoint y: 301, endPoint x: 1138, endPoint y: 225, distance: 313.4
click at [1138, 225] on quentale-selection at bounding box center [1049, 230] width 519 height 72
click at [1105, 245] on quentale-selection at bounding box center [1049, 226] width 519 height 72
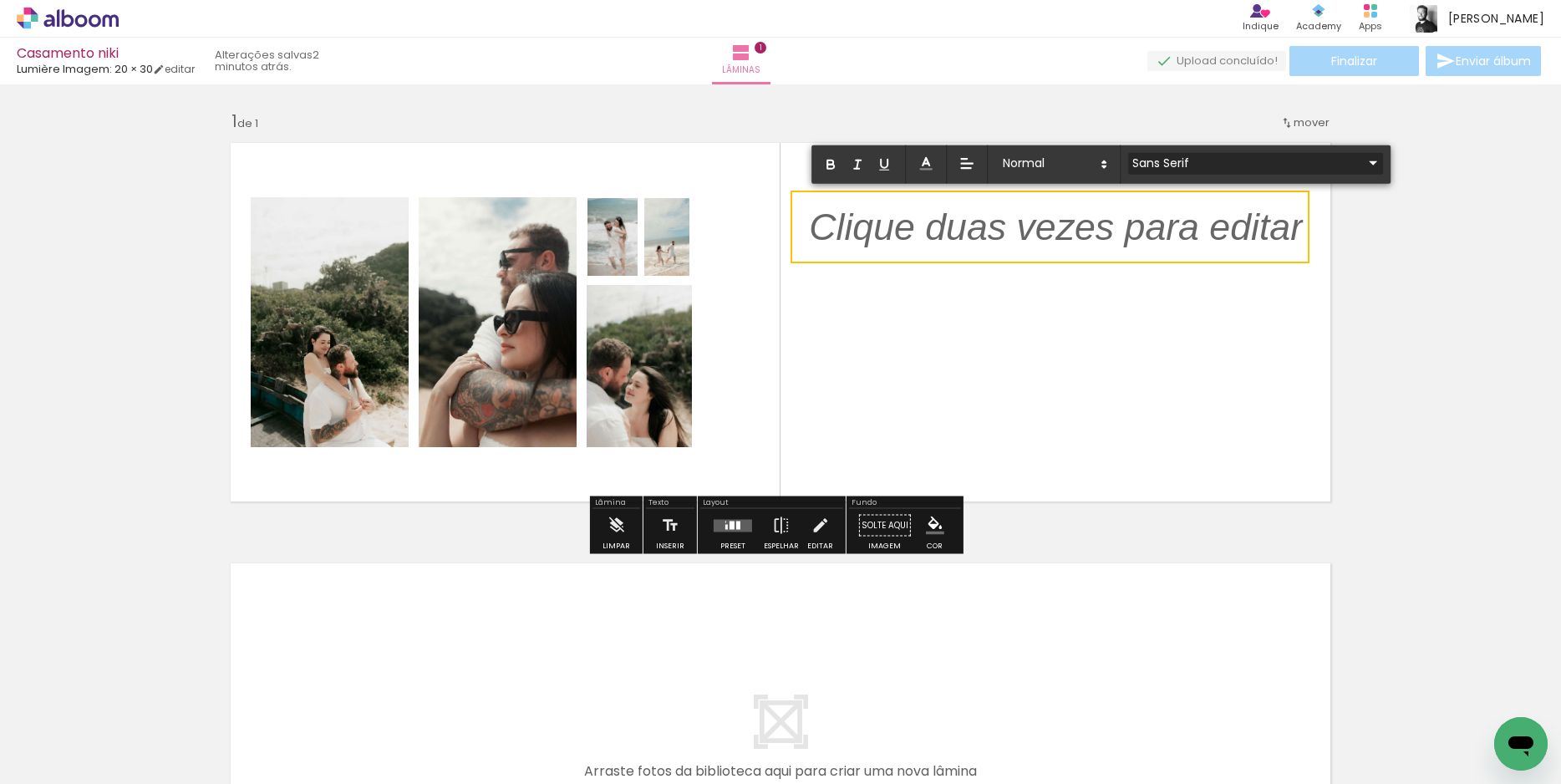
click at [1186, 165] on input "Sans Serif" at bounding box center [1245, 162] width 235 height 18
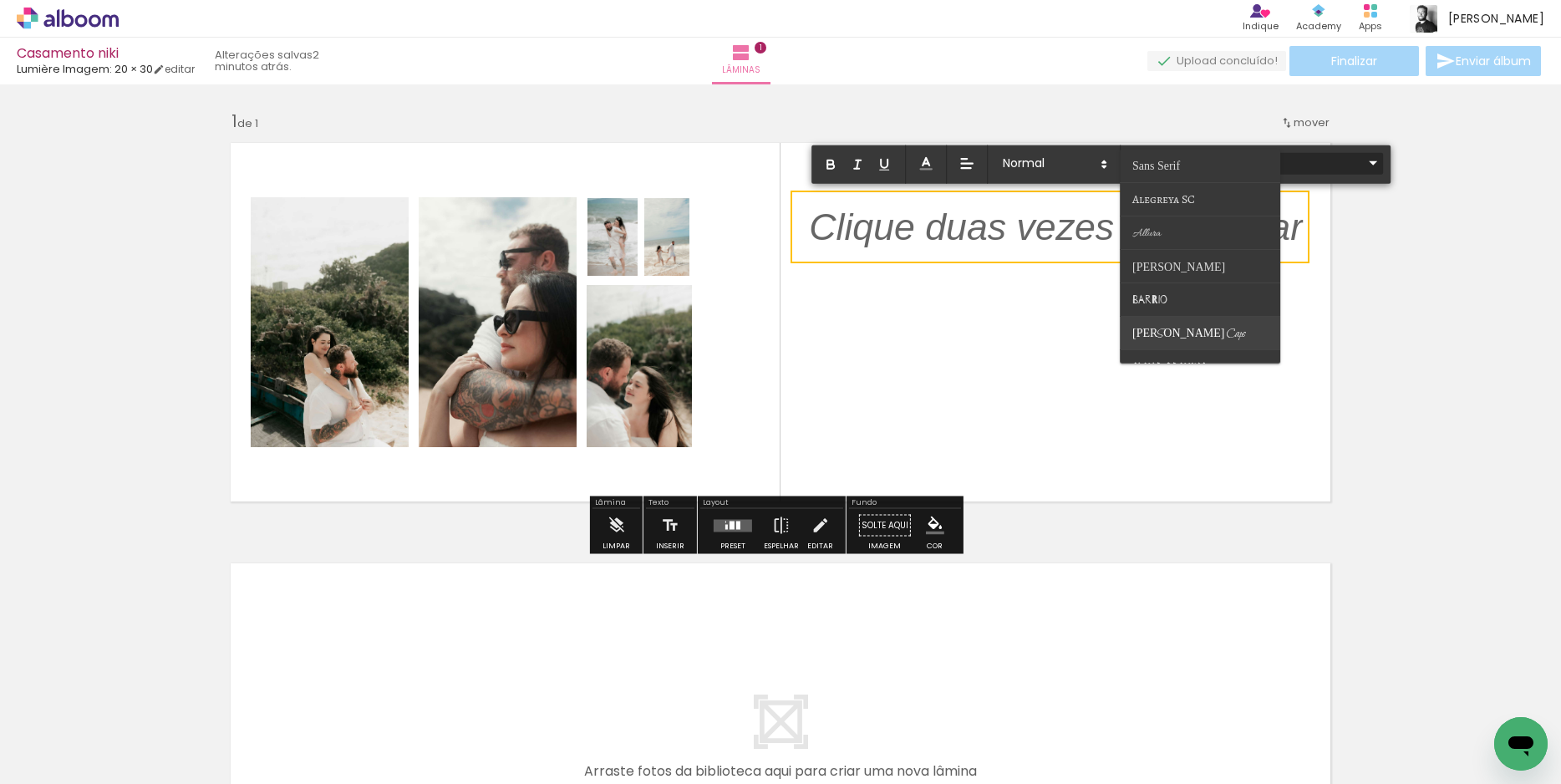
click at [1182, 340] on span "[PERSON_NAME] Caps" at bounding box center [1189, 333] width 113 height 15
type input "[PERSON_NAME] Caps"
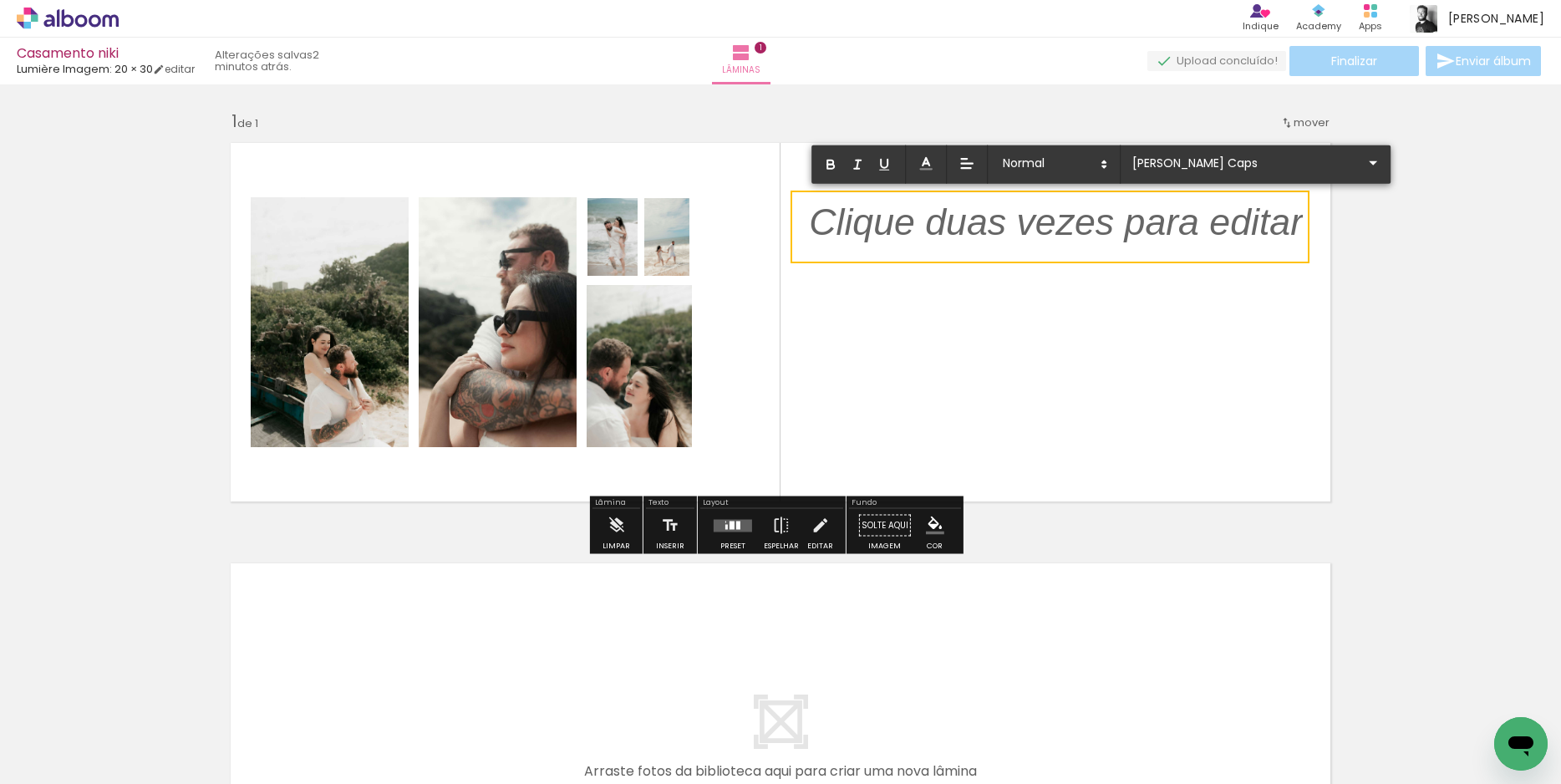
click at [1081, 224] on p "﻿" at bounding box center [1055, 234] width 494 height 58
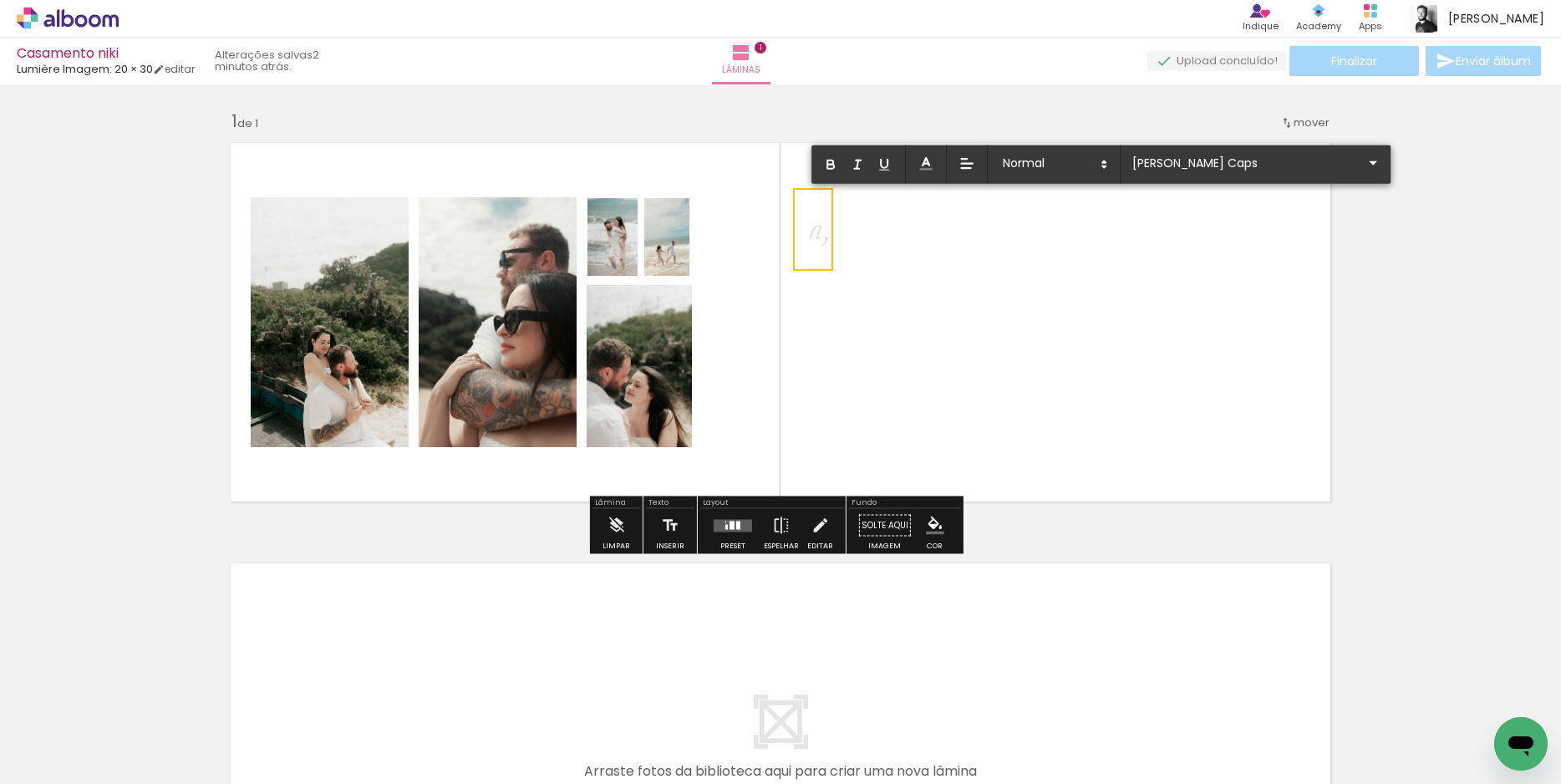
type input "Sans Serif"
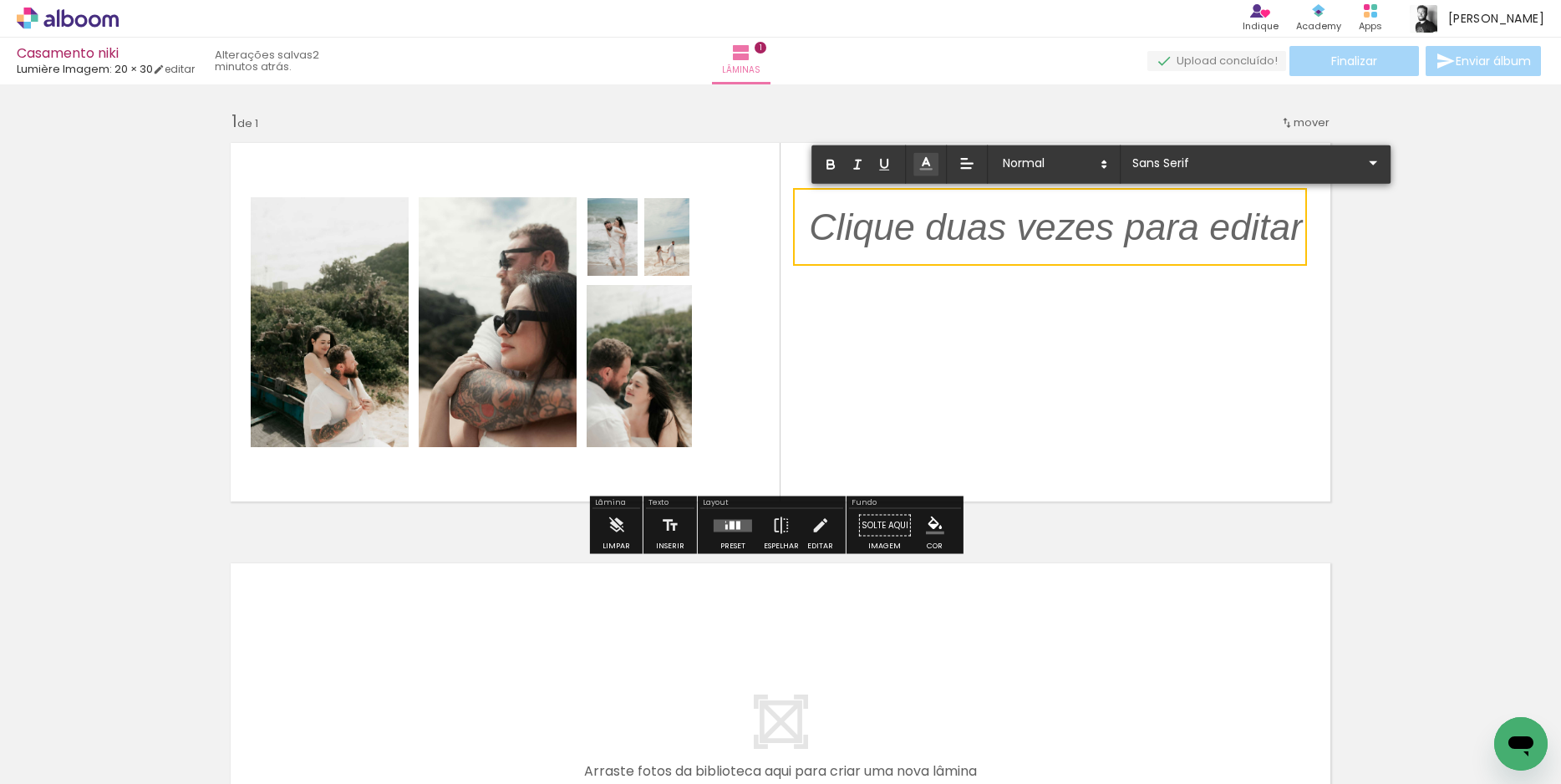
click at [927, 171] on icon at bounding box center [926, 164] width 17 height 17
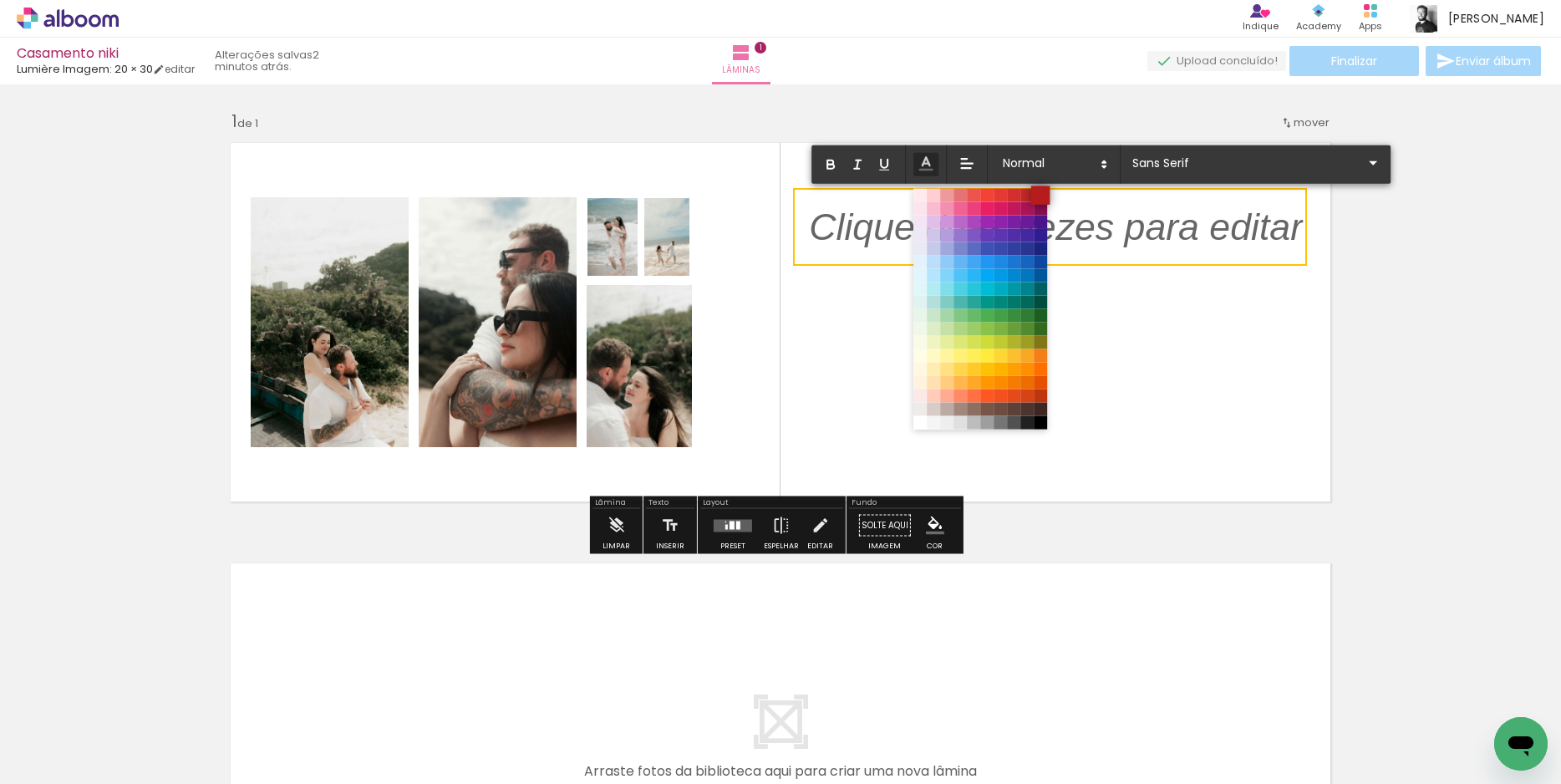
click at [1040, 194] on span at bounding box center [1041, 194] width 19 height 19
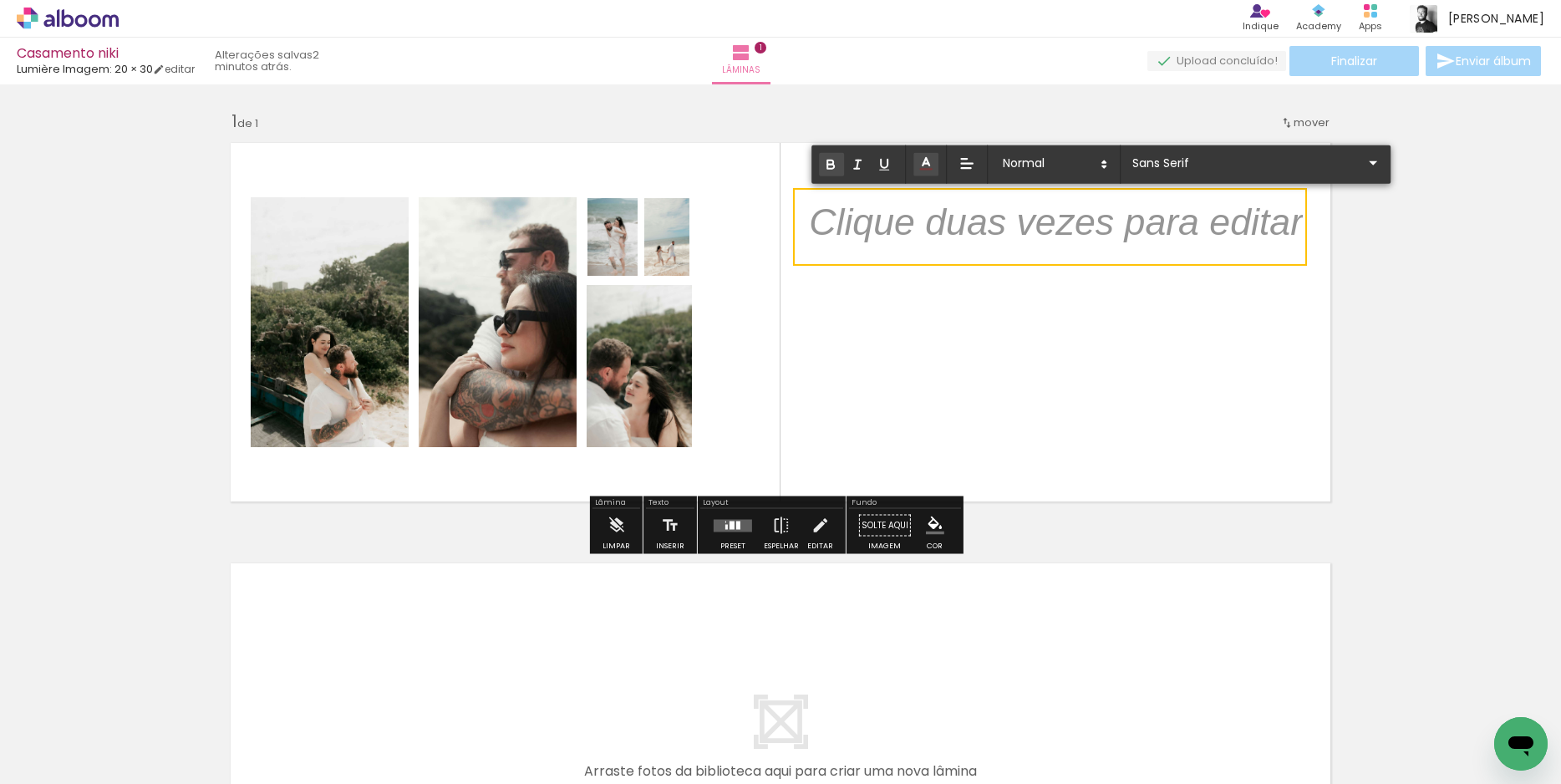
click at [831, 169] on icon "button" at bounding box center [831, 165] width 15 height 15
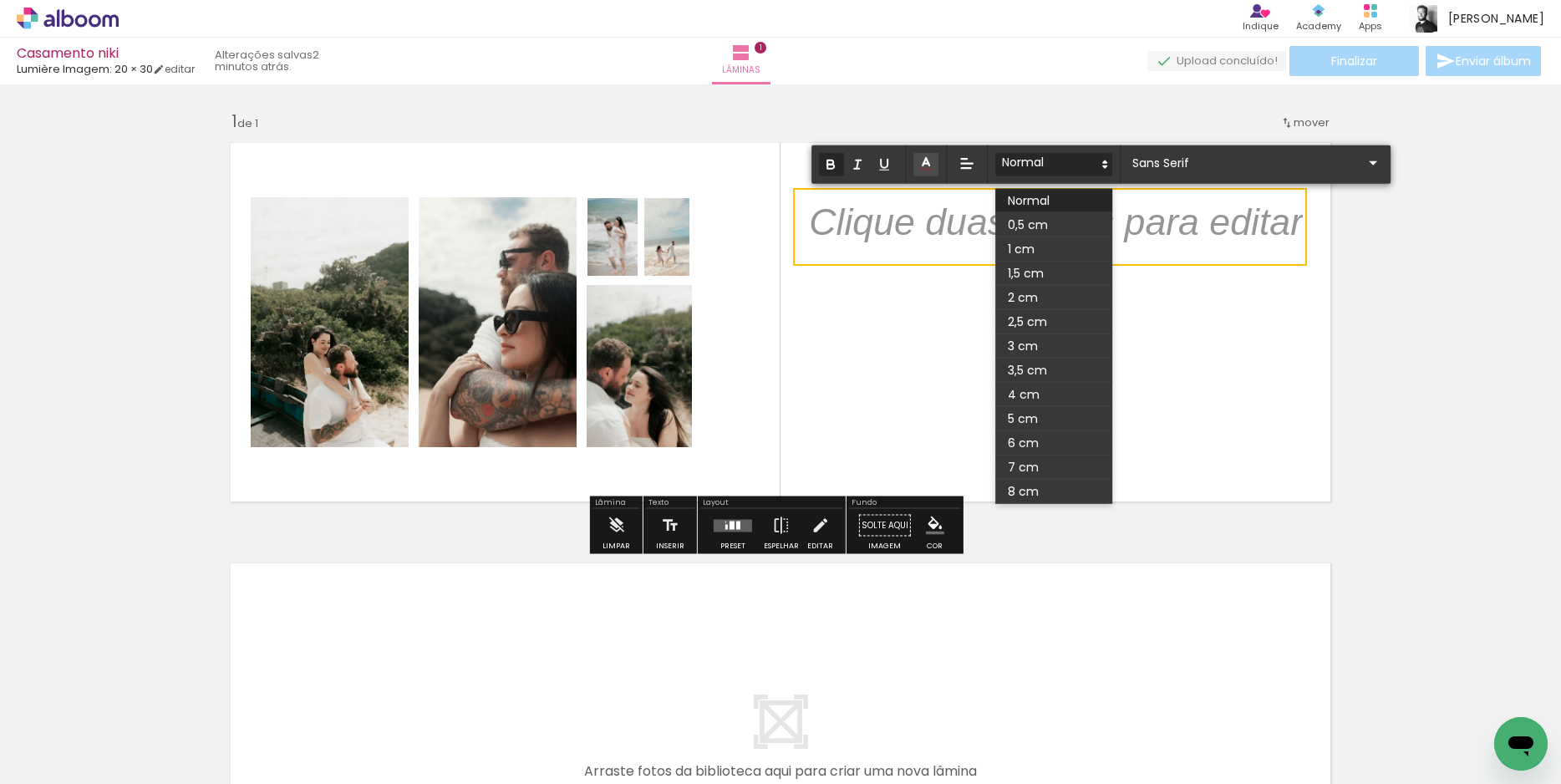
click at [1022, 162] on span at bounding box center [1054, 165] width 117 height 24
click at [1063, 320] on span at bounding box center [1054, 321] width 117 height 24
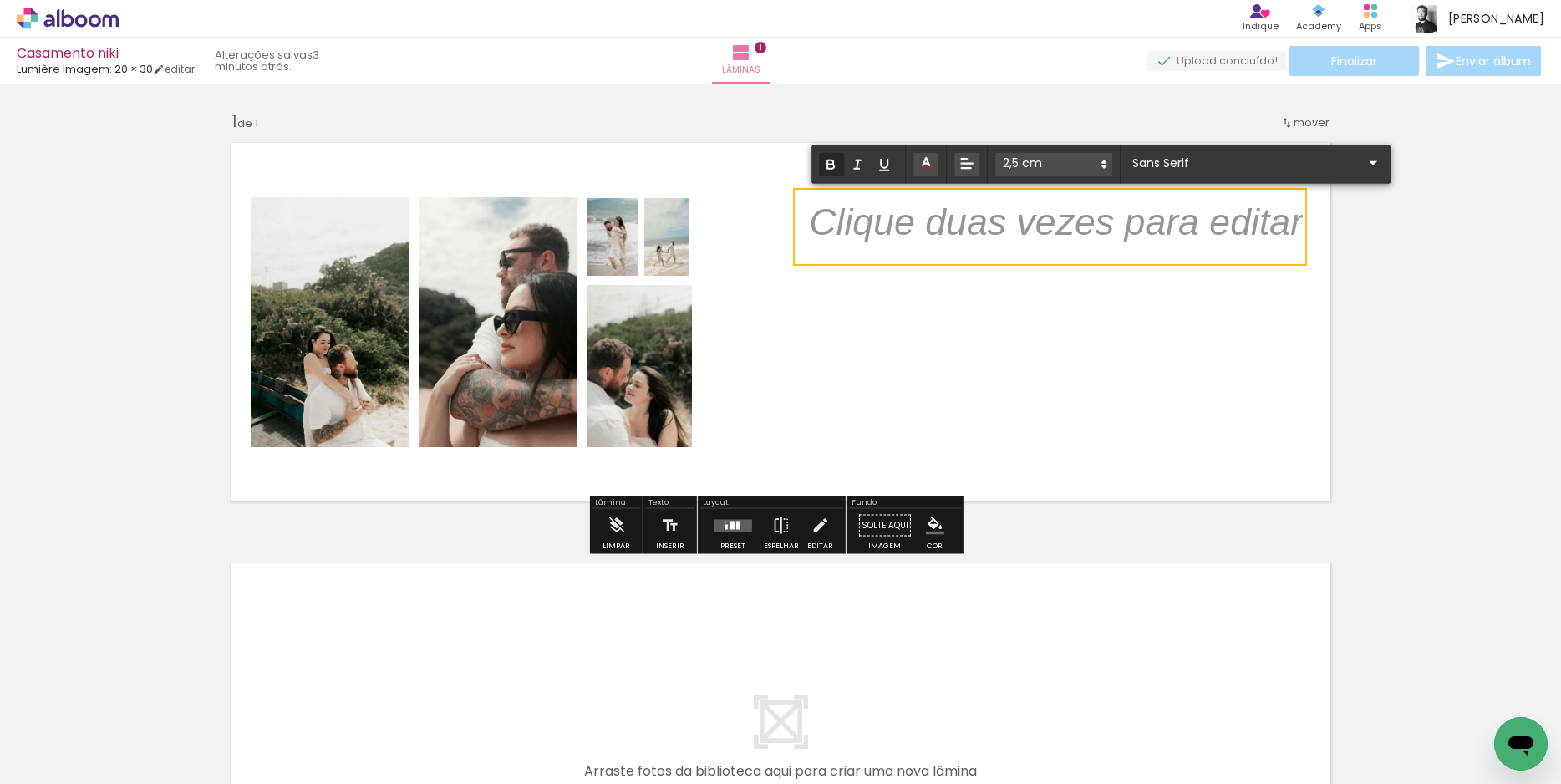
click at [976, 168] on span at bounding box center [967, 165] width 25 height 24
click at [968, 226] on icon at bounding box center [967, 225] width 15 height 15
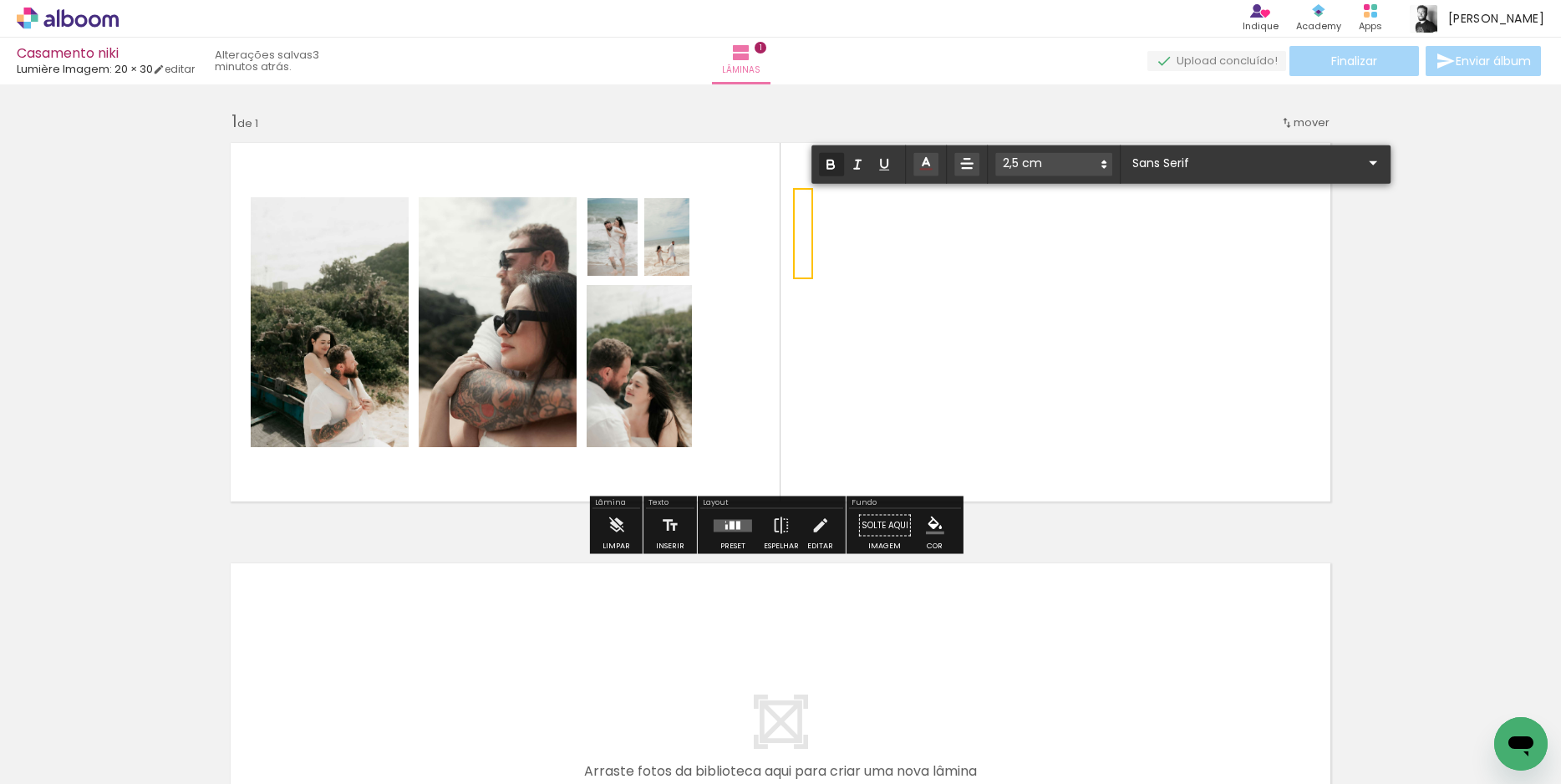
scroll to position [0, 0]
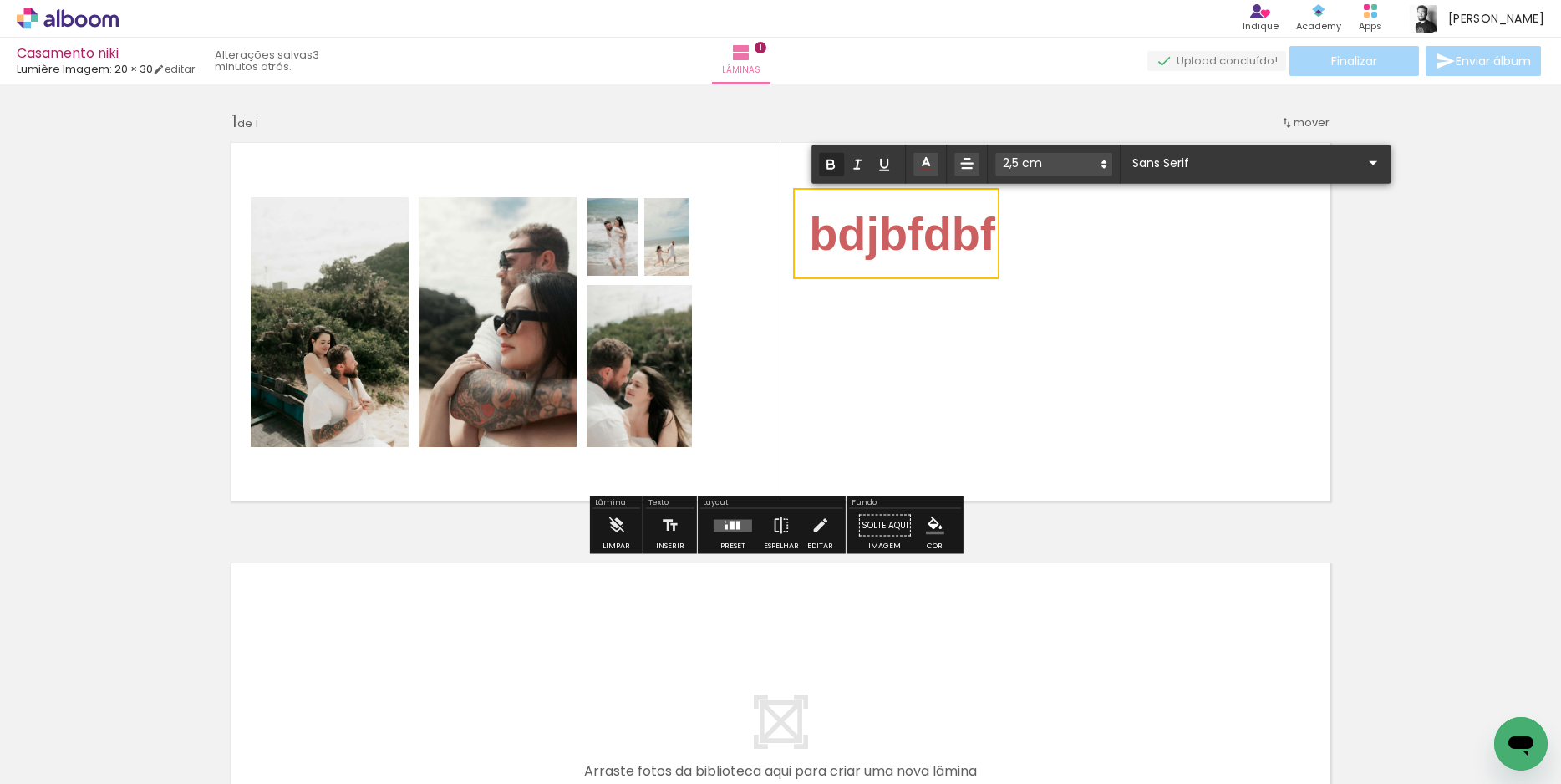
click at [1015, 385] on quentale-layouter at bounding box center [780, 322] width 1120 height 379
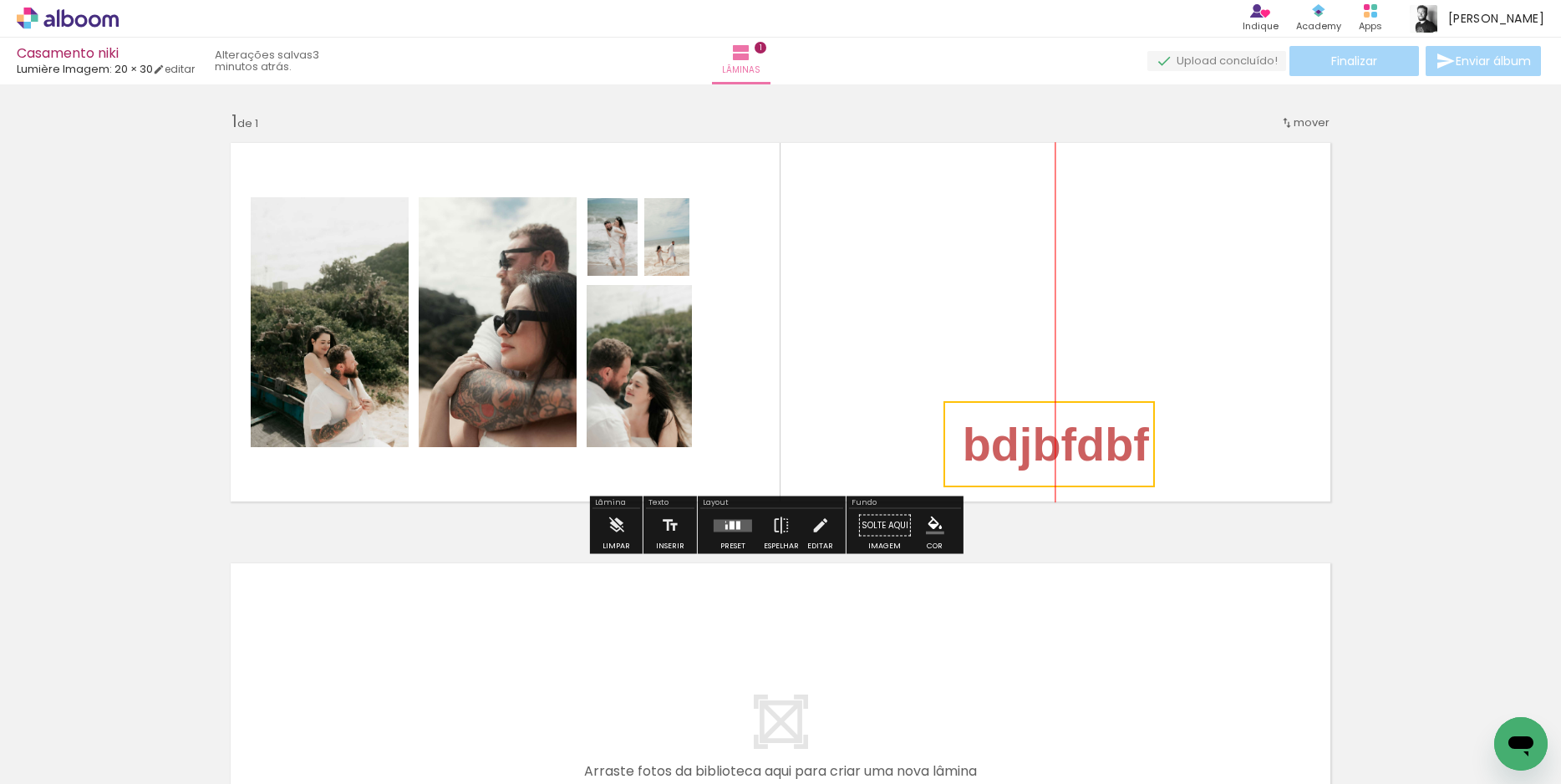
drag, startPoint x: 964, startPoint y: 264, endPoint x: 1133, endPoint y: 475, distance: 270.3
click at [1133, 475] on quentale-selection at bounding box center [1049, 444] width 211 height 86
click at [1039, 267] on quentale-layouter at bounding box center [780, 322] width 1120 height 379
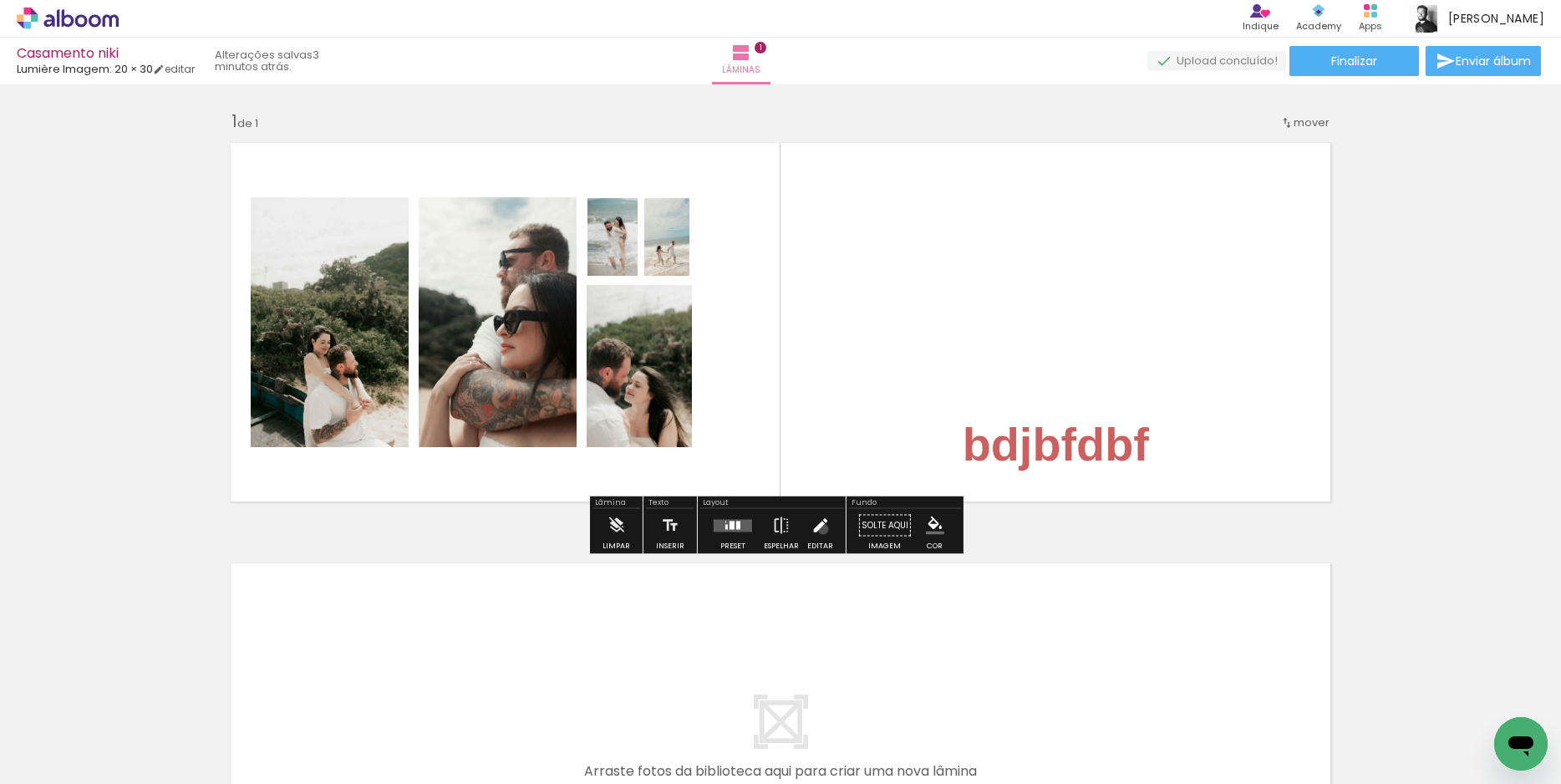
click at [819, 529] on iron-icon at bounding box center [820, 526] width 19 height 34
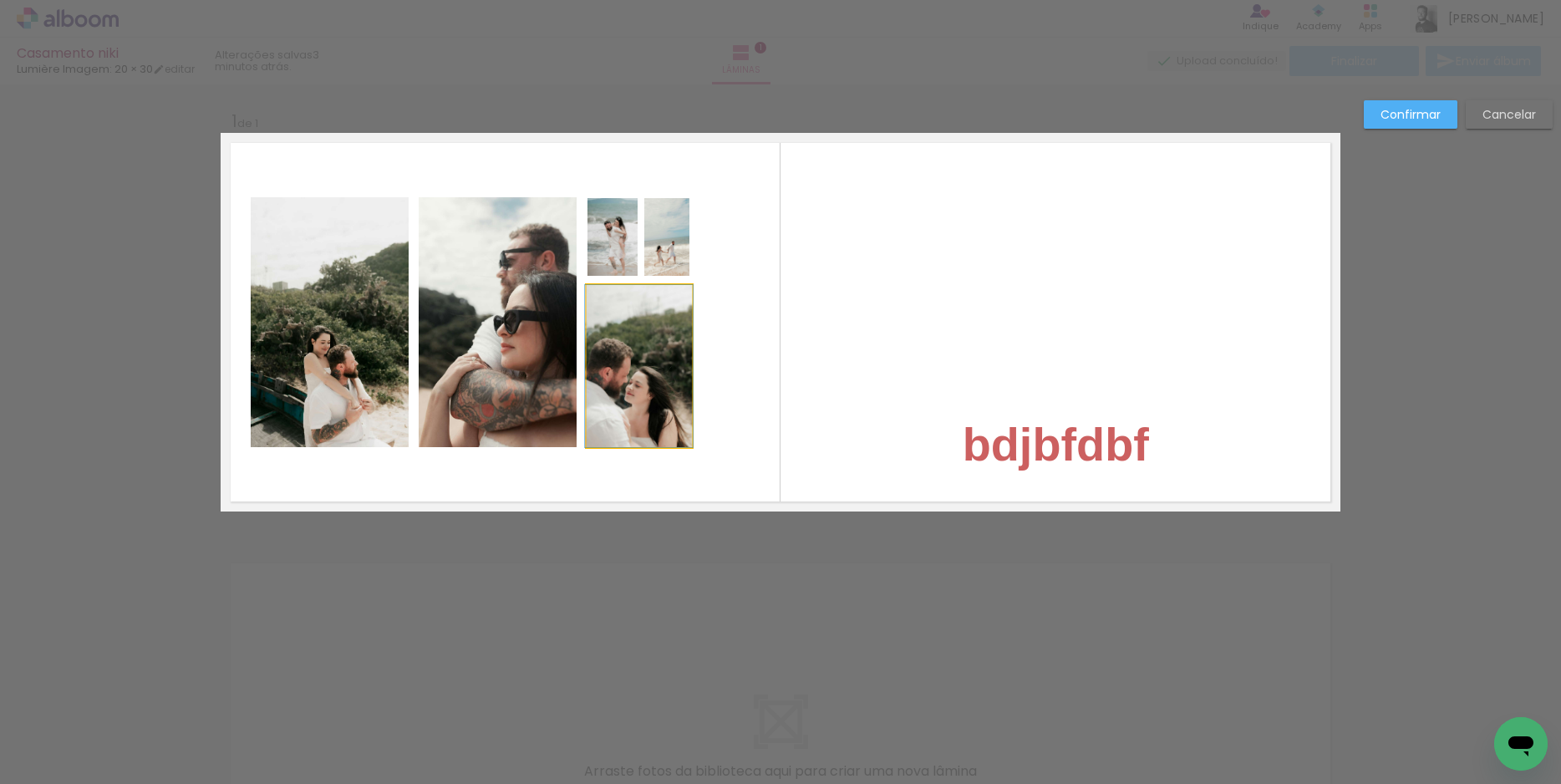
click at [633, 356] on quentale-photo at bounding box center [639, 366] width 105 height 162
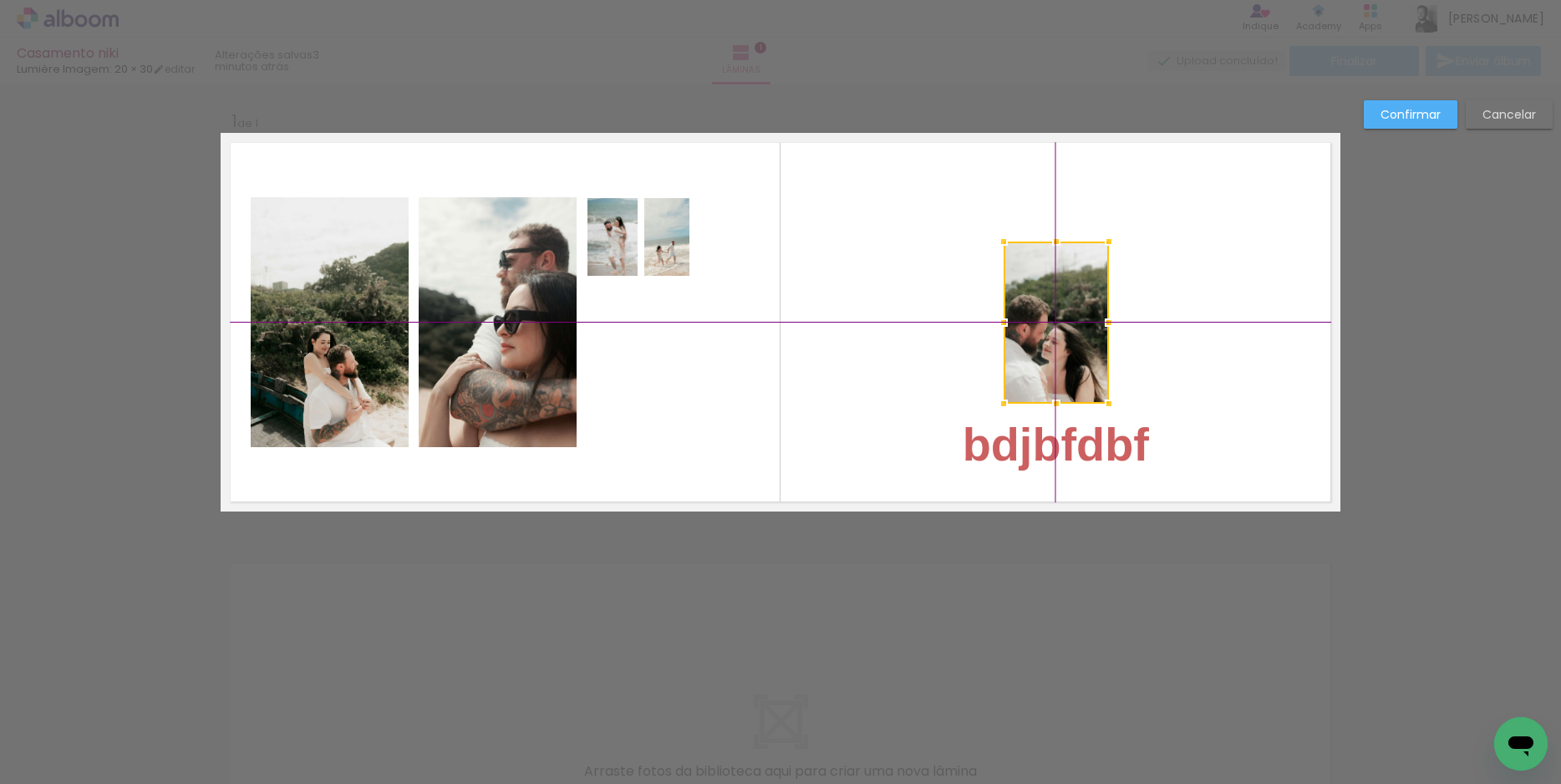
drag, startPoint x: 634, startPoint y: 357, endPoint x: 1057, endPoint y: 299, distance: 427.0
click at [1057, 299] on div at bounding box center [1056, 322] width 105 height 162
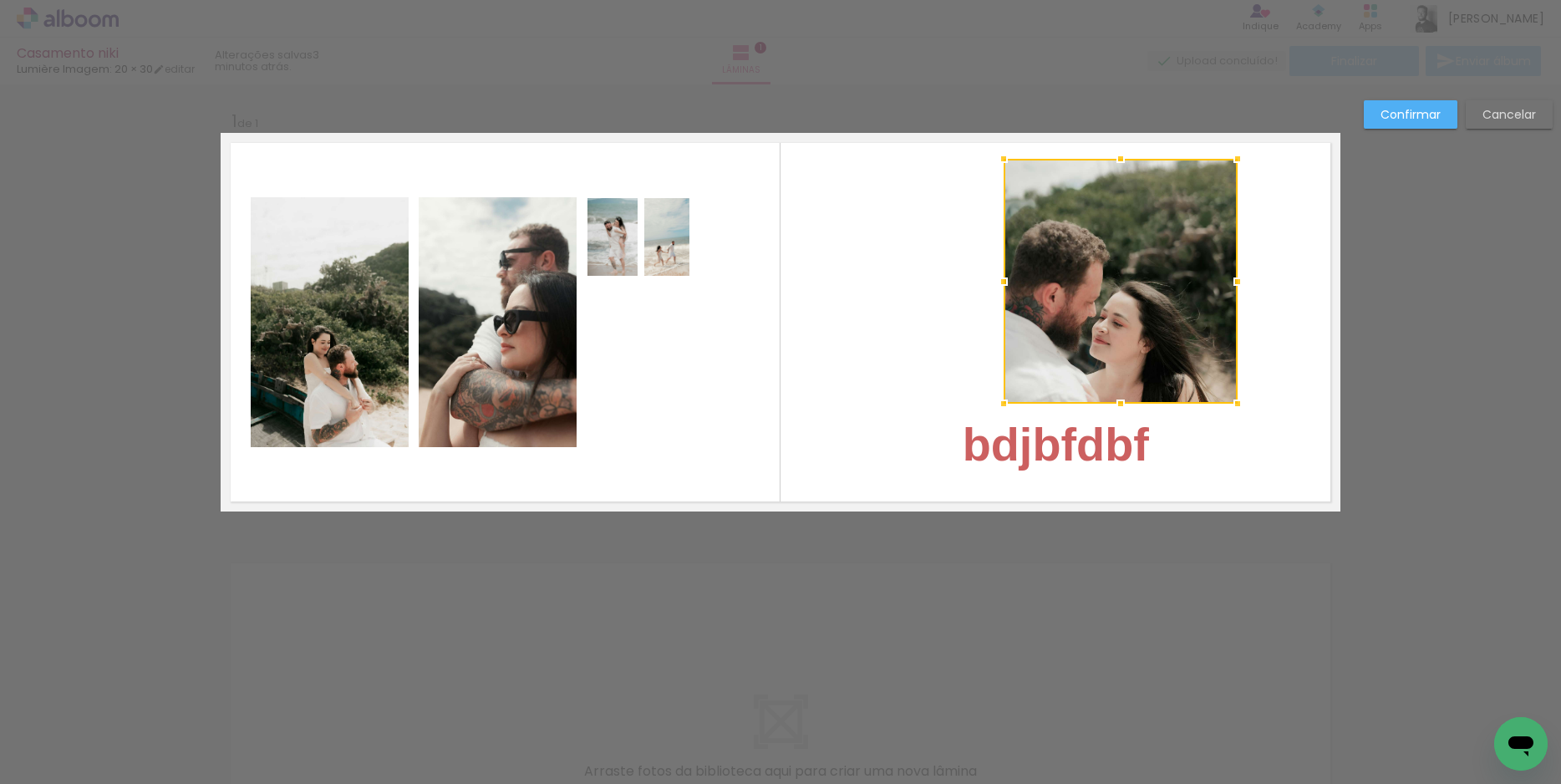
drag, startPoint x: 1106, startPoint y: 238, endPoint x: 1224, endPoint y: 173, distance: 134.7
click at [1224, 173] on div at bounding box center [1238, 159] width 34 height 34
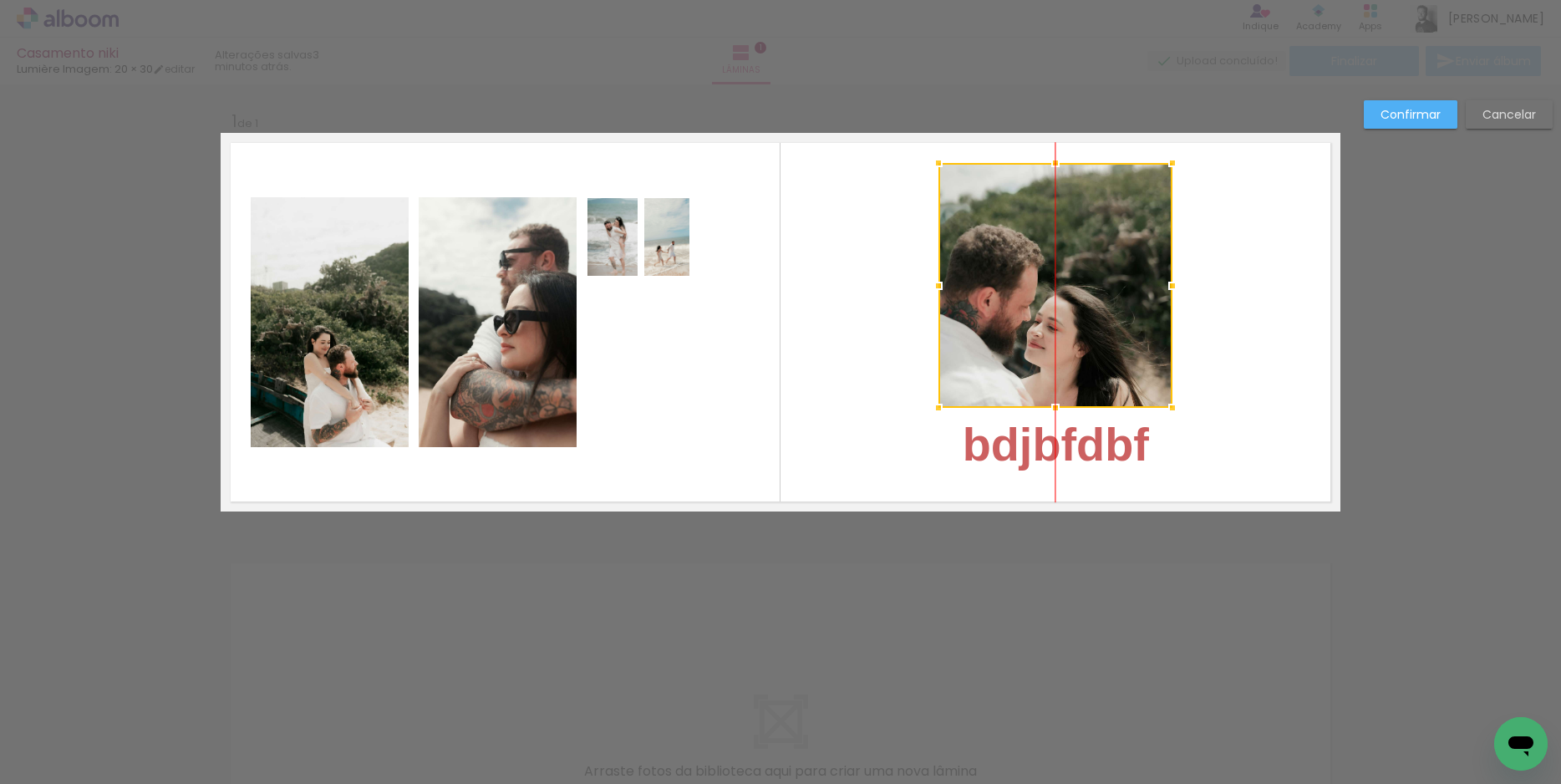
drag, startPoint x: 1120, startPoint y: 277, endPoint x: 1065, endPoint y: 281, distance: 55.1
click at [1065, 281] on div at bounding box center [1055, 285] width 234 height 245
click at [0, 0] on slot "Confirmar" at bounding box center [0, 0] width 0 height 0
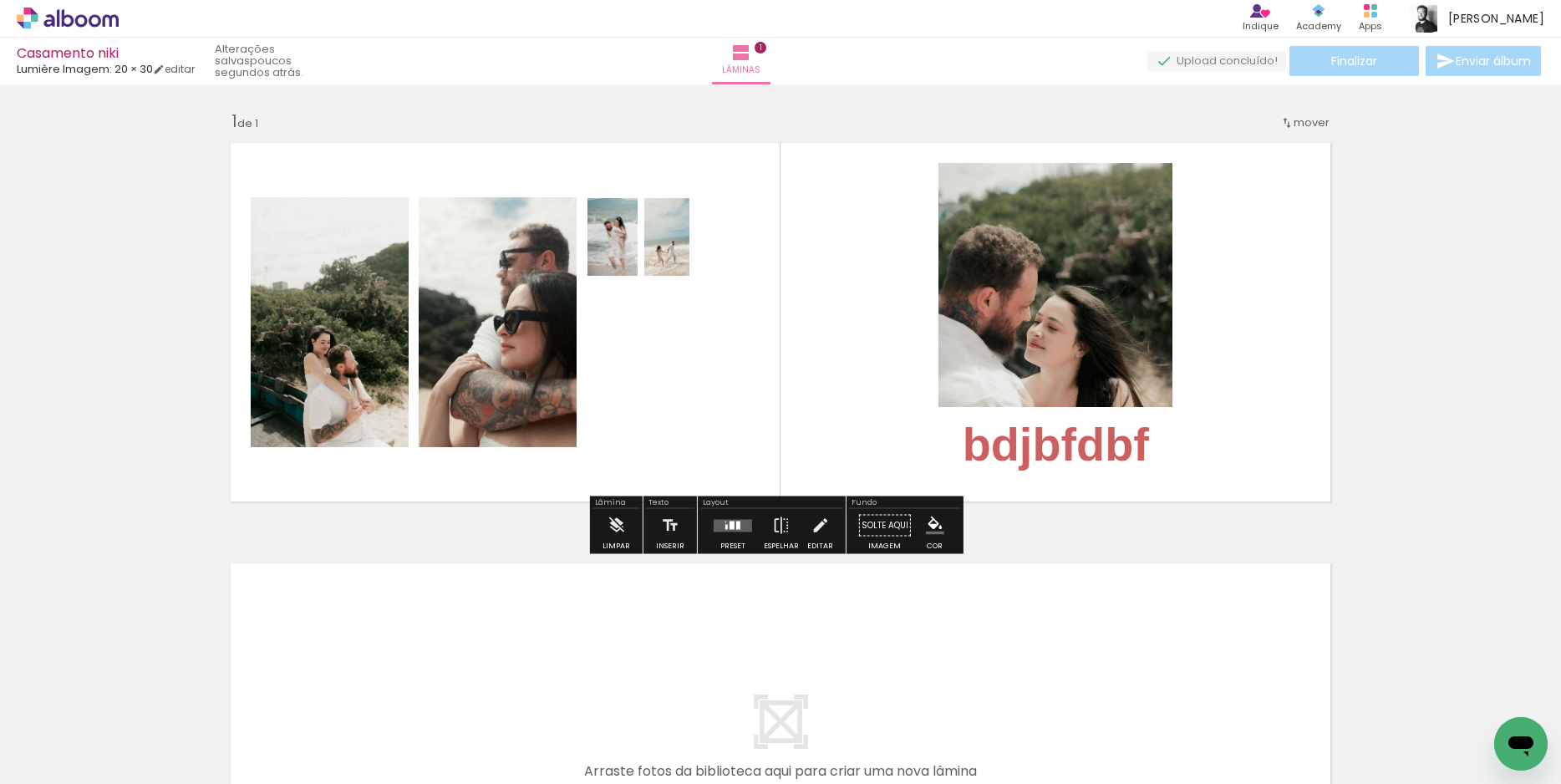
click at [1224, 305] on quentale-layouter at bounding box center [780, 322] width 1120 height 379
click at [1254, 250] on quentale-layouter at bounding box center [780, 322] width 1120 height 379
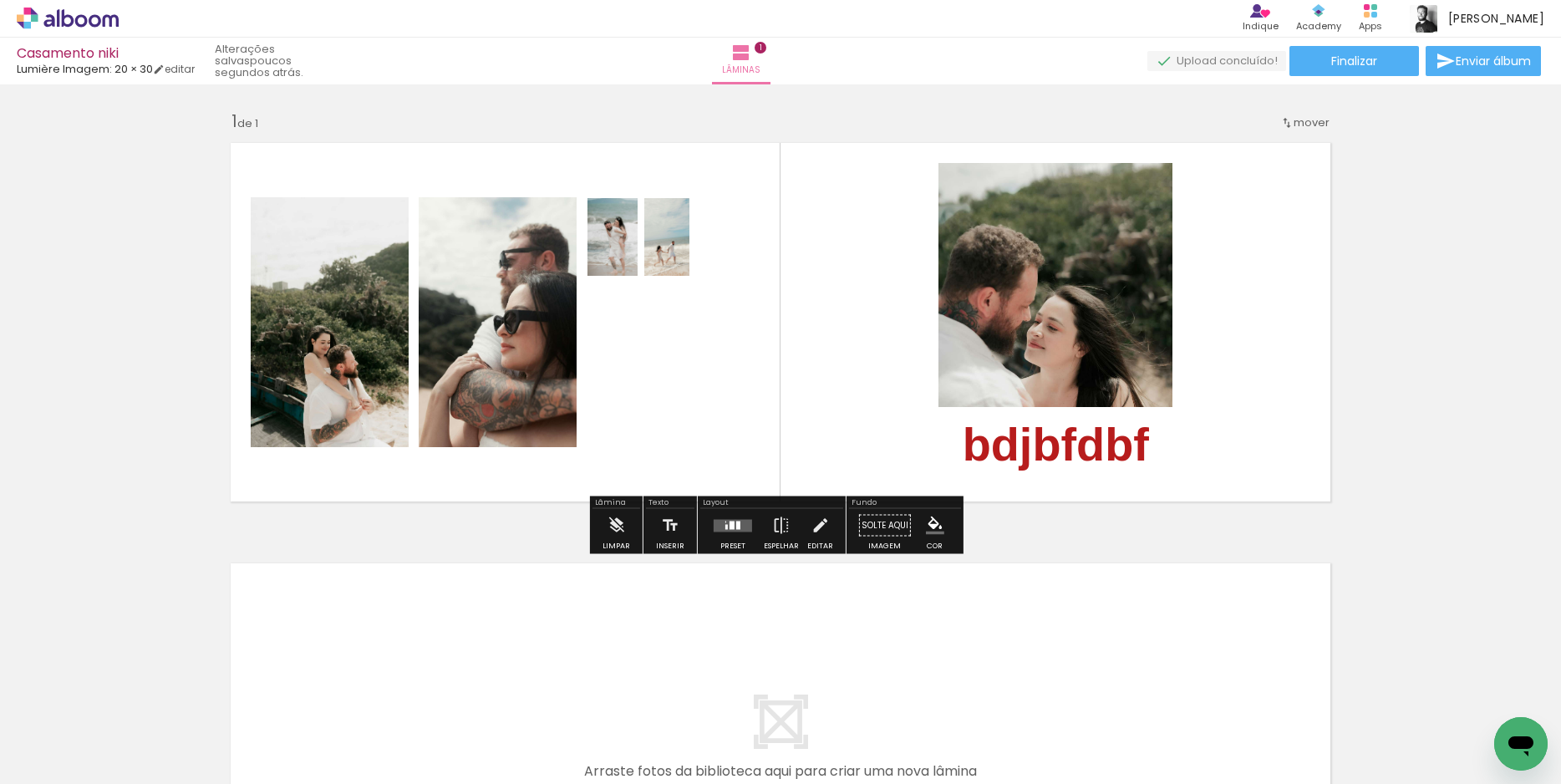
click at [1057, 651] on quentale-layouter at bounding box center [780, 742] width 1120 height 379
